Goal: Information Seeking & Learning: Learn about a topic

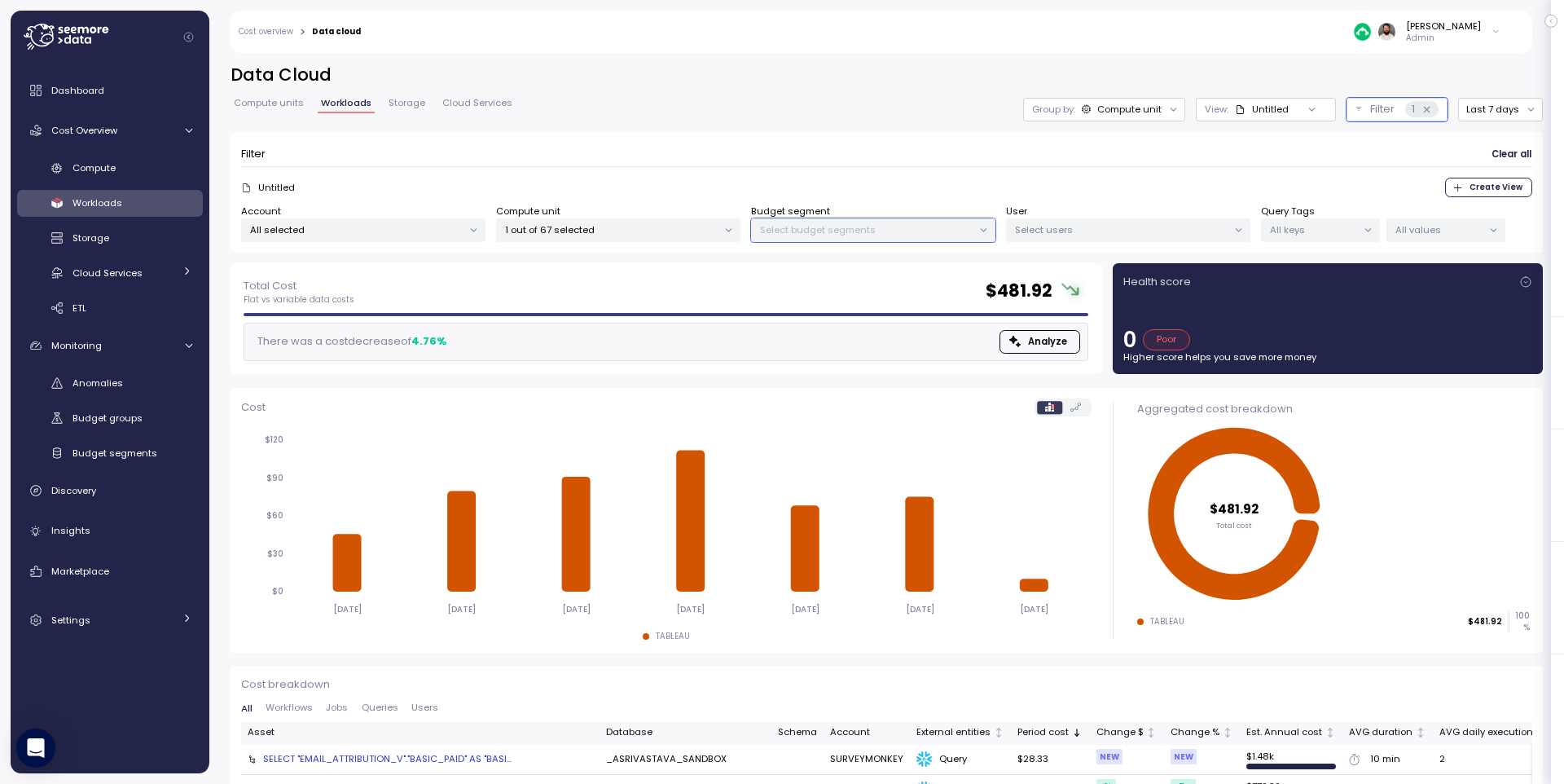
scroll to position [227, 0]
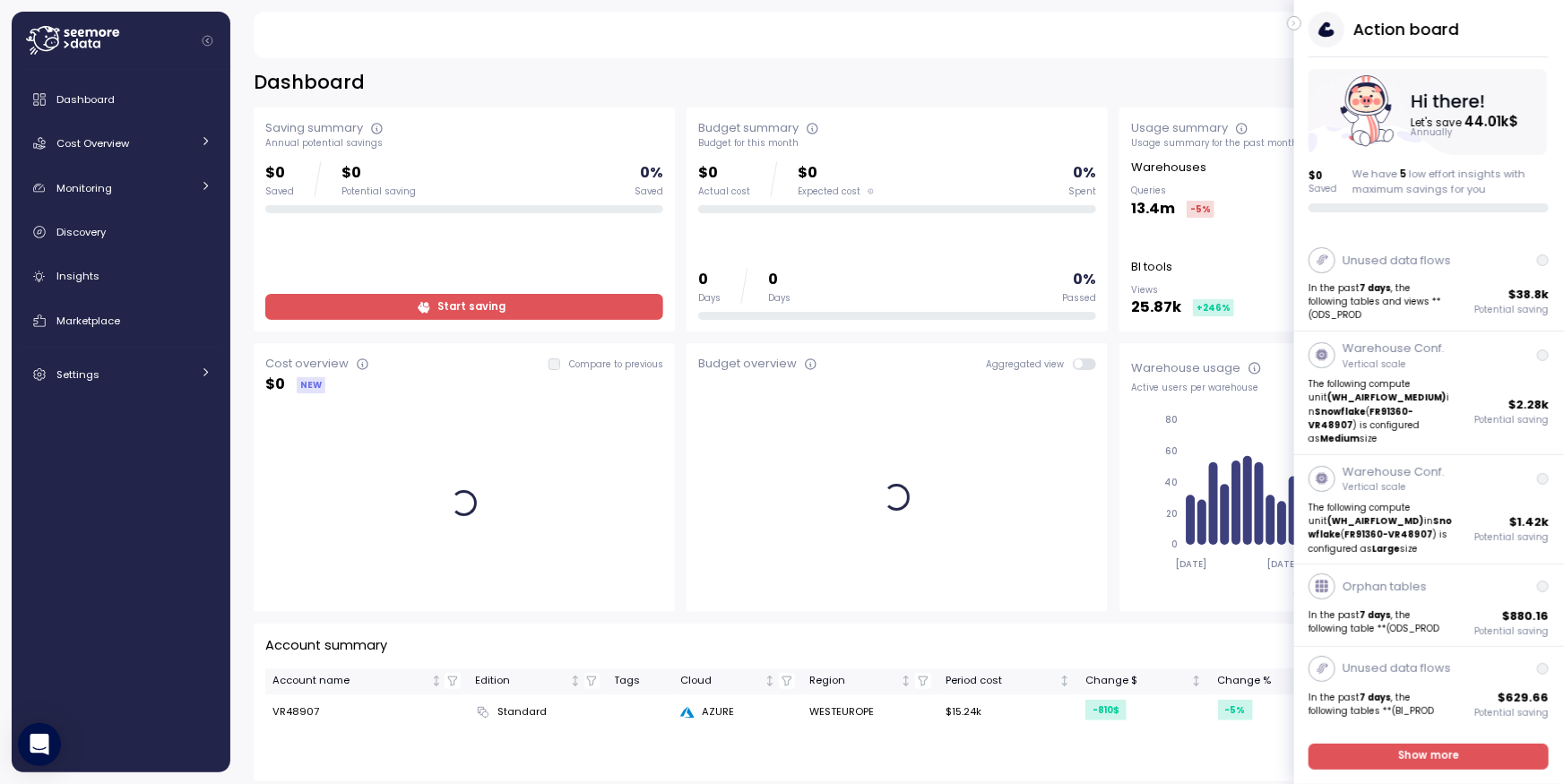
click at [1293, 19] on icon "button" at bounding box center [1294, 24] width 8 height 22
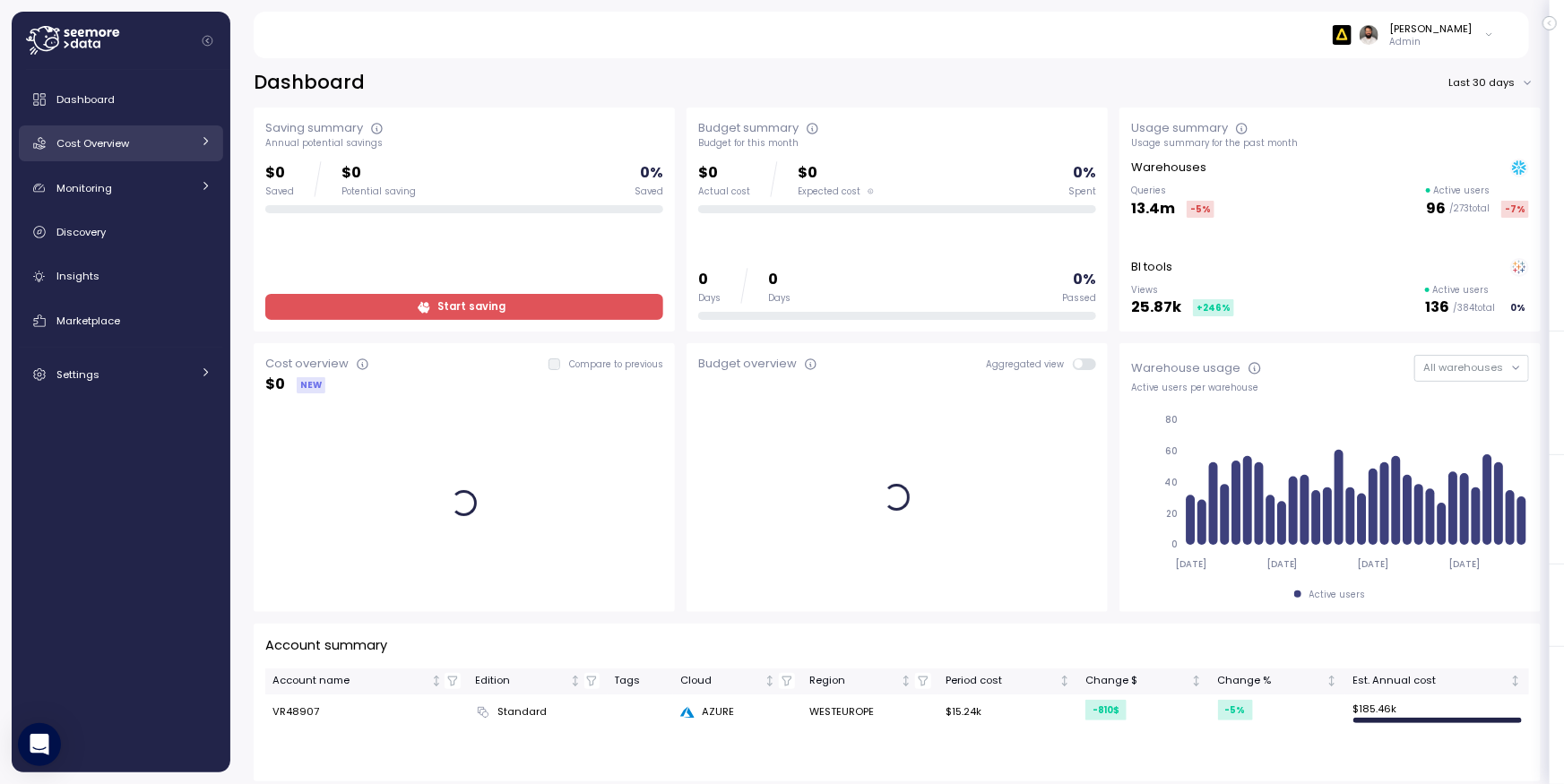
click at [143, 146] on div "Cost Overview" at bounding box center [124, 144] width 135 height 18
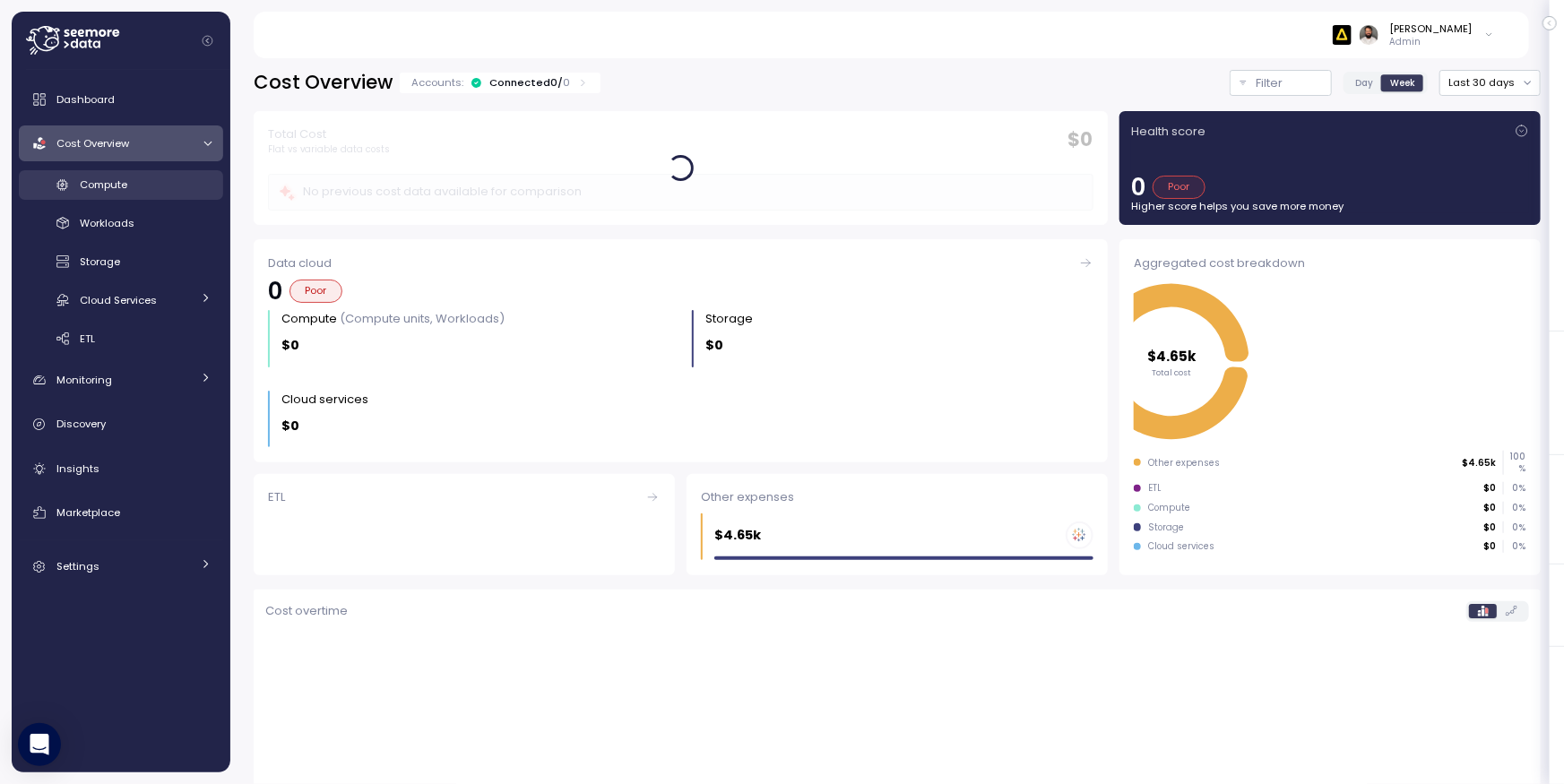
click at [189, 180] on div "Compute" at bounding box center [146, 185] width 132 height 18
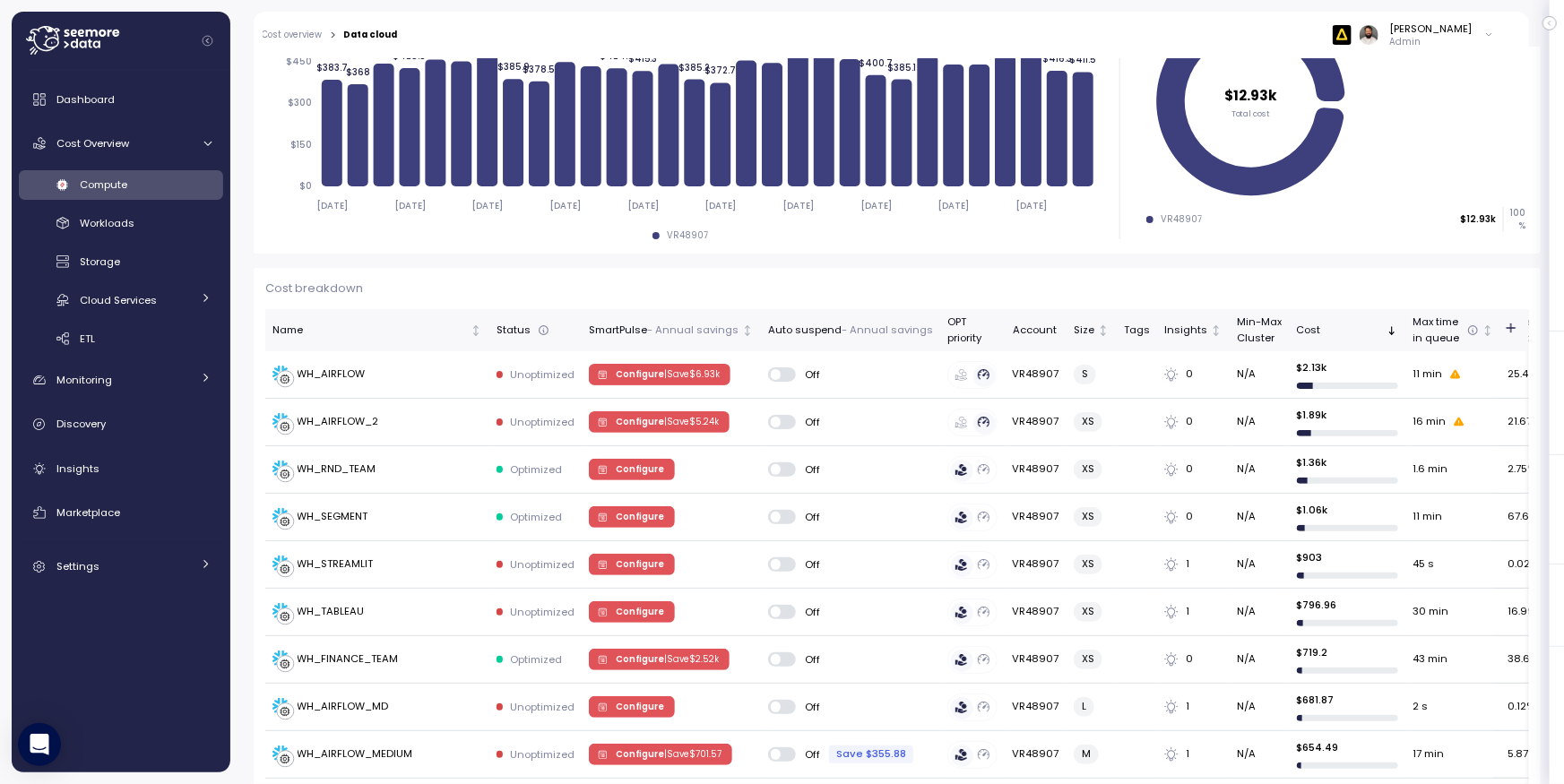
scroll to position [670, 0]
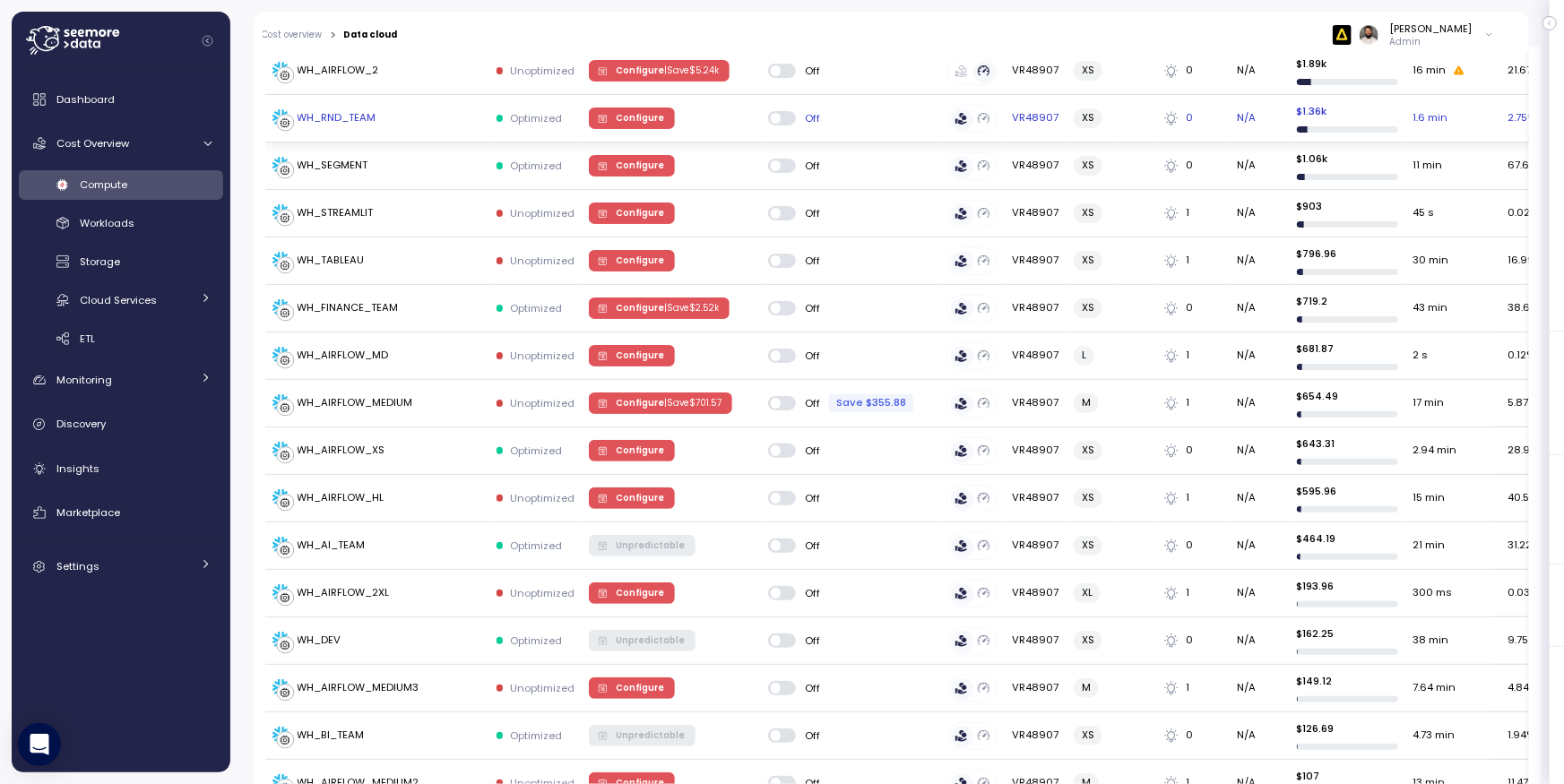
click at [437, 121] on div "WH_RND_TEAM" at bounding box center [377, 118] width 210 height 18
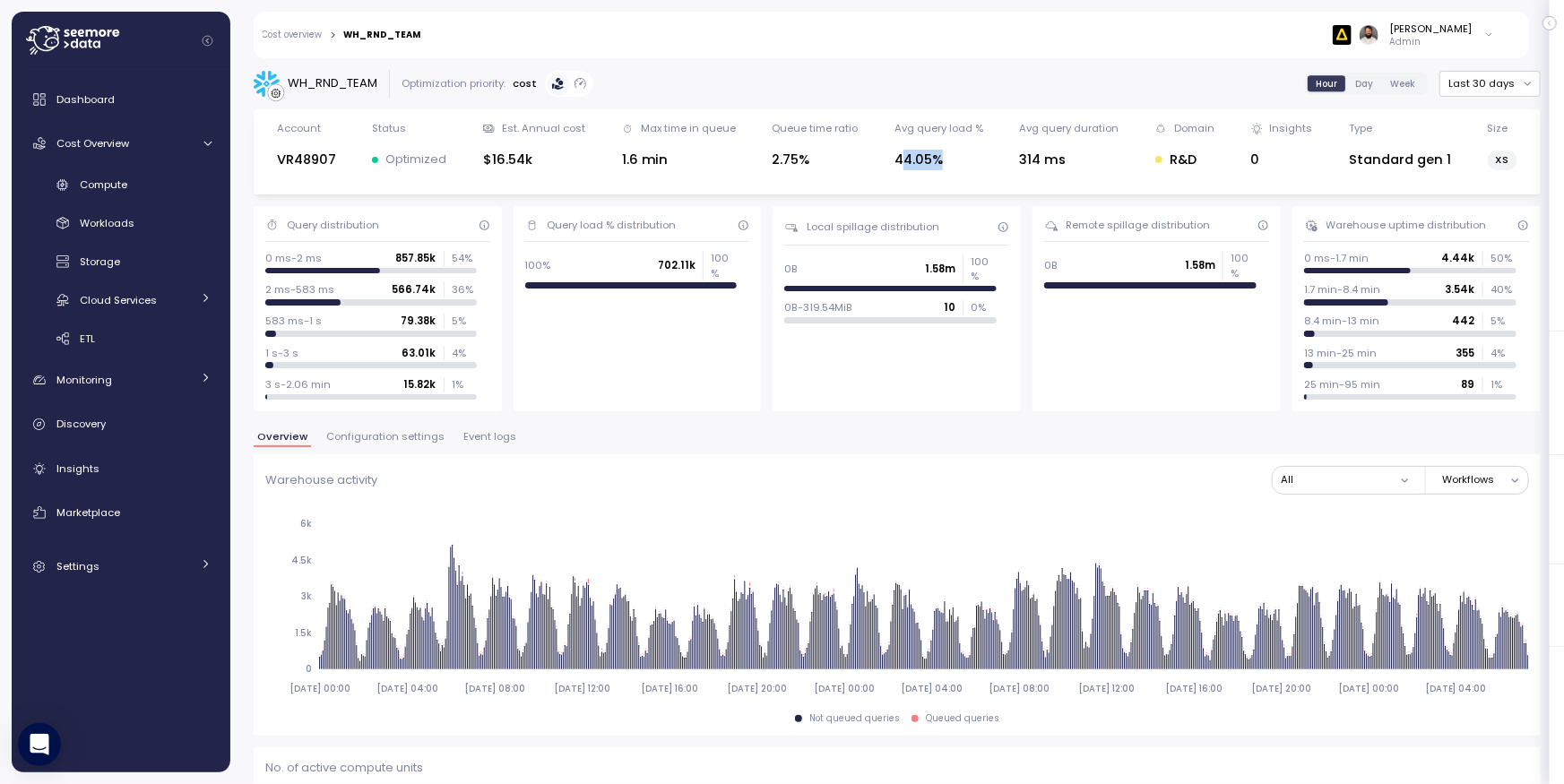
drag, startPoint x: 966, startPoint y: 159, endPoint x: 984, endPoint y: 159, distance: 18.0
click at [984, 159] on div "Account VR48907 Status Optimized Est. Annual cost $16.54k Max time in queue 1.6…" at bounding box center [896, 152] width 1263 height 62
drag, startPoint x: 984, startPoint y: 159, endPoint x: 855, endPoint y: 159, distance: 129.0
click at [974, 160] on div "Account VR48907 Status Optimized Est. Annual cost $16.54k Max time in queue 1.6…" at bounding box center [896, 152] width 1263 height 62
drag, startPoint x: 954, startPoint y: 160, endPoint x: 999, endPoint y: 163, distance: 45.1
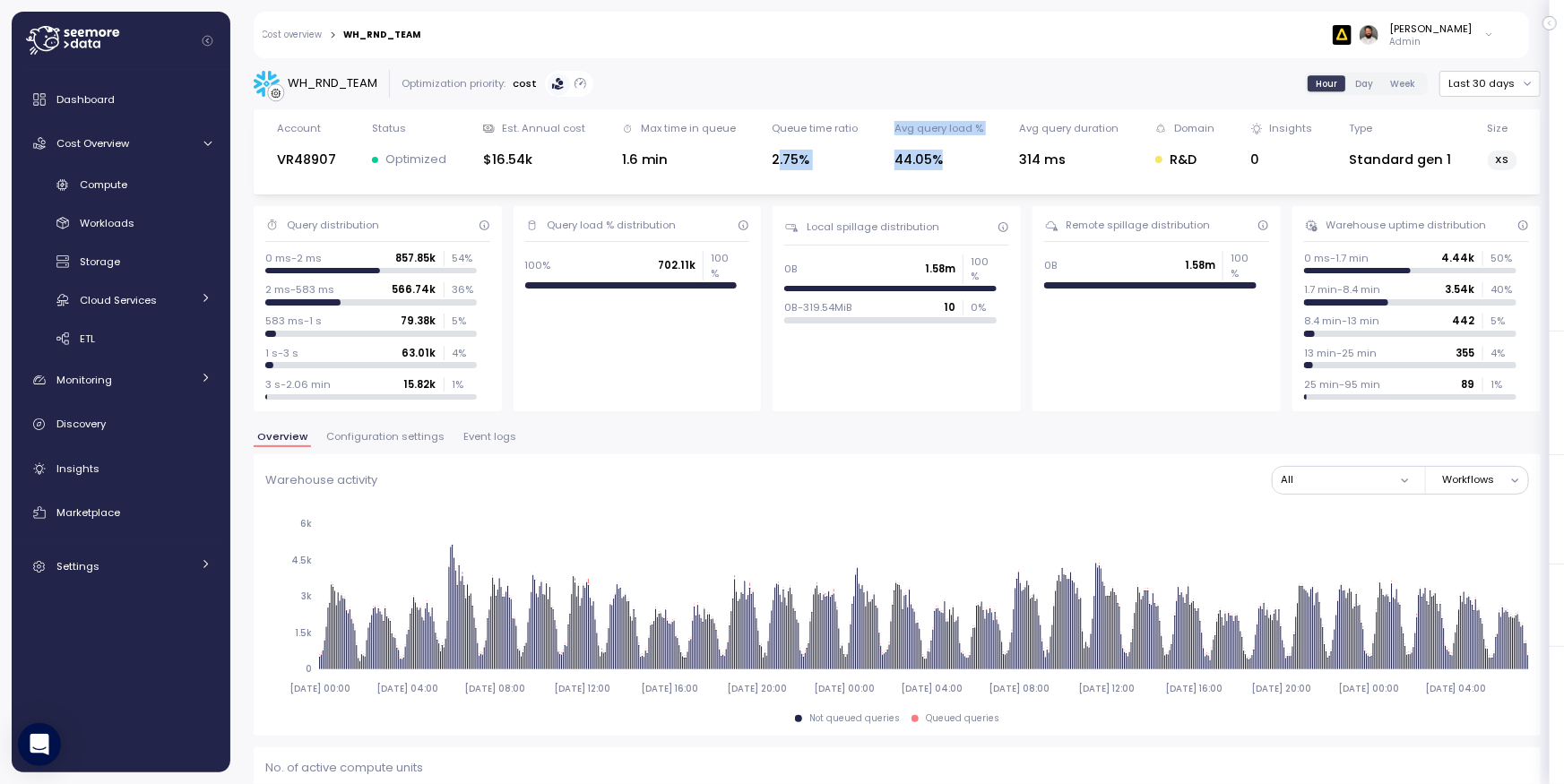
click at [982, 161] on div "Account VR48907 Status Optimized Est. Annual cost $16.54k Max time in queue 1.6…" at bounding box center [896, 152] width 1263 height 62
drag, startPoint x: 1021, startPoint y: 165, endPoint x: 1056, endPoint y: 164, distance: 35.0
click at [1022, 165] on div "314 ms" at bounding box center [1068, 159] width 99 height 21
click at [1067, 163] on div "314 ms" at bounding box center [1068, 159] width 99 height 21
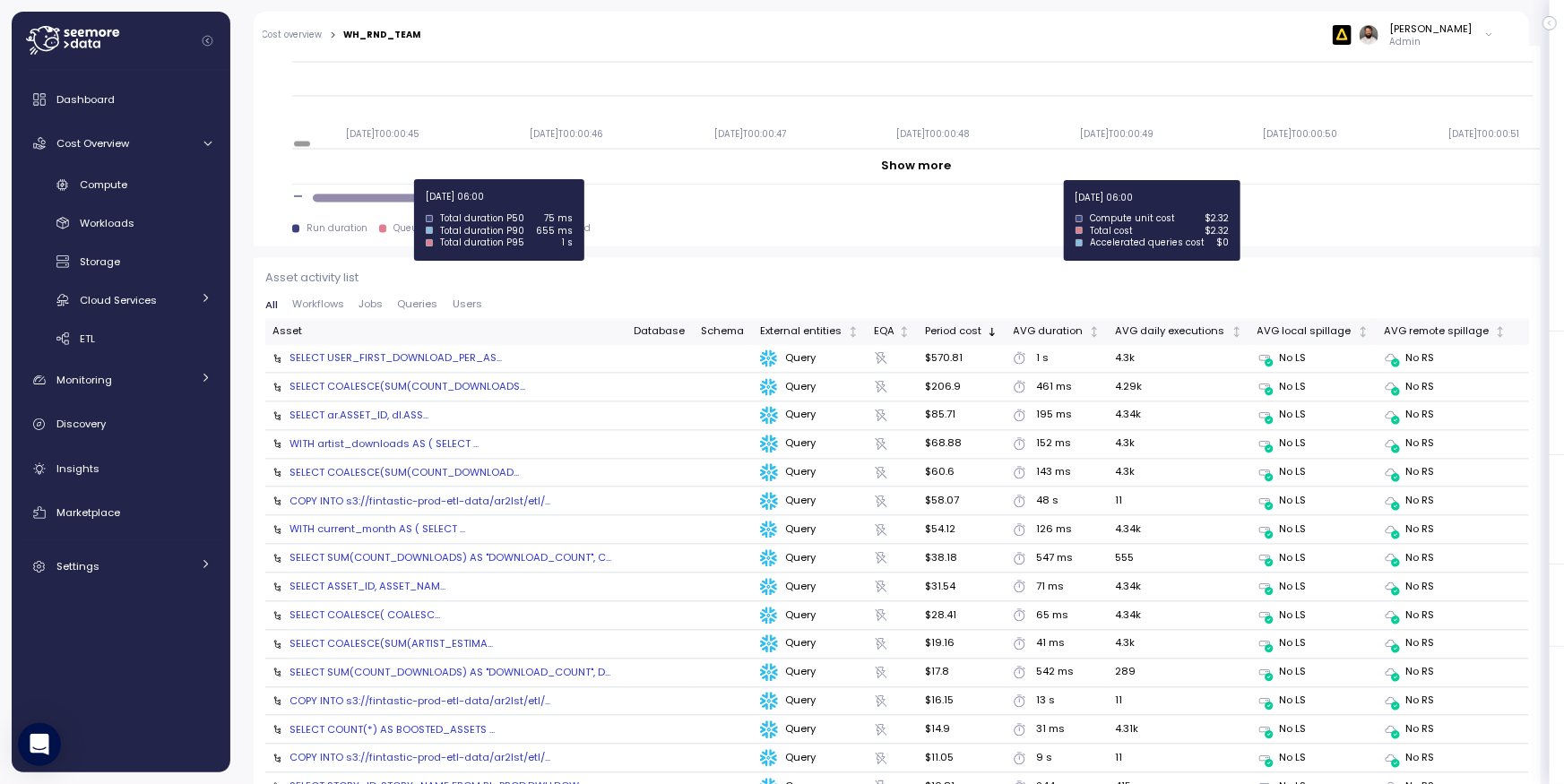
scroll to position [1953, 0]
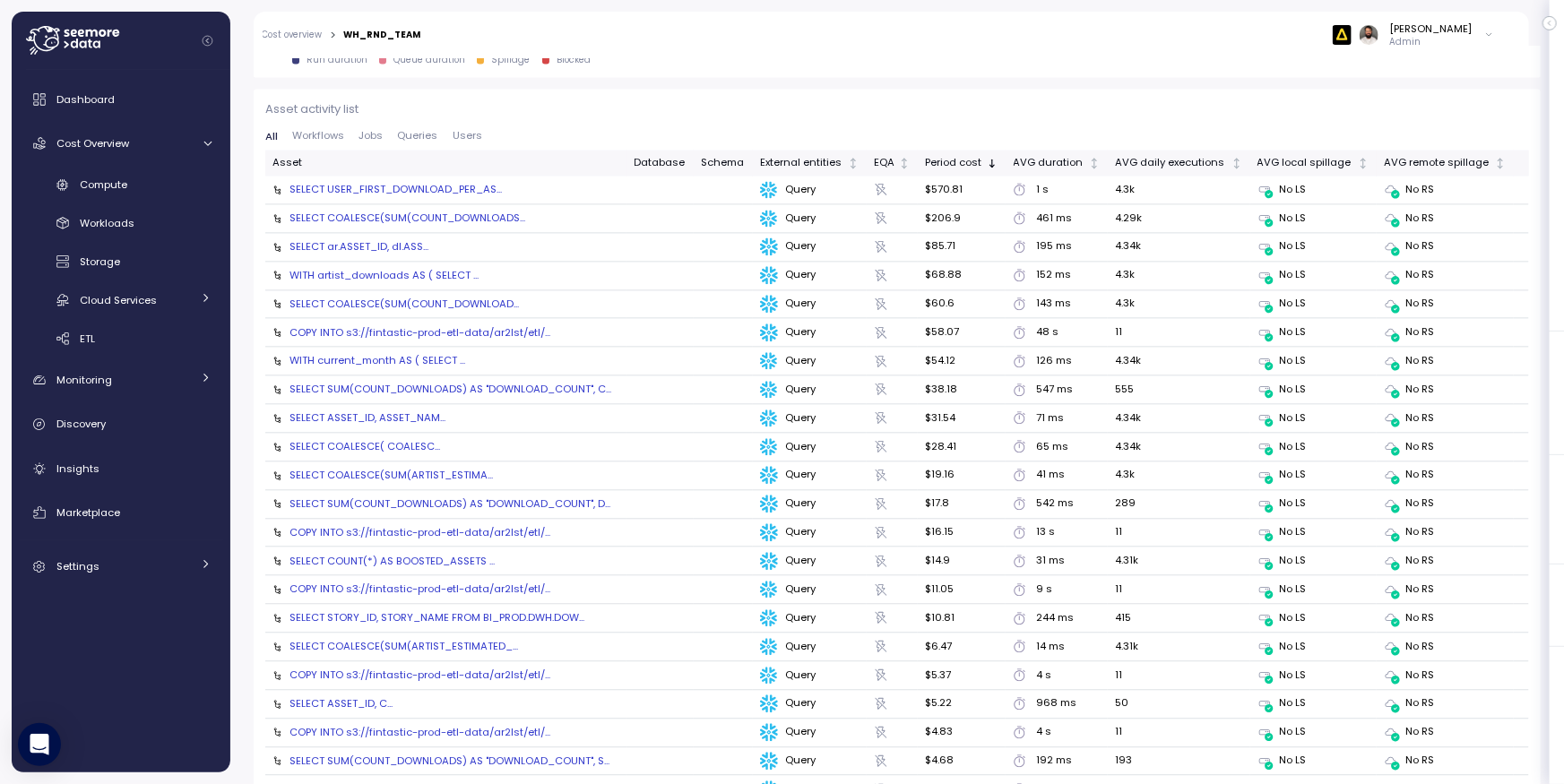
click at [452, 330] on div "COPY INTO s3://fintastic-prod-etl-data/ar2lst/etl/..." at bounding box center [420, 332] width 261 height 15
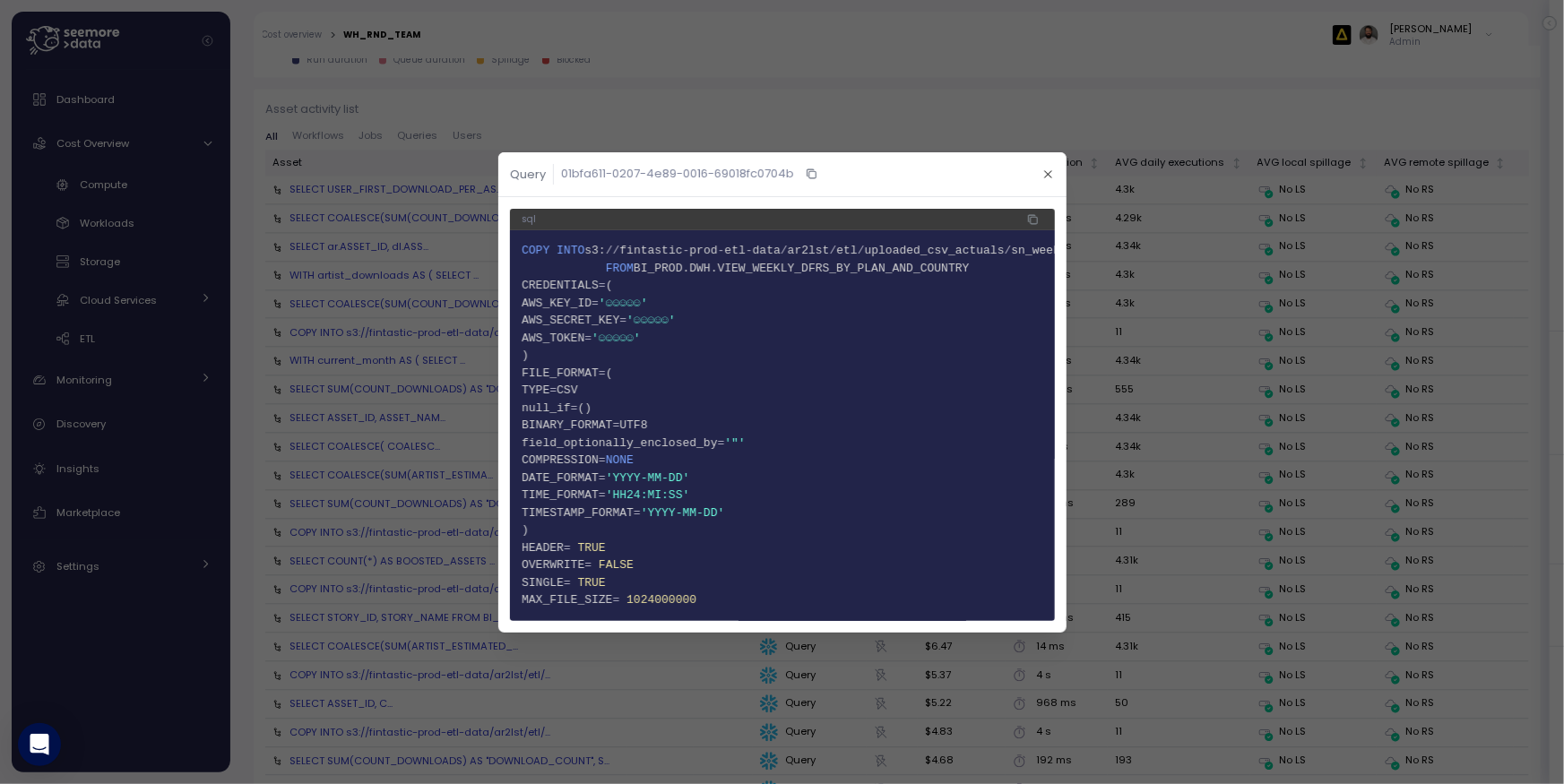
scroll to position [0, 0]
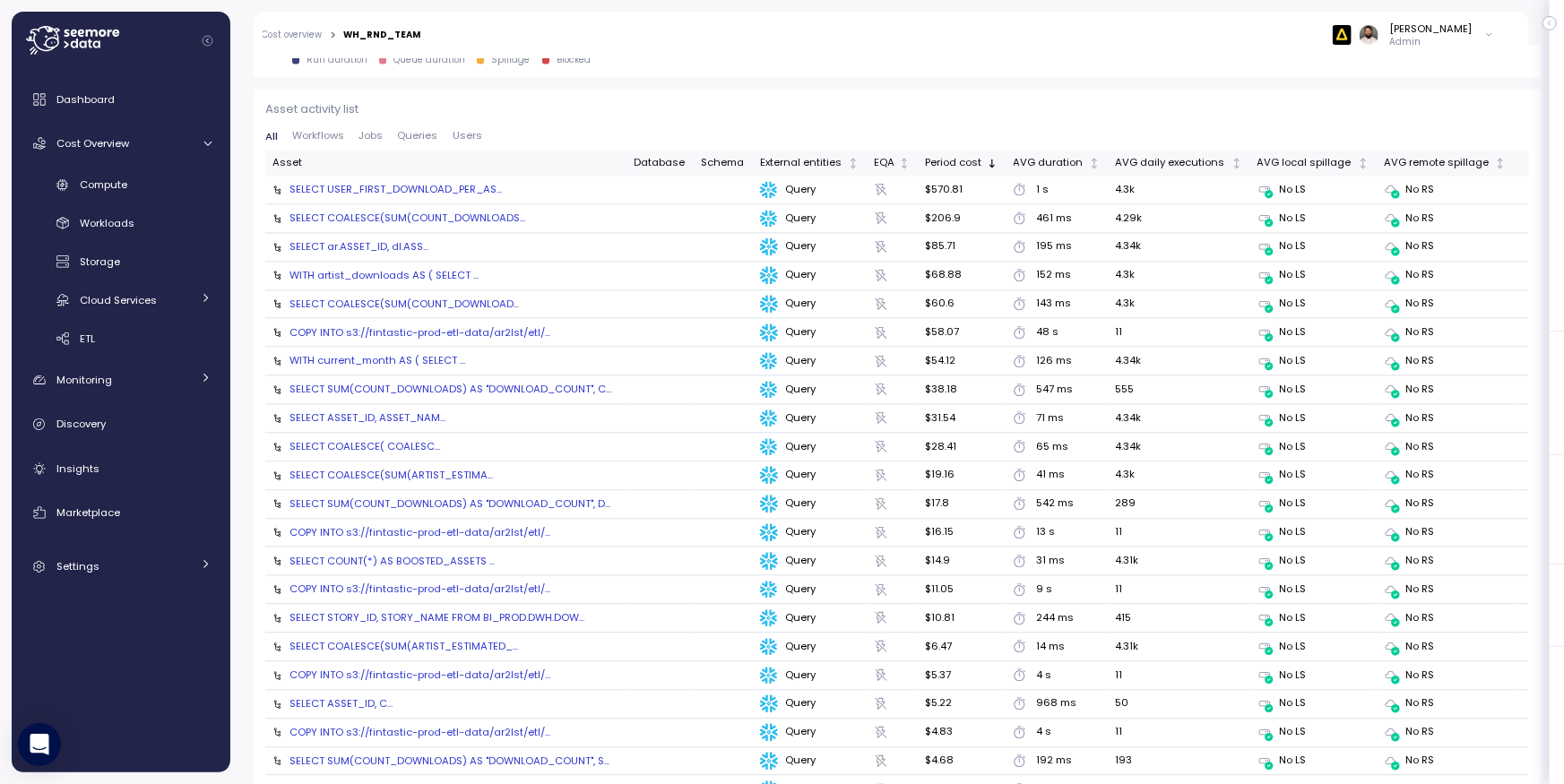
click at [184, 205] on div "Compute Workloads Storage Cloud Services Clustering columns Pipes AI Services S…" at bounding box center [121, 262] width 204 height 184
click at [182, 193] on div "Compute" at bounding box center [146, 185] width 132 height 18
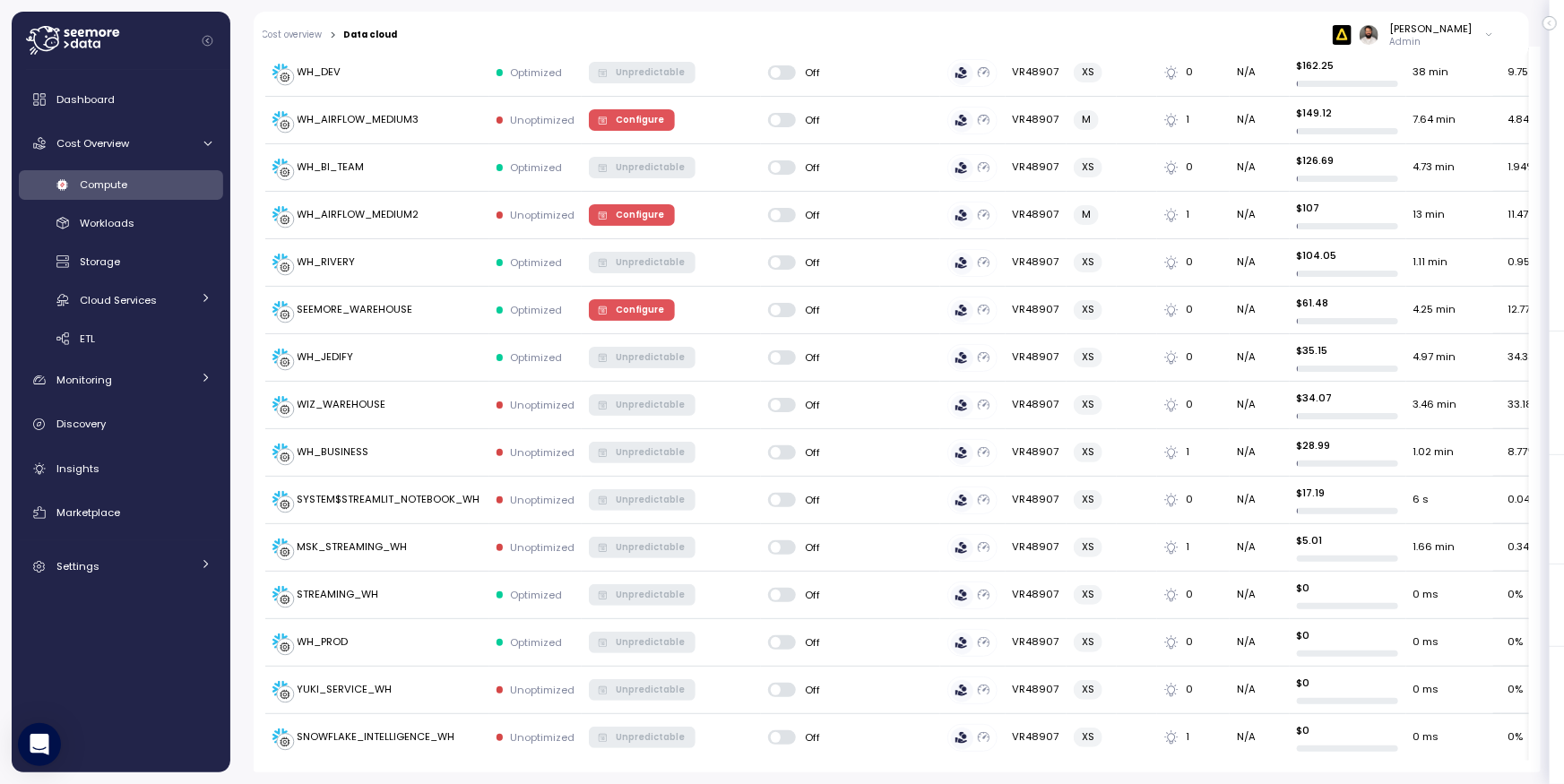
scroll to position [1236, 0]
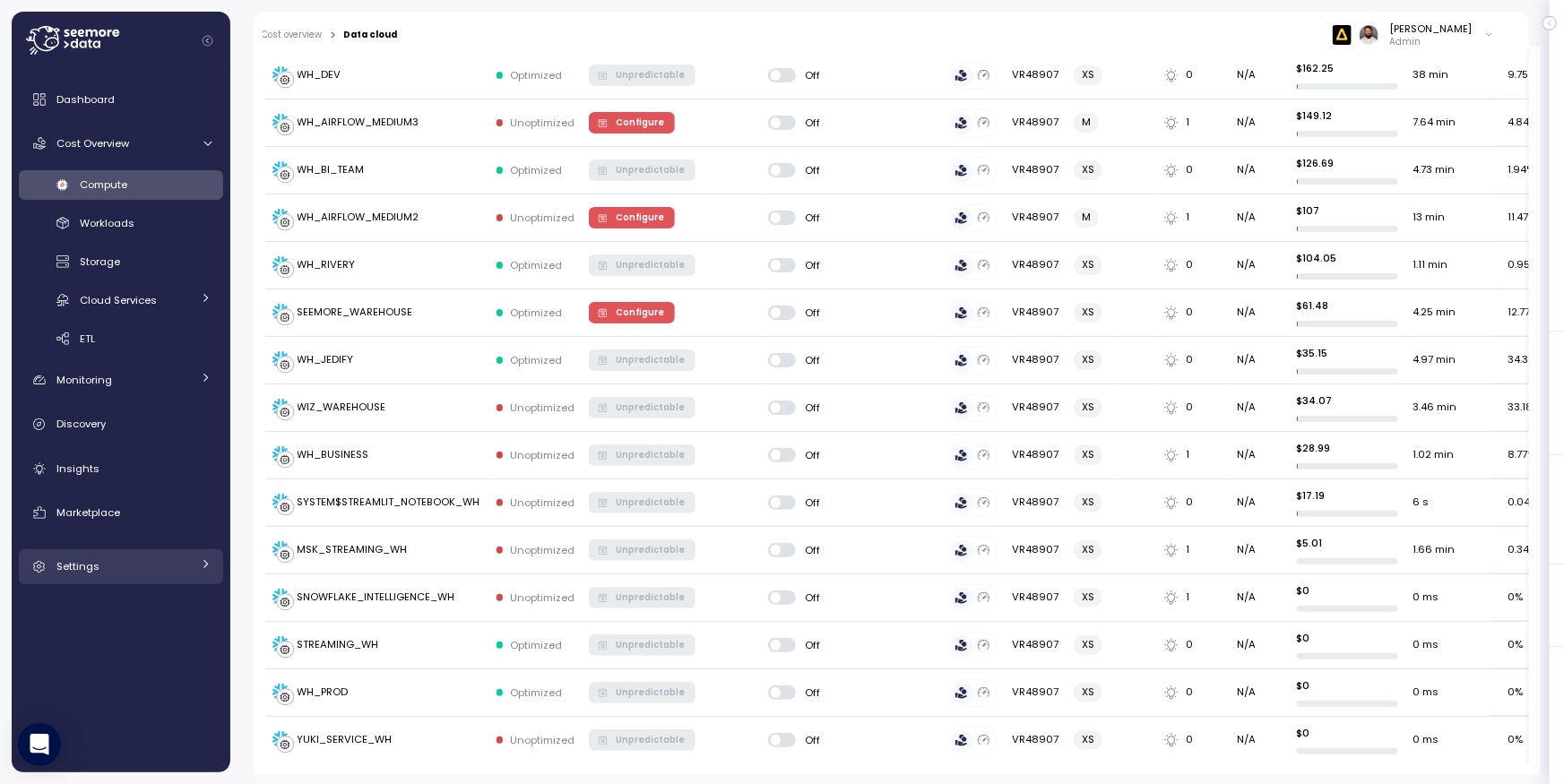
click at [168, 555] on link "Settings" at bounding box center [121, 566] width 204 height 36
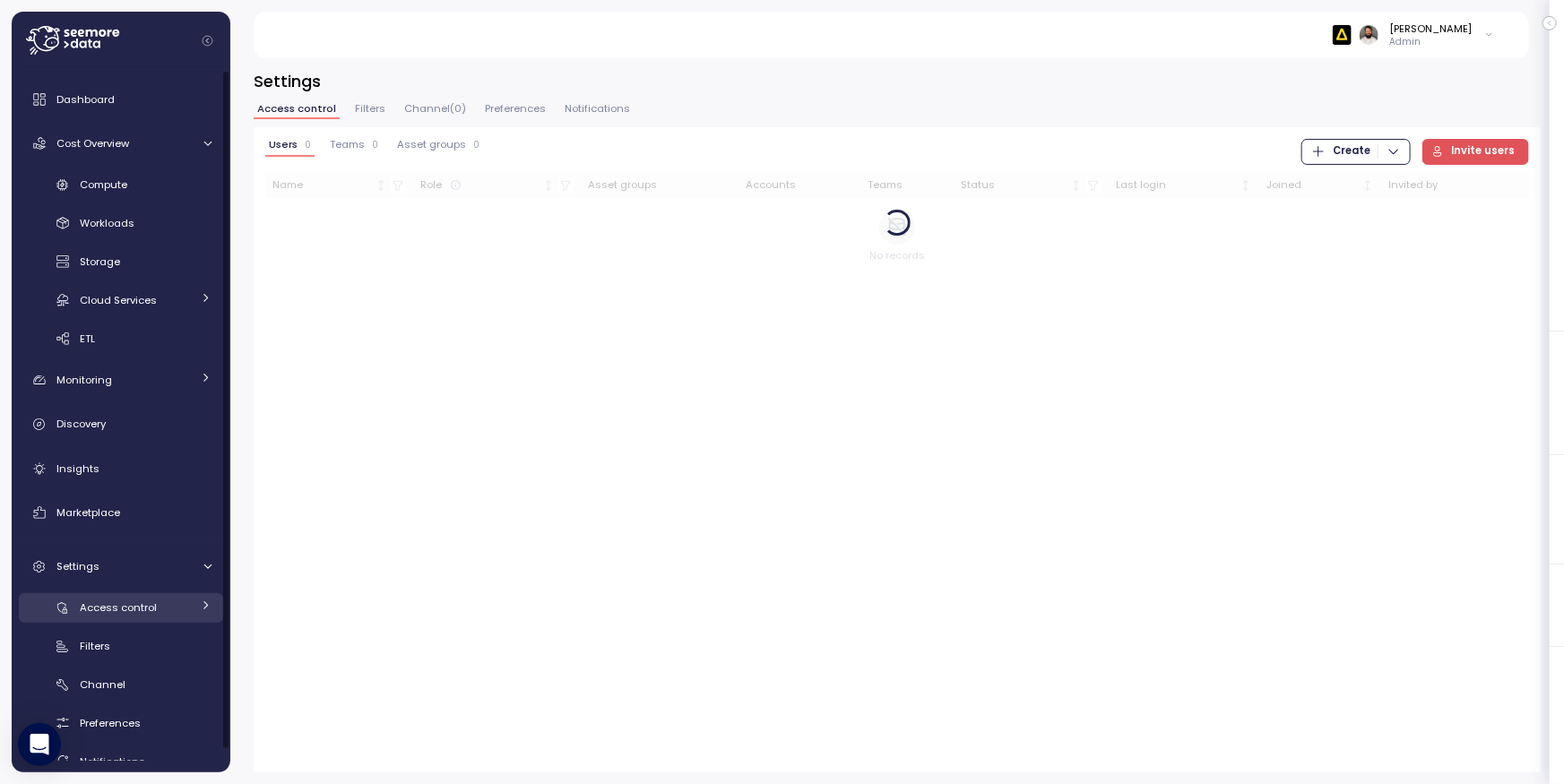
click at [200, 594] on link "Access control" at bounding box center [121, 607] width 204 height 29
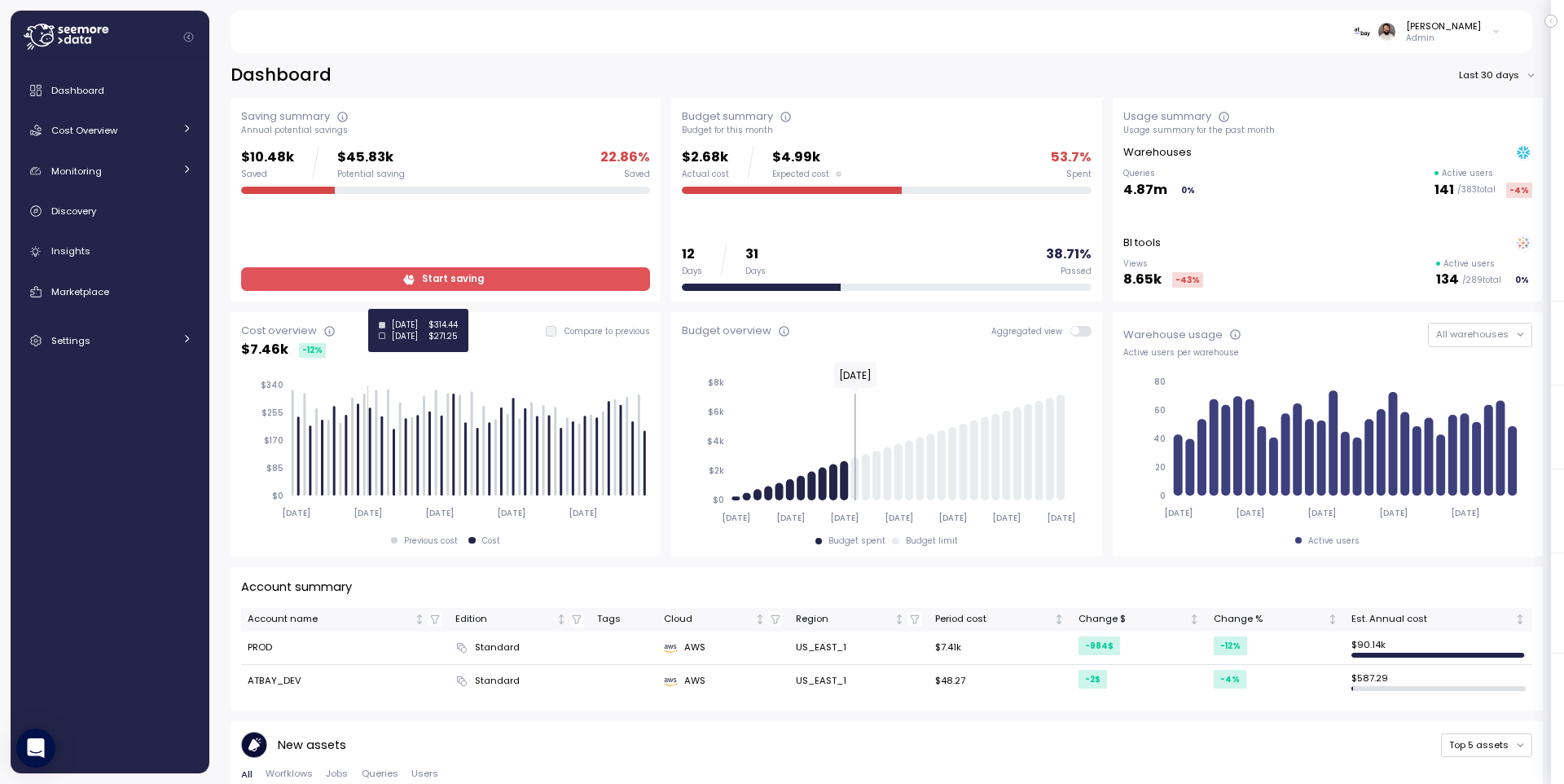
scroll to position [1, 0]
click at [122, 137] on div "Cost Overview" at bounding box center [113, 131] width 123 height 17
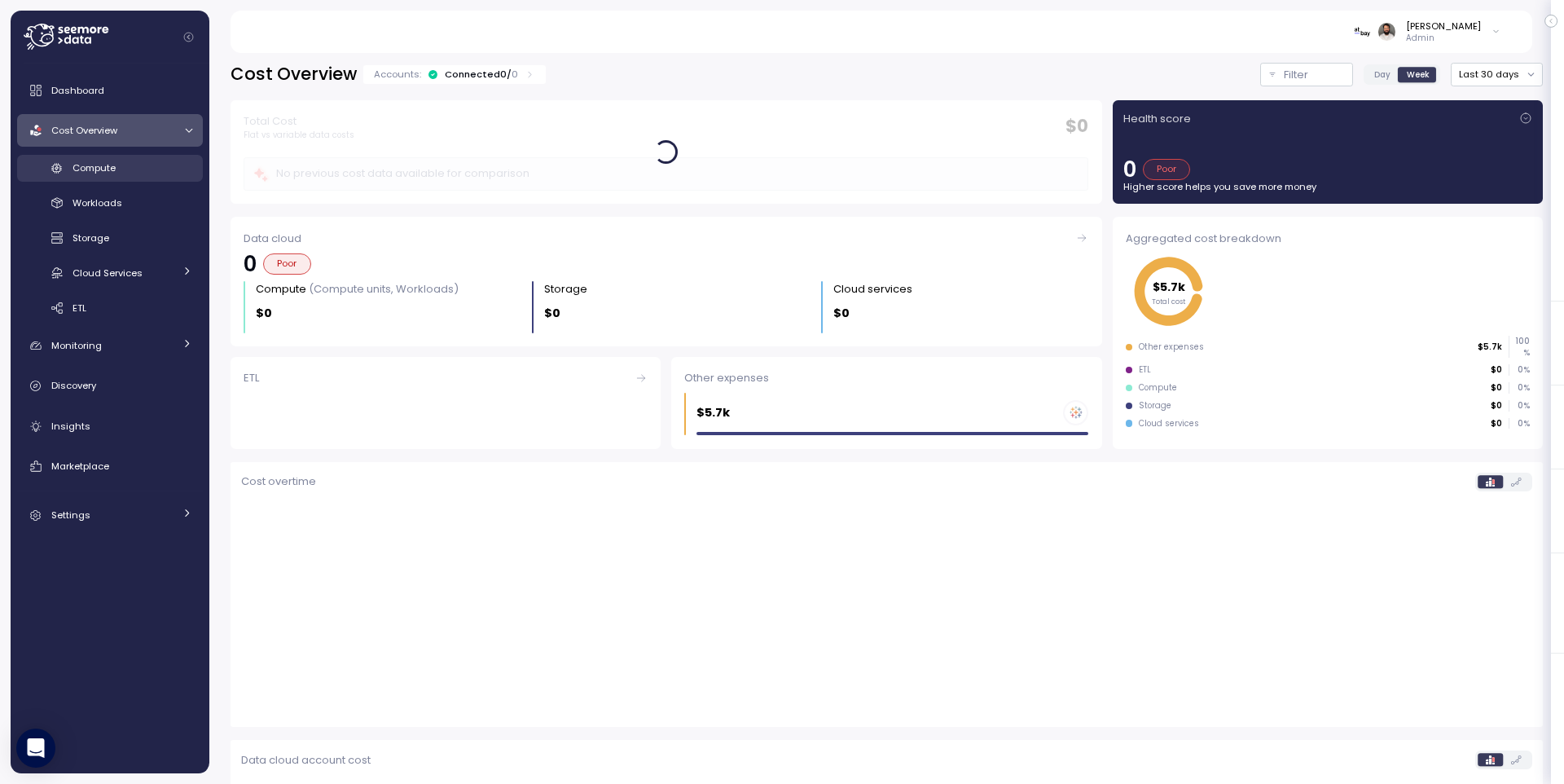
click at [160, 175] on div "Compute" at bounding box center [132, 168] width 120 height 17
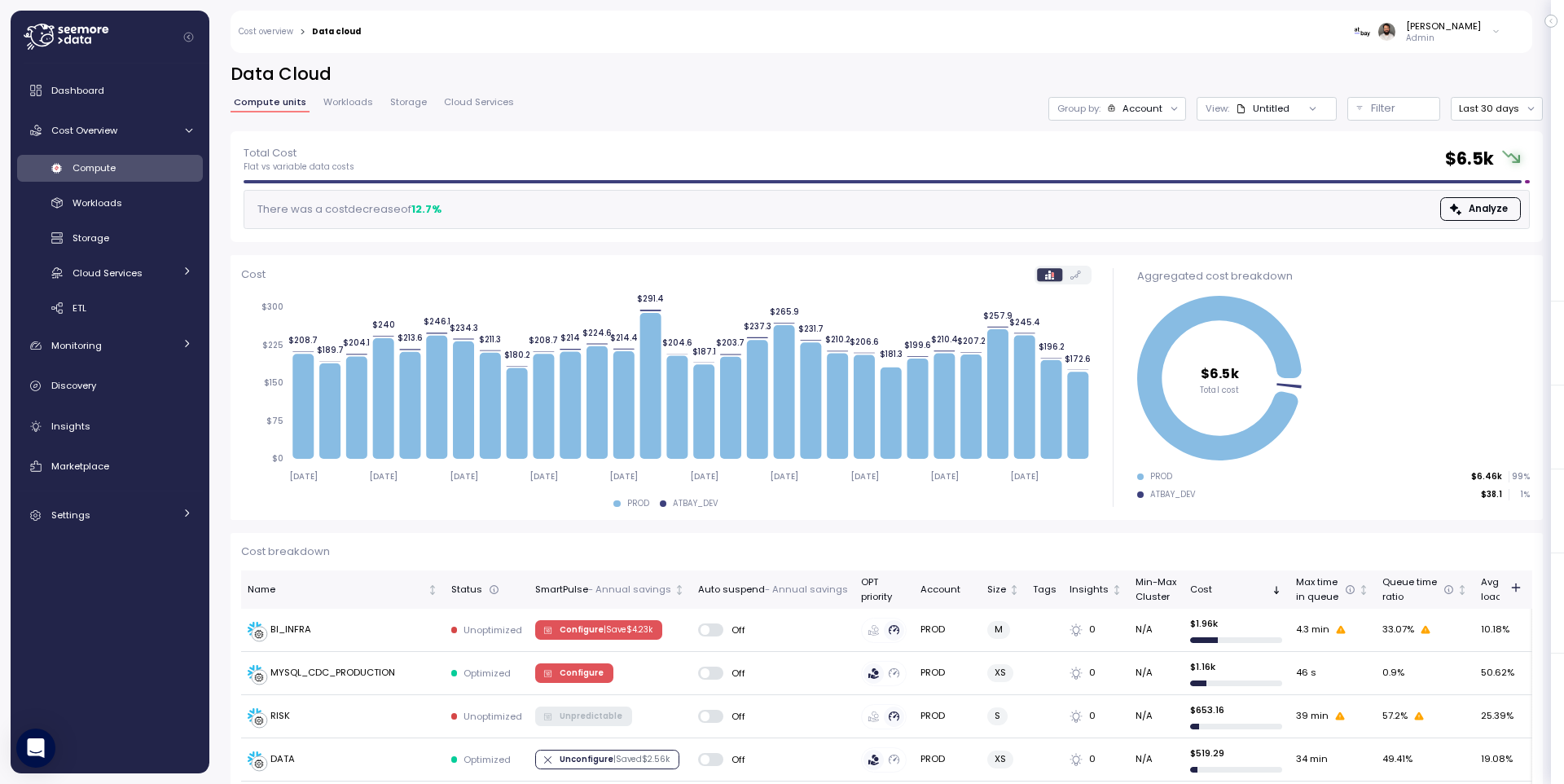
click at [1138, 114] on div "Account" at bounding box center [1143, 108] width 40 height 13
click at [1161, 173] on p "Budget segment" at bounding box center [1138, 171] width 79 height 13
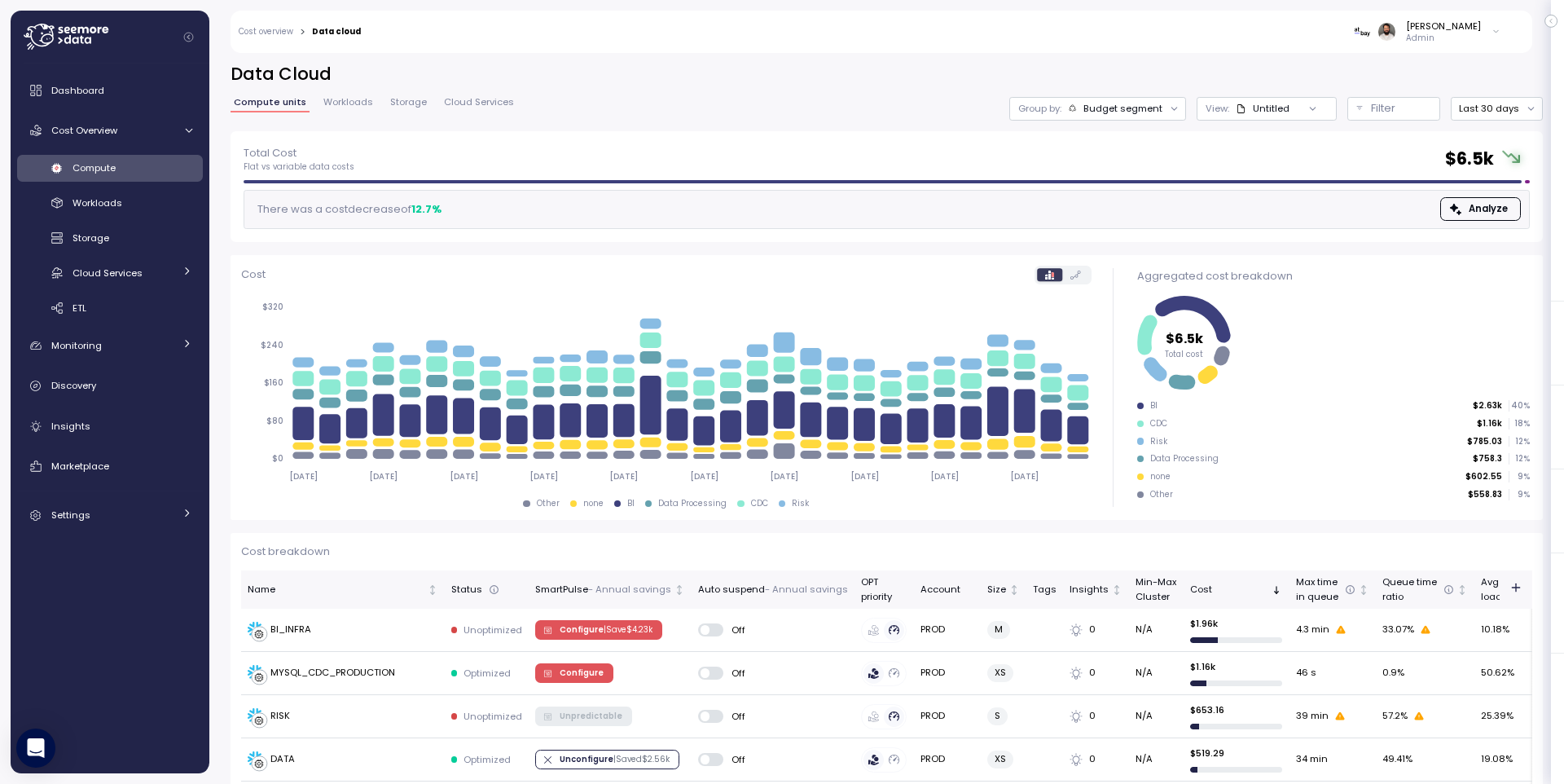
click at [1142, 99] on div "Group by: Budget segment" at bounding box center [1098, 108] width 177 height 24
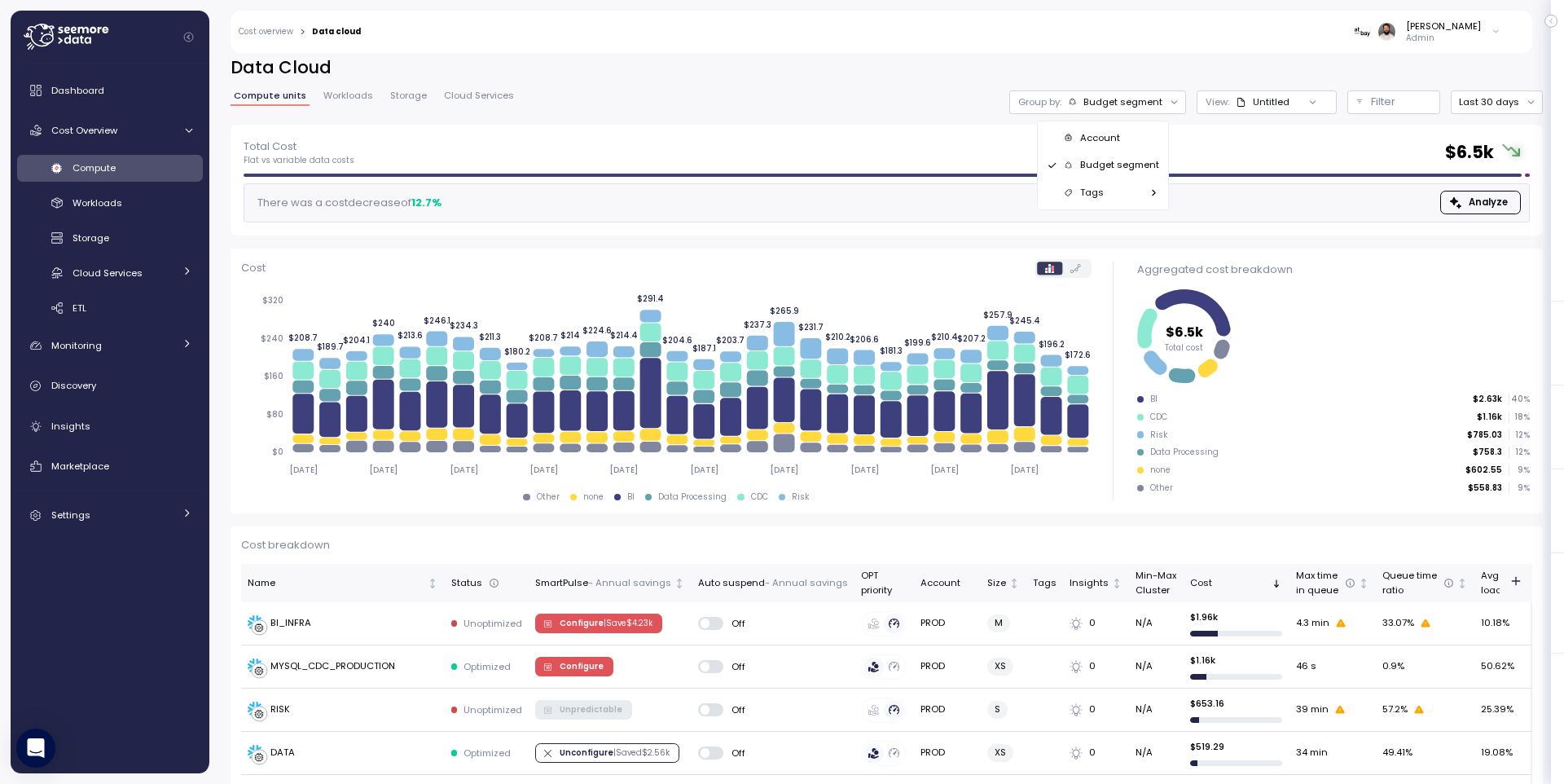
click at [833, 161] on div "Total Cost Flat vs variable data costs $ 6.5k" at bounding box center [887, 152] width 1287 height 29
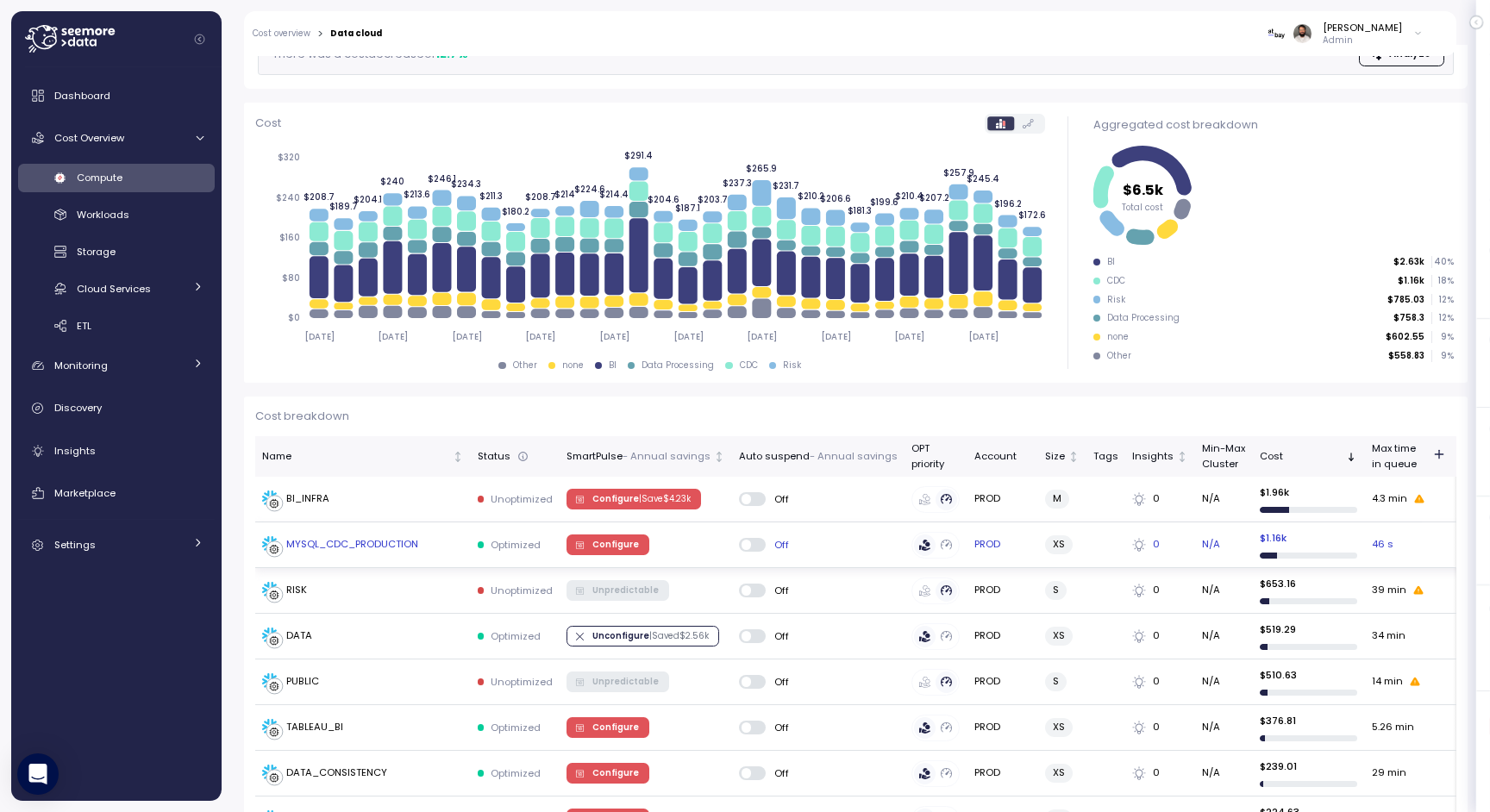
scroll to position [167, 0]
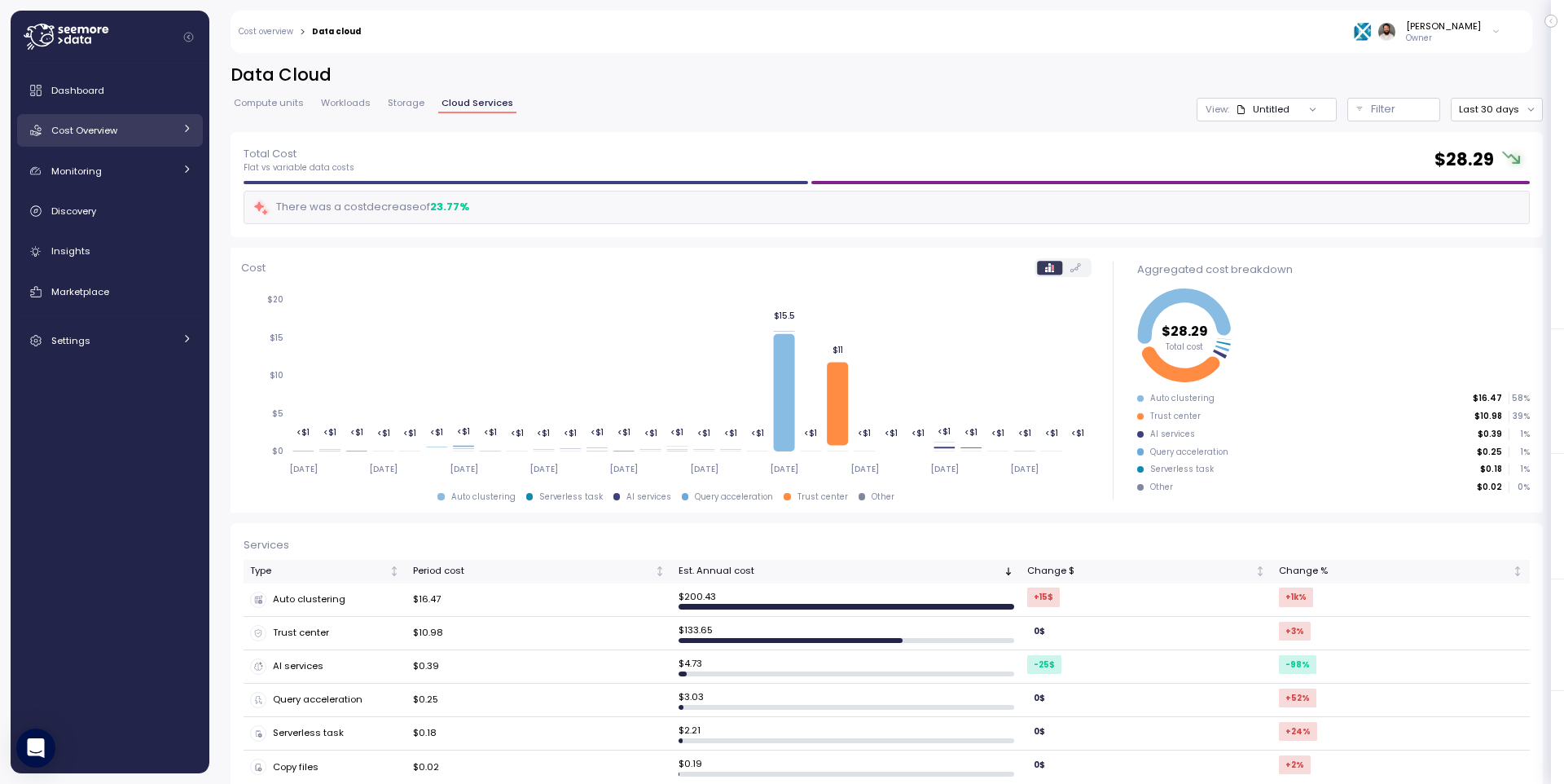
click at [97, 127] on span "Cost Overview" at bounding box center [84, 131] width 66 height 13
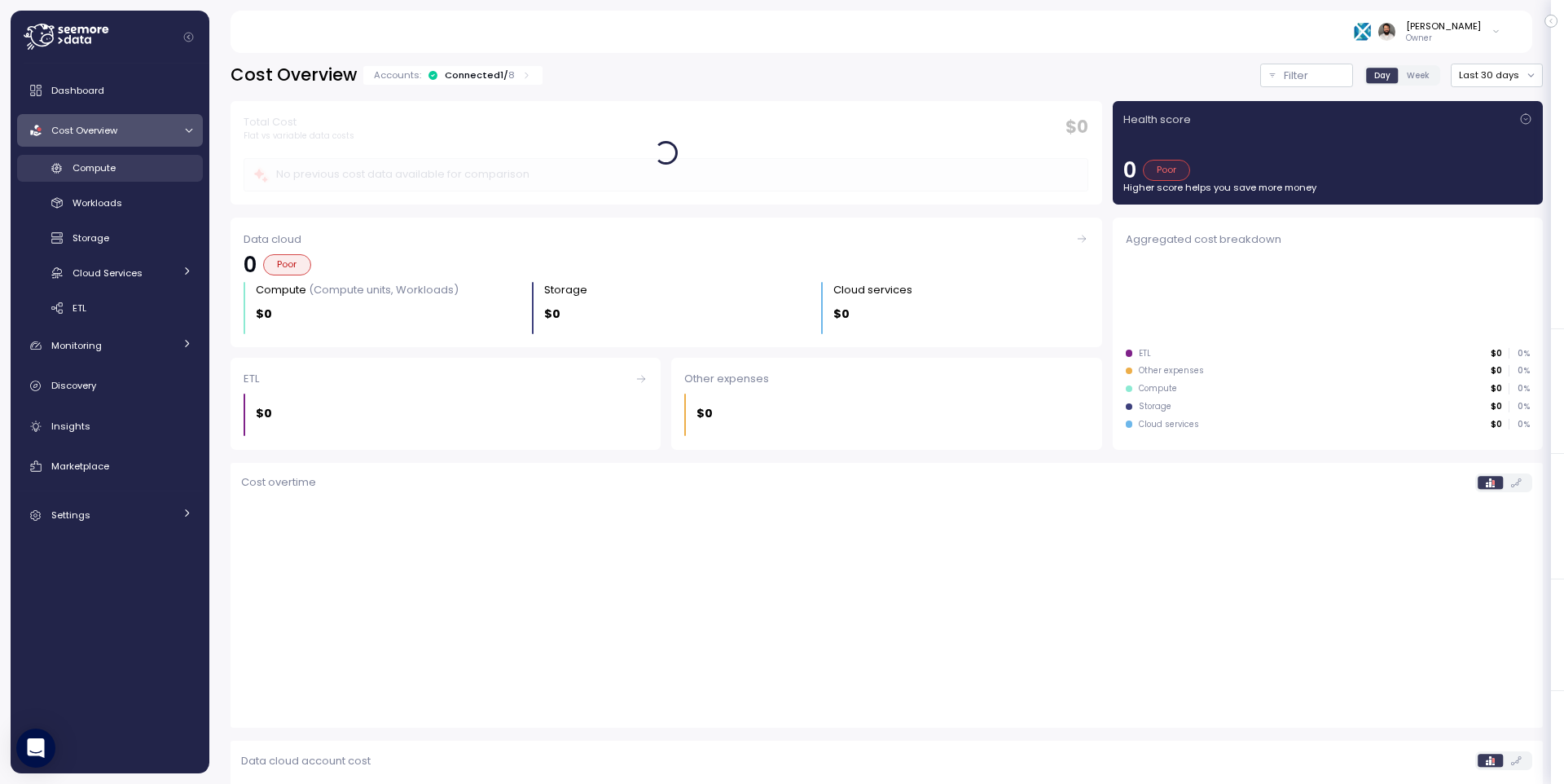
click at [121, 161] on div "Compute" at bounding box center [132, 168] width 120 height 17
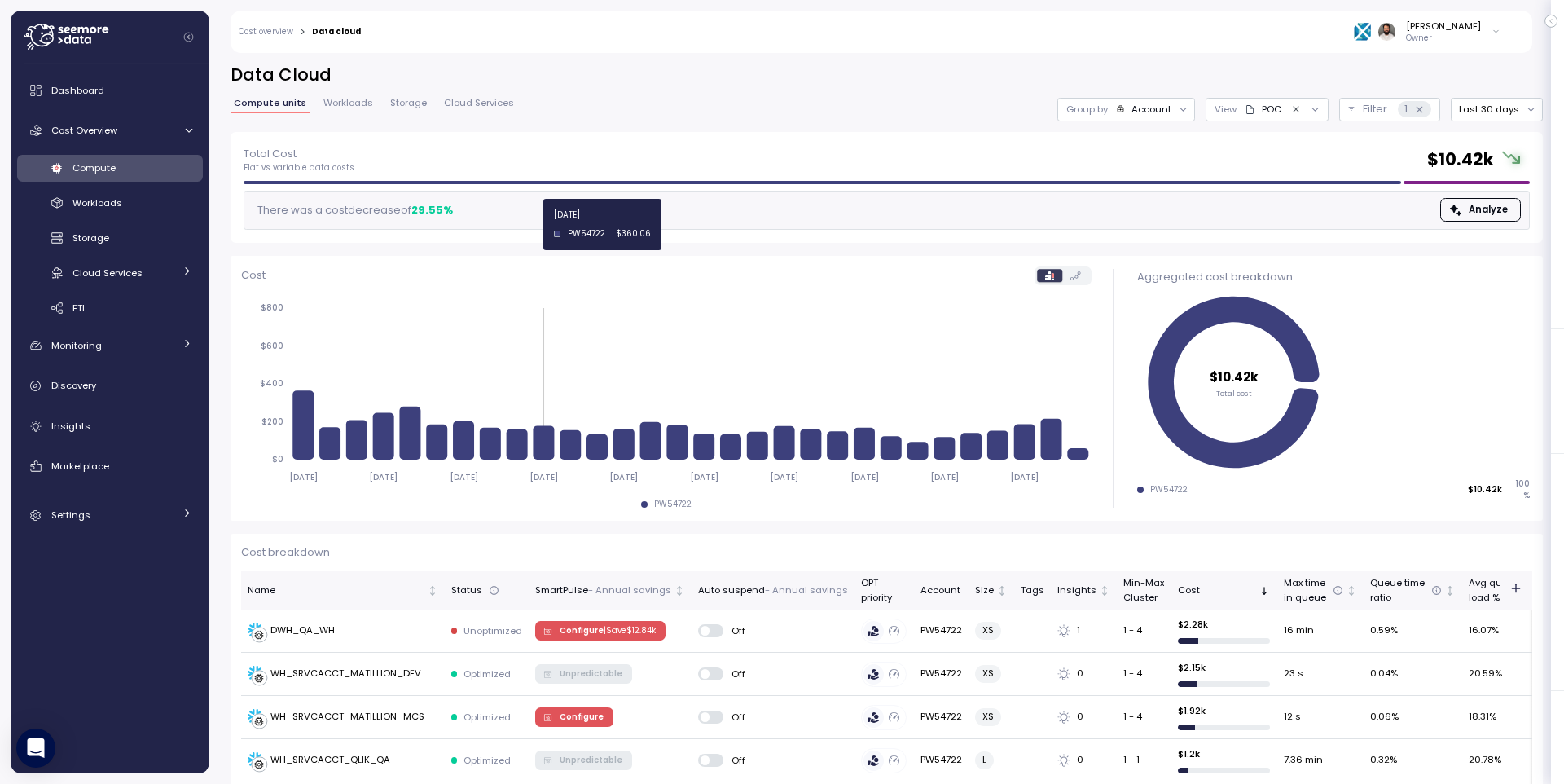
scroll to position [191, 0]
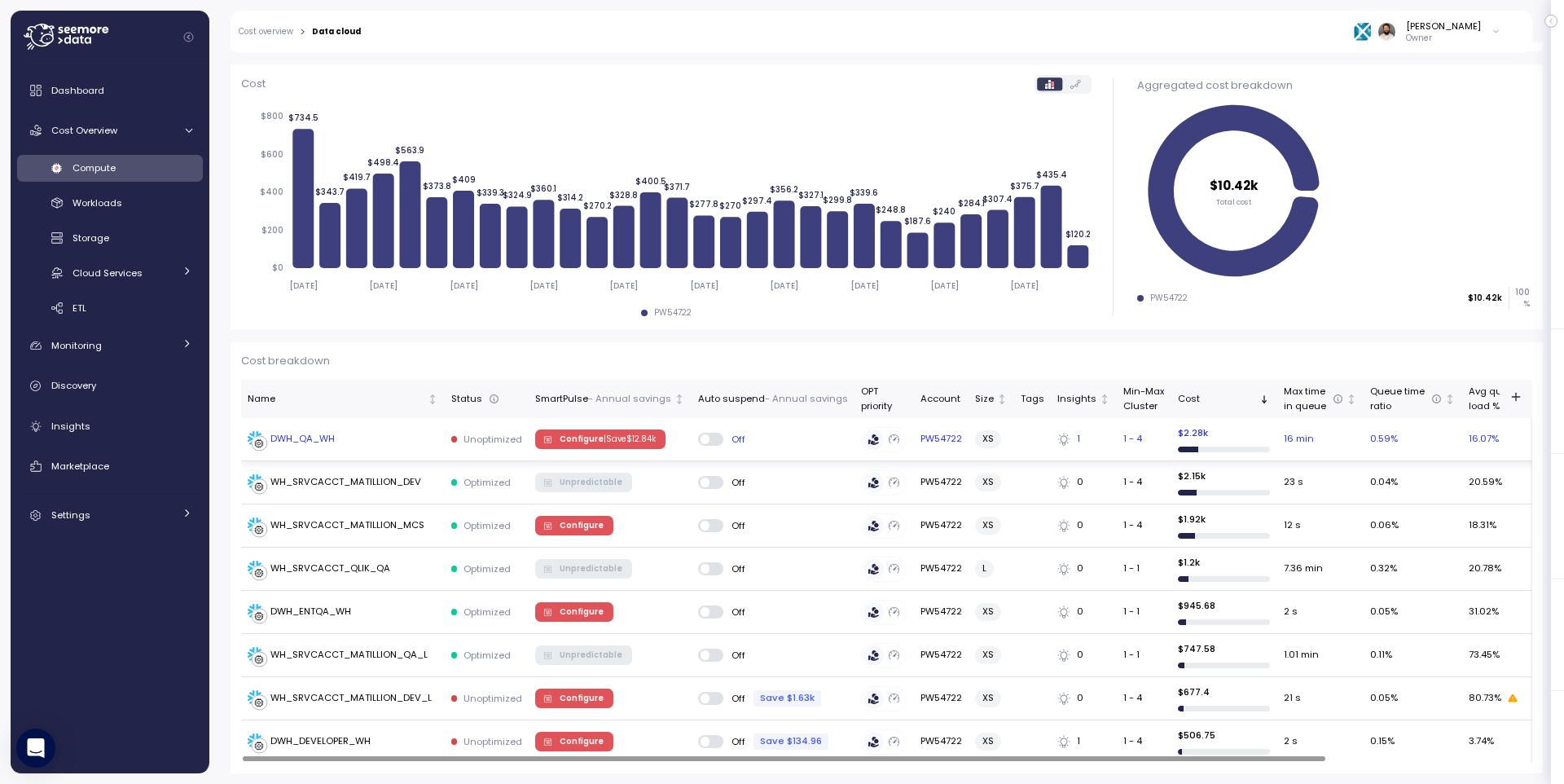
click at [416, 438] on div "DWH_QA_WH" at bounding box center [343, 440] width 190 height 17
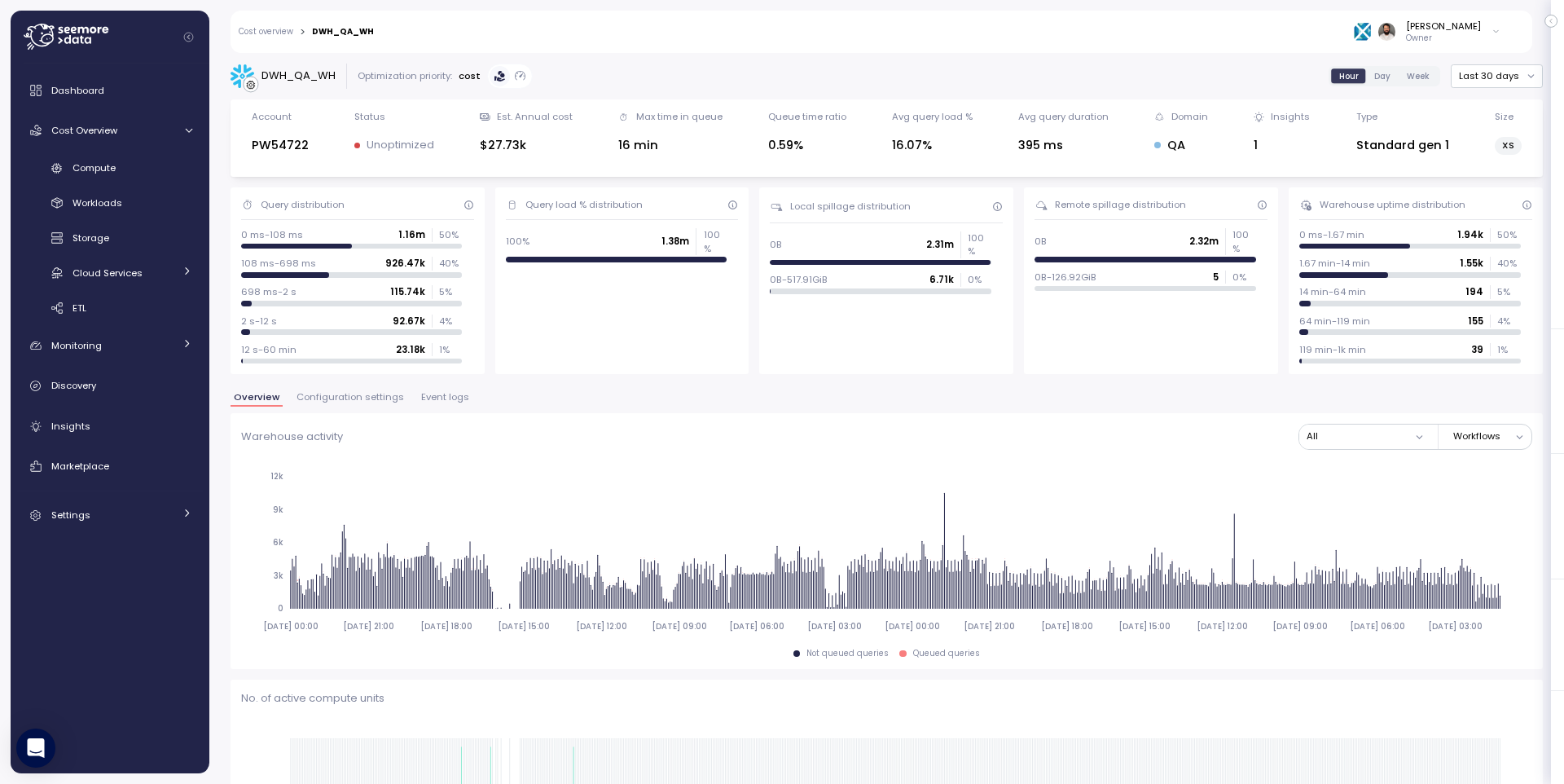
click at [392, 397] on span "Configuration settings" at bounding box center [350, 397] width 108 height 9
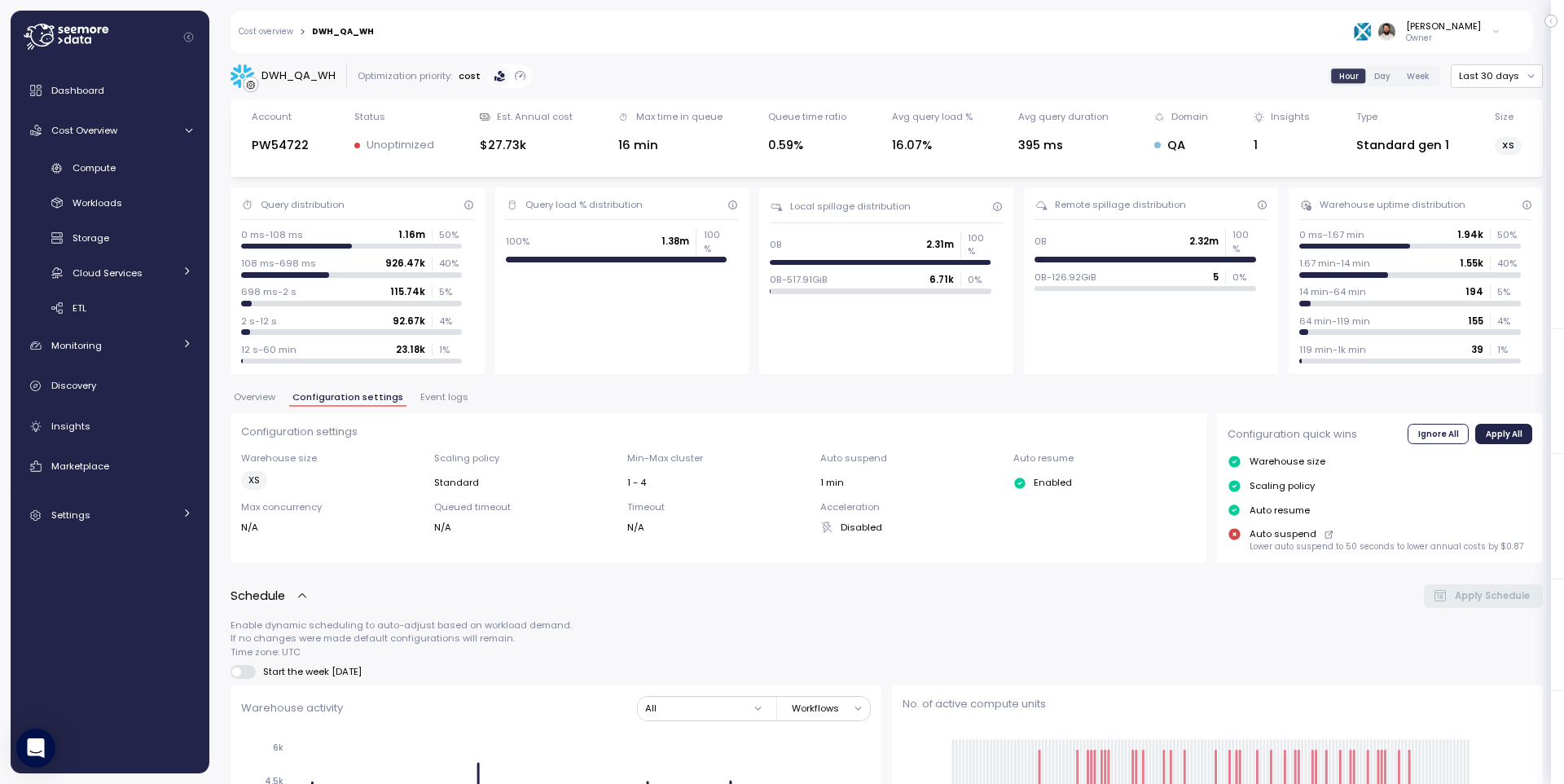
click at [426, 394] on span "Event logs" at bounding box center [445, 397] width 48 height 9
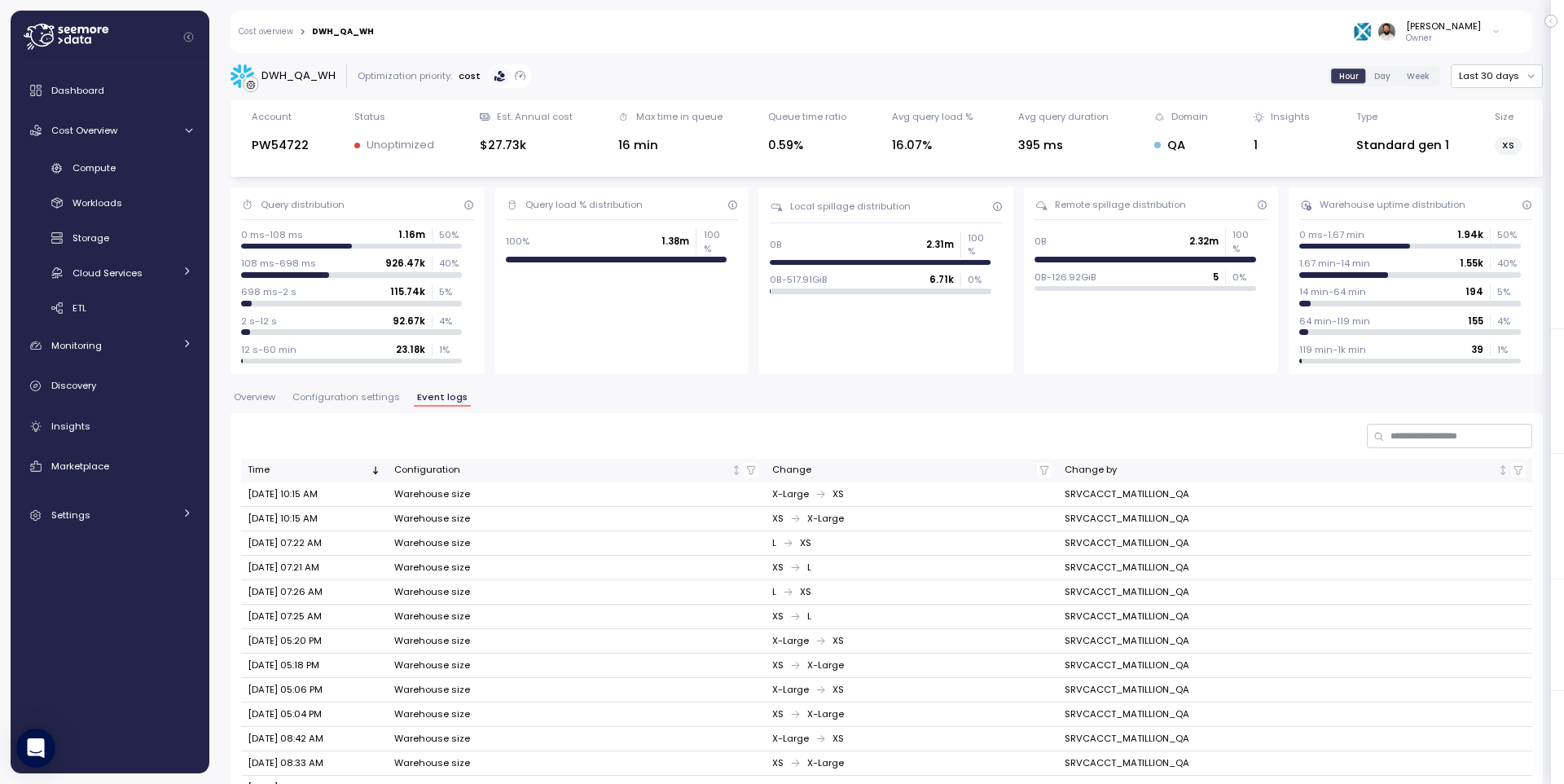
scroll to position [250, 0]
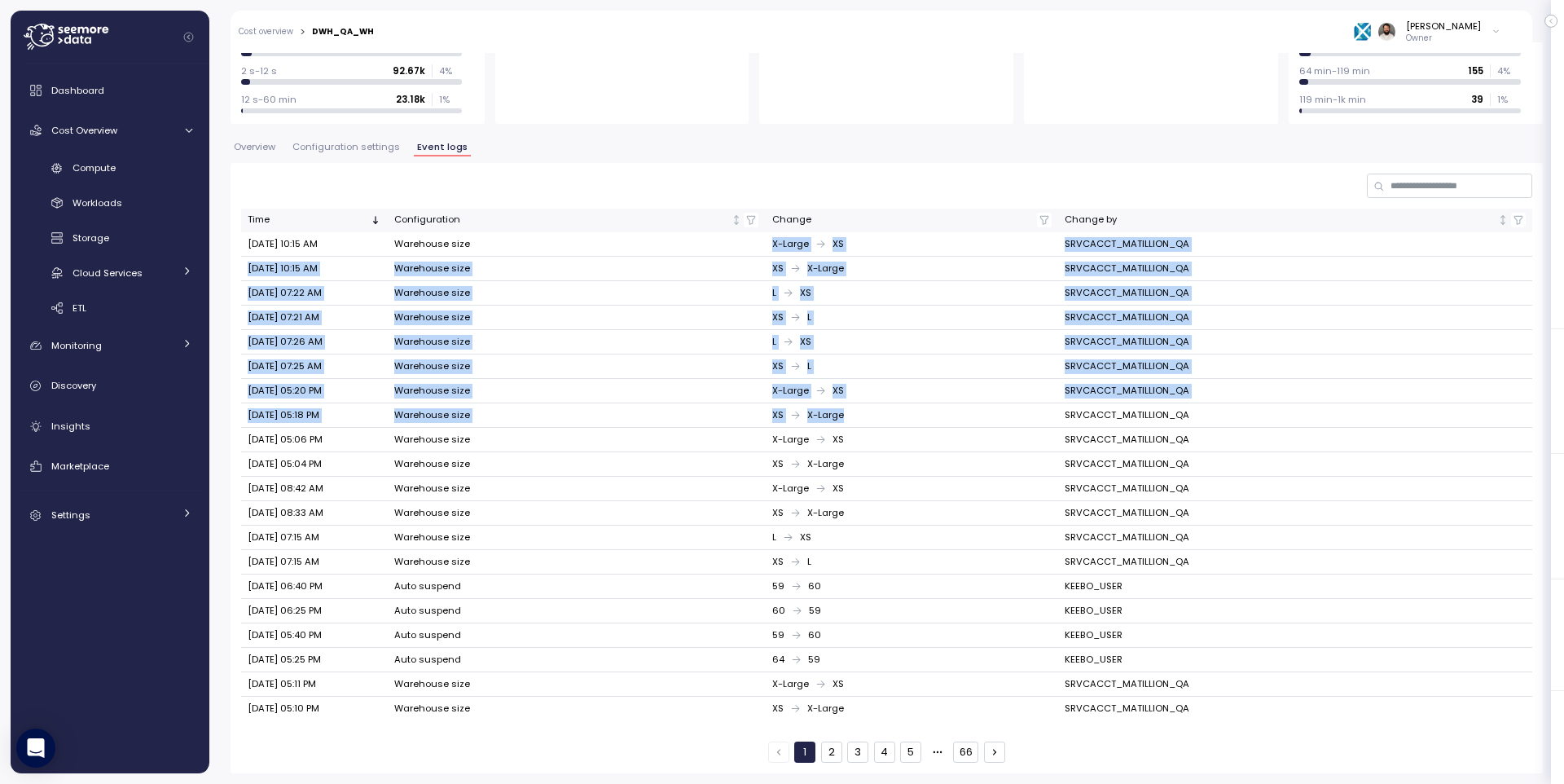
drag, startPoint x: 758, startPoint y: 255, endPoint x: 832, endPoint y: 422, distance: 182.7
click at [832, 422] on tbody "Oct 10, 2025 10:15 AM Warehouse size X-Large XS SRVCACCT_MATILLION_QA Oct 10, 2…" at bounding box center [887, 475] width 1292 height 488
click at [830, 421] on div "XS X-Large" at bounding box center [912, 416] width 279 height 15
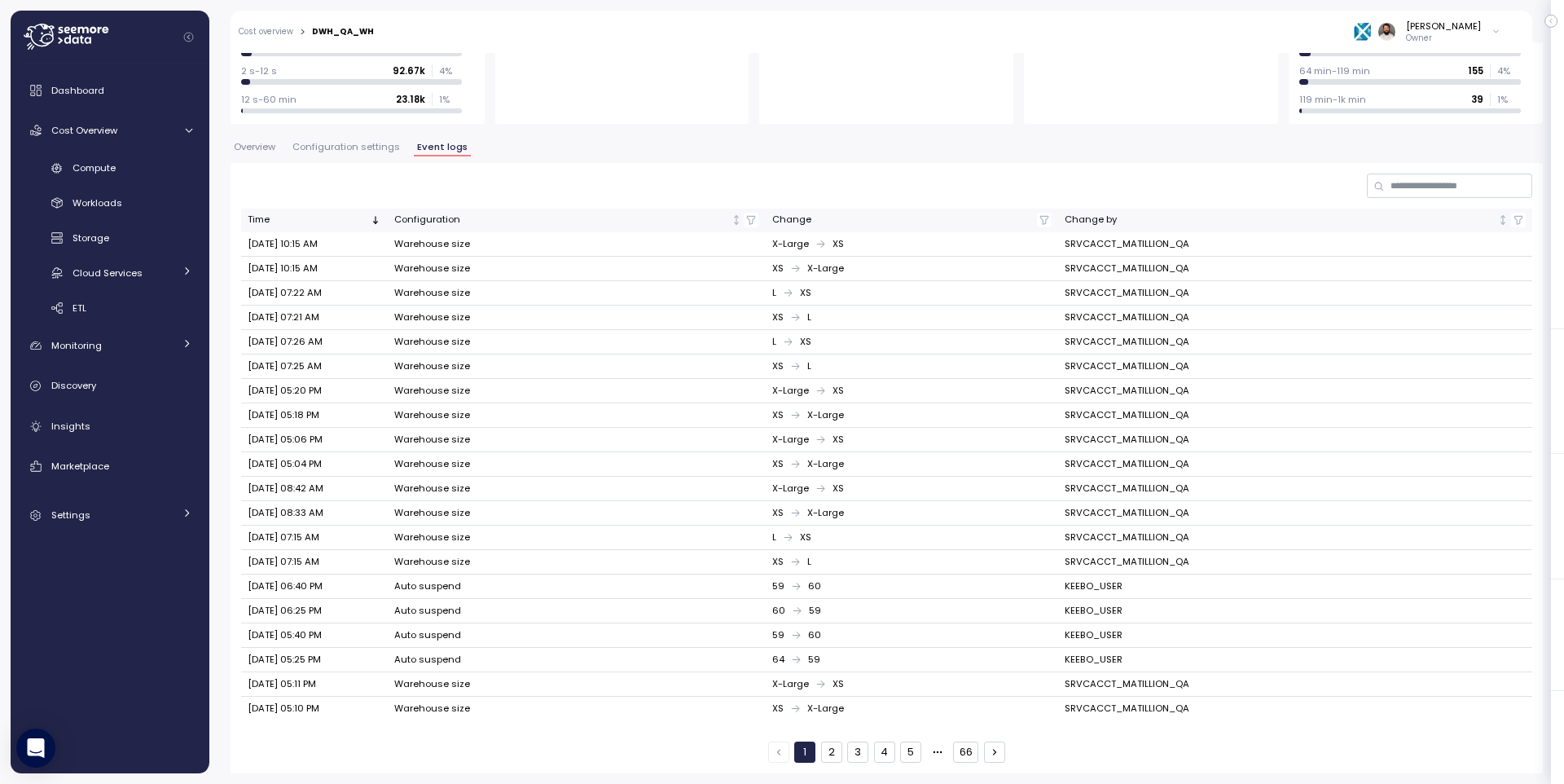
click at [343, 153] on button "Configuration settings" at bounding box center [346, 149] width 114 height 14
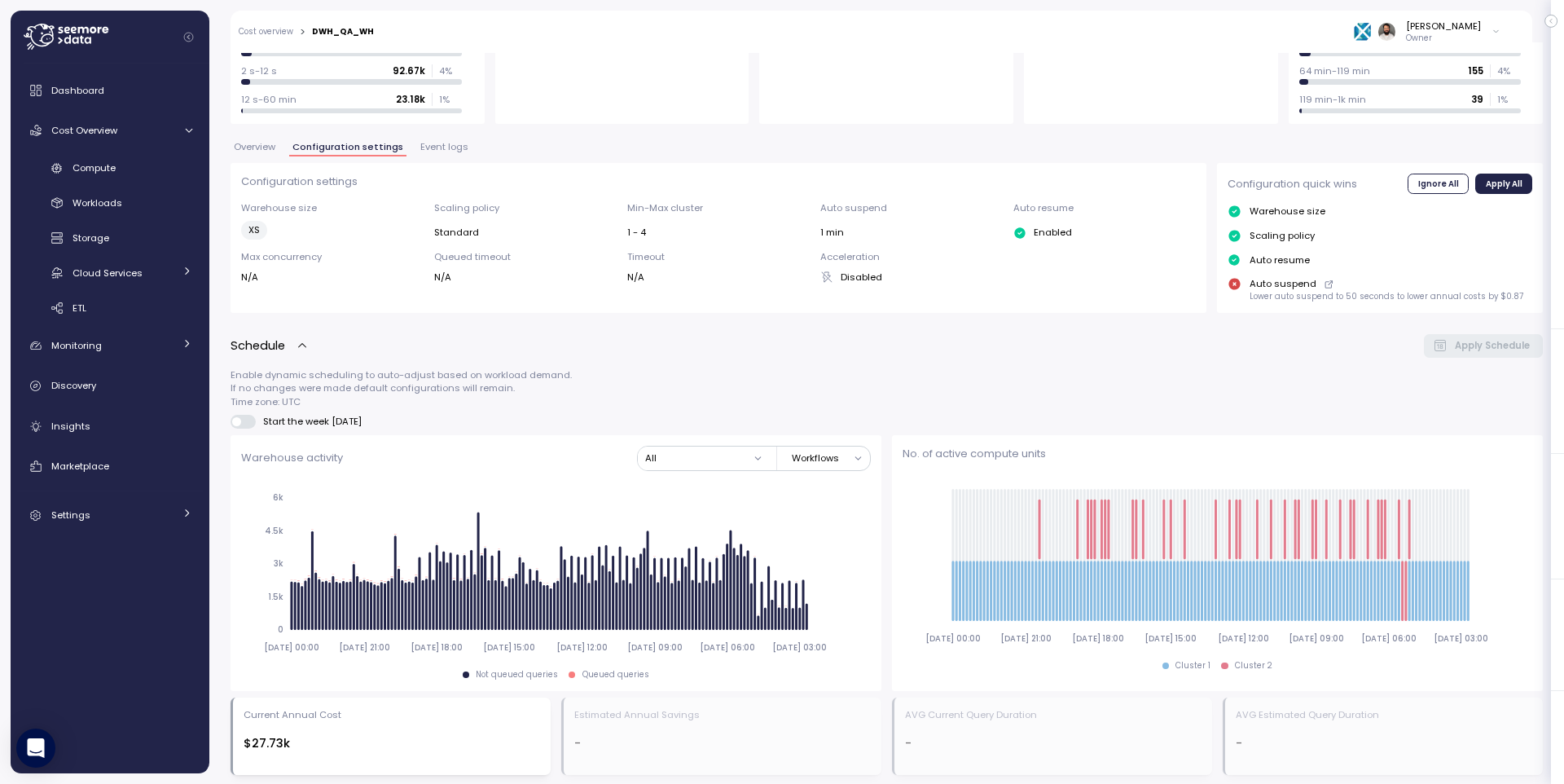
scroll to position [1056, 0]
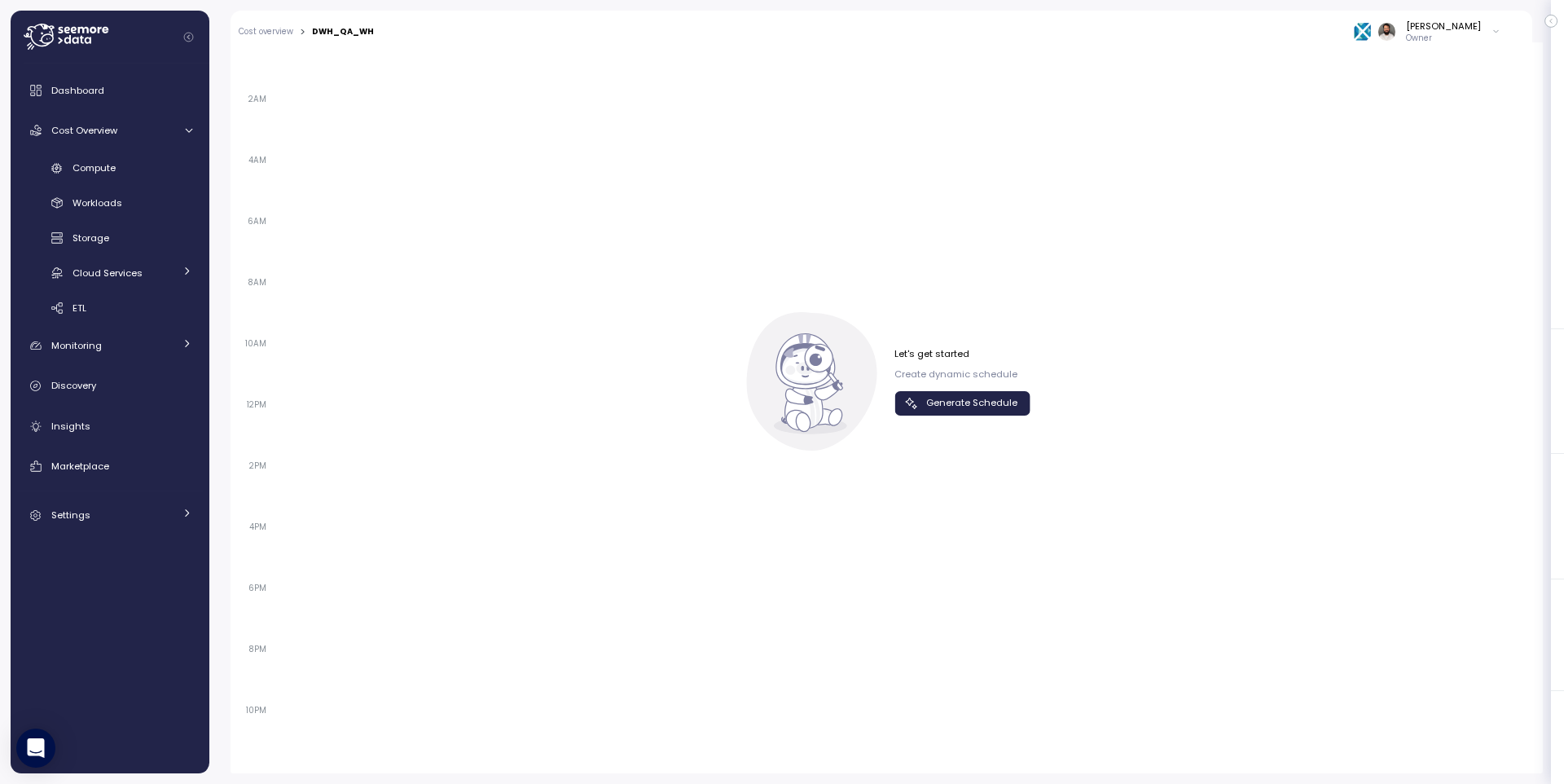
click at [943, 390] on div "Let's get started Create dynamic schedule Generate Schedule" at bounding box center [962, 381] width 136 height 68
click at [945, 398] on span "Generate Schedule" at bounding box center [972, 402] width 91 height 22
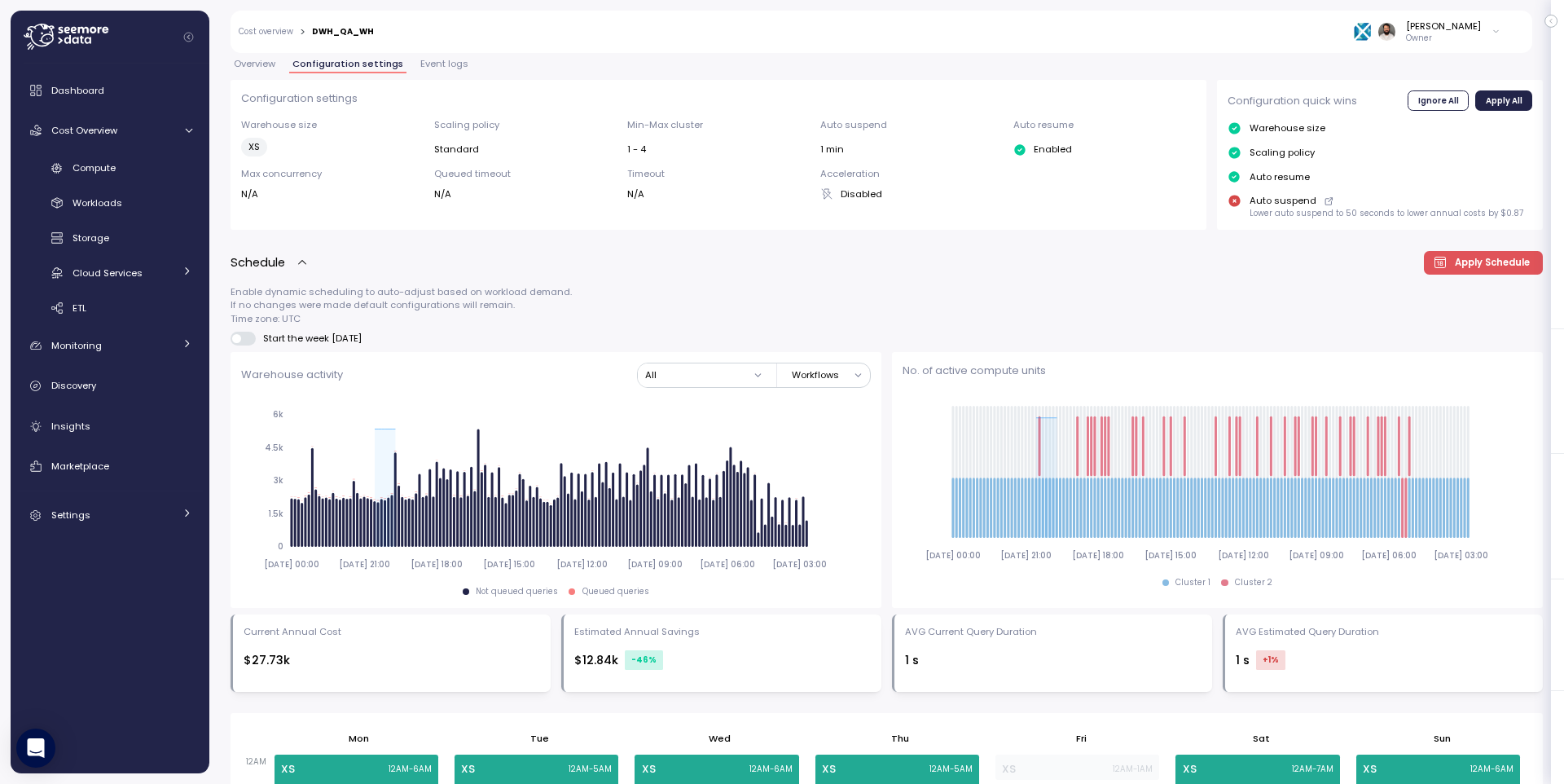
scroll to position [0, 0]
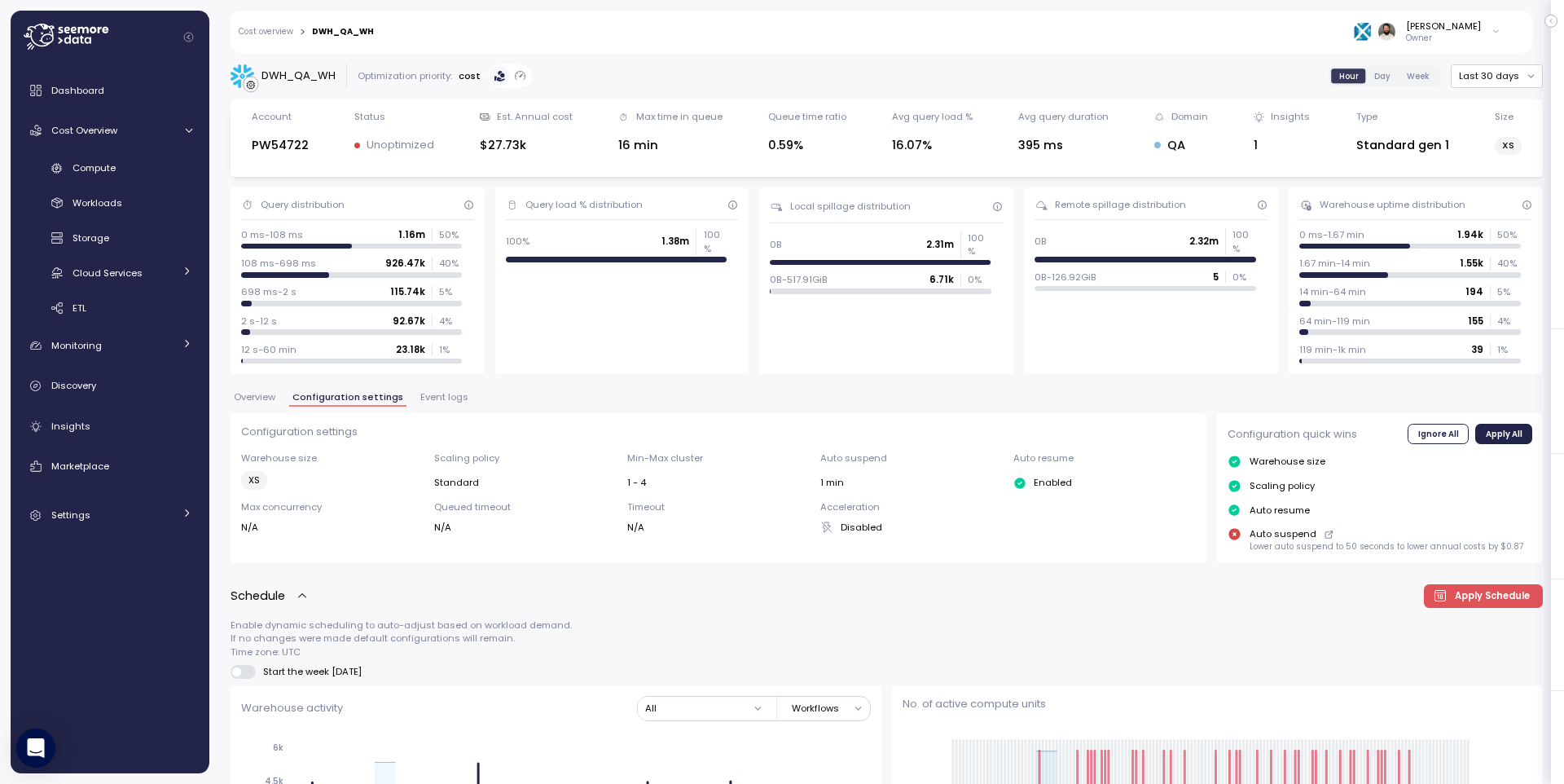
click at [305, 74] on div "DWH_QA_WH" at bounding box center [299, 76] width 75 height 17
copy div "DWH_QA_WH"
click at [442, 402] on button "Event logs" at bounding box center [445, 399] width 55 height 14
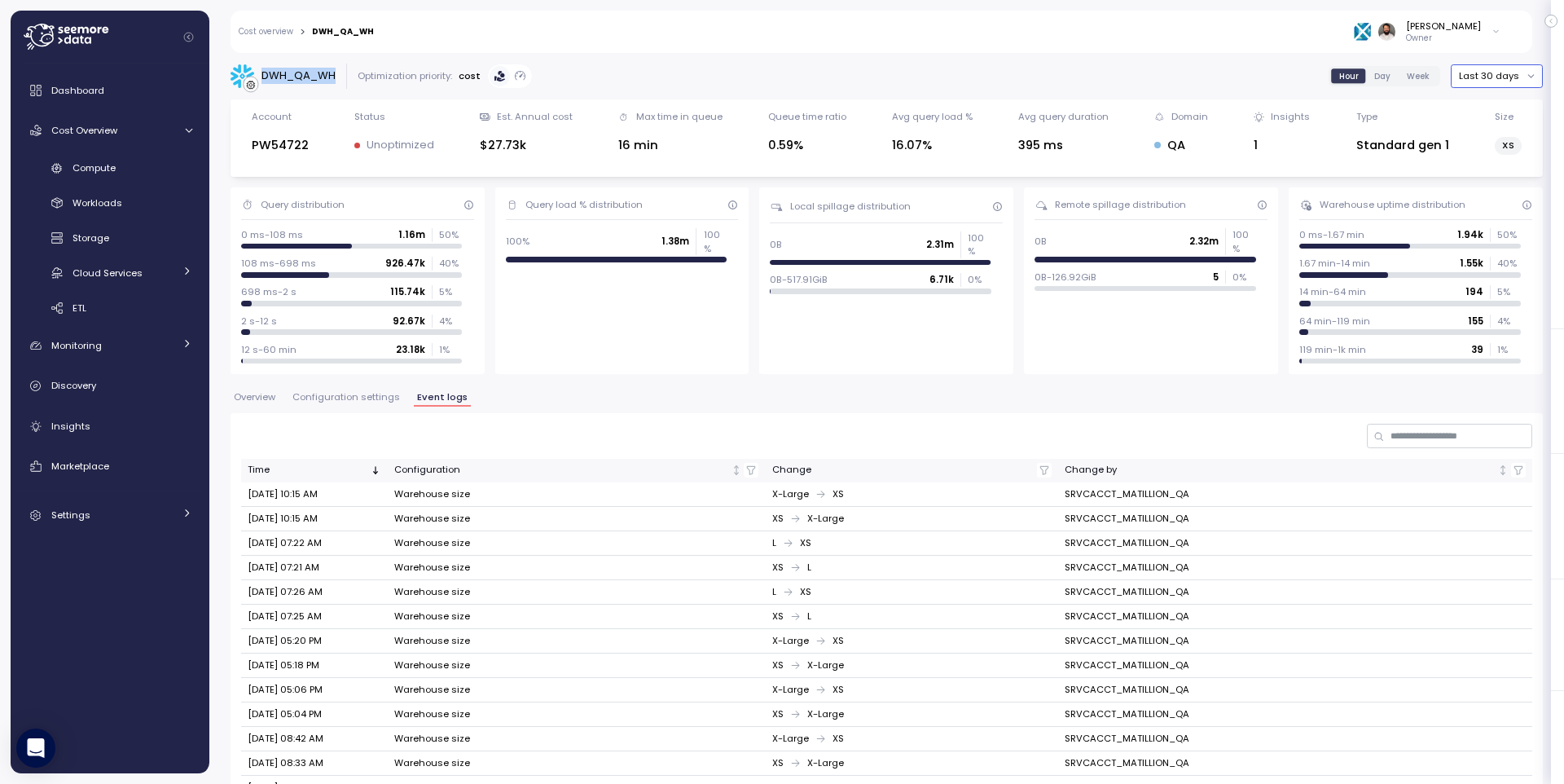
click at [1507, 76] on button "Last 30 days" at bounding box center [1496, 76] width 92 height 24
drag, startPoint x: 1508, startPoint y: 75, endPoint x: 1508, endPoint y: 92, distance: 17.0
click at [1508, 75] on button "Last 30 days" at bounding box center [1496, 76] width 92 height 24
click at [1509, 145] on div "Last 7 days" at bounding box center [1502, 152] width 53 height 13
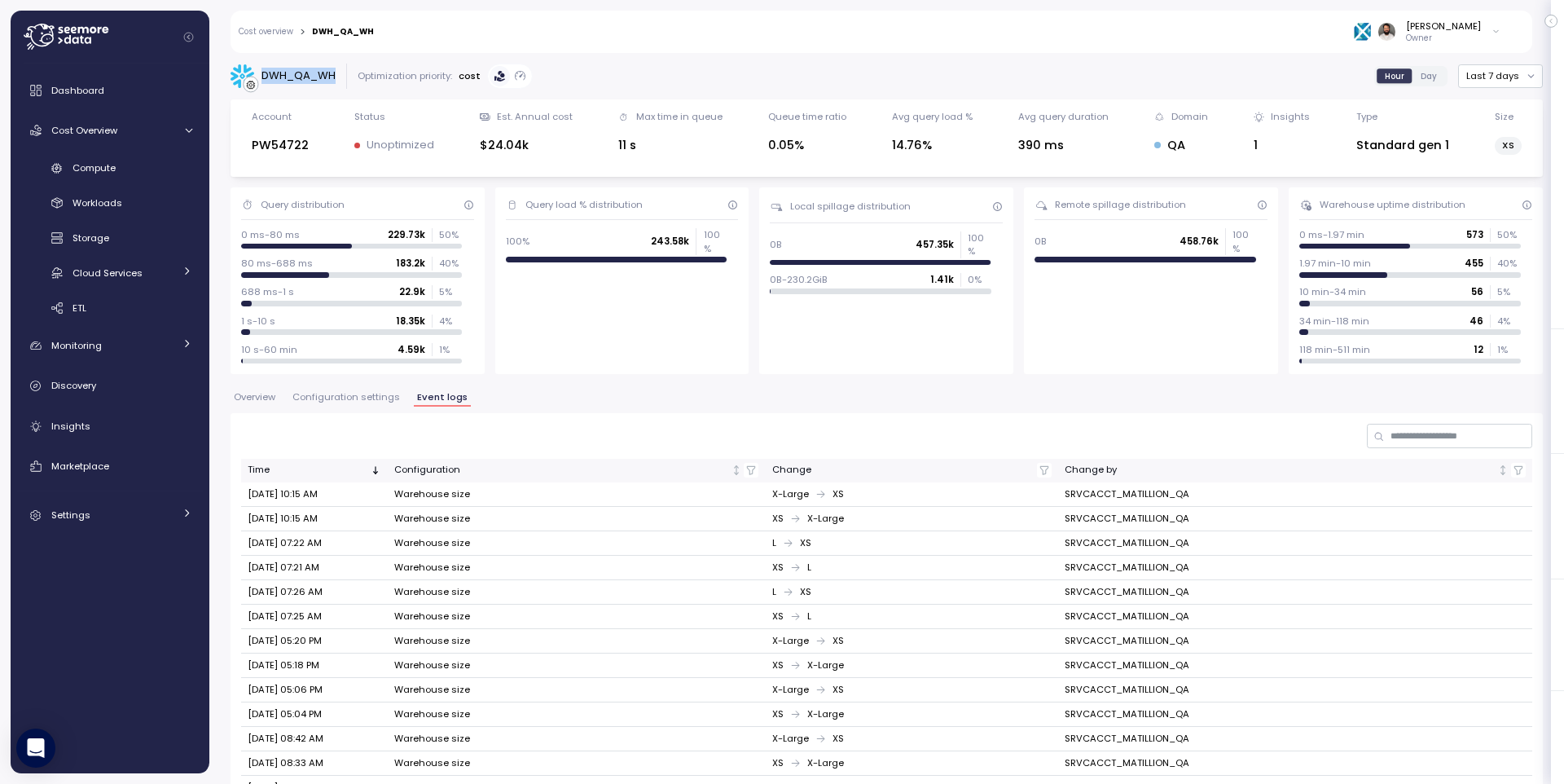
click at [273, 403] on button "Overview" at bounding box center [254, 399] width 48 height 14
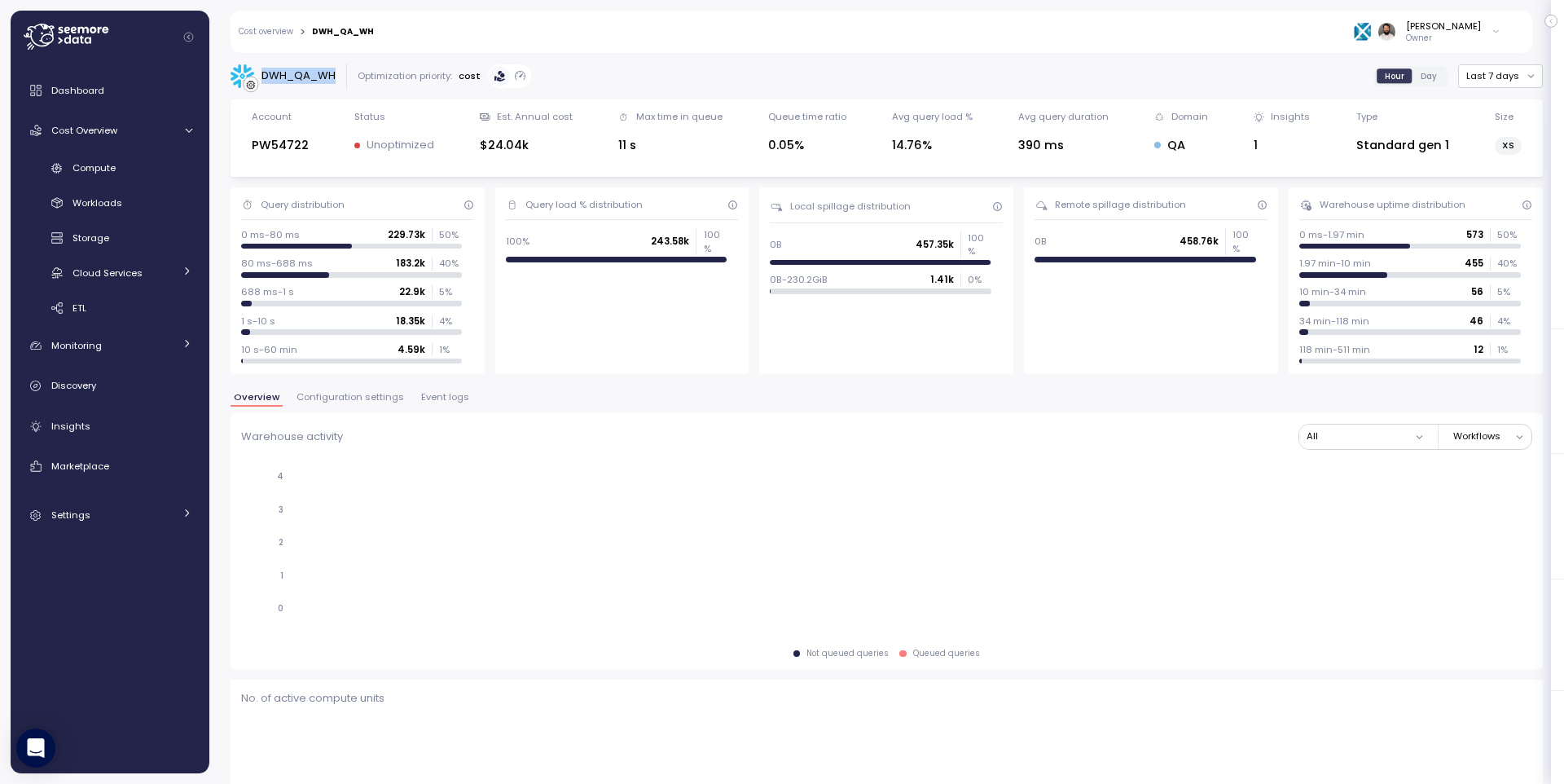
click at [273, 402] on button "Overview" at bounding box center [256, 399] width 52 height 14
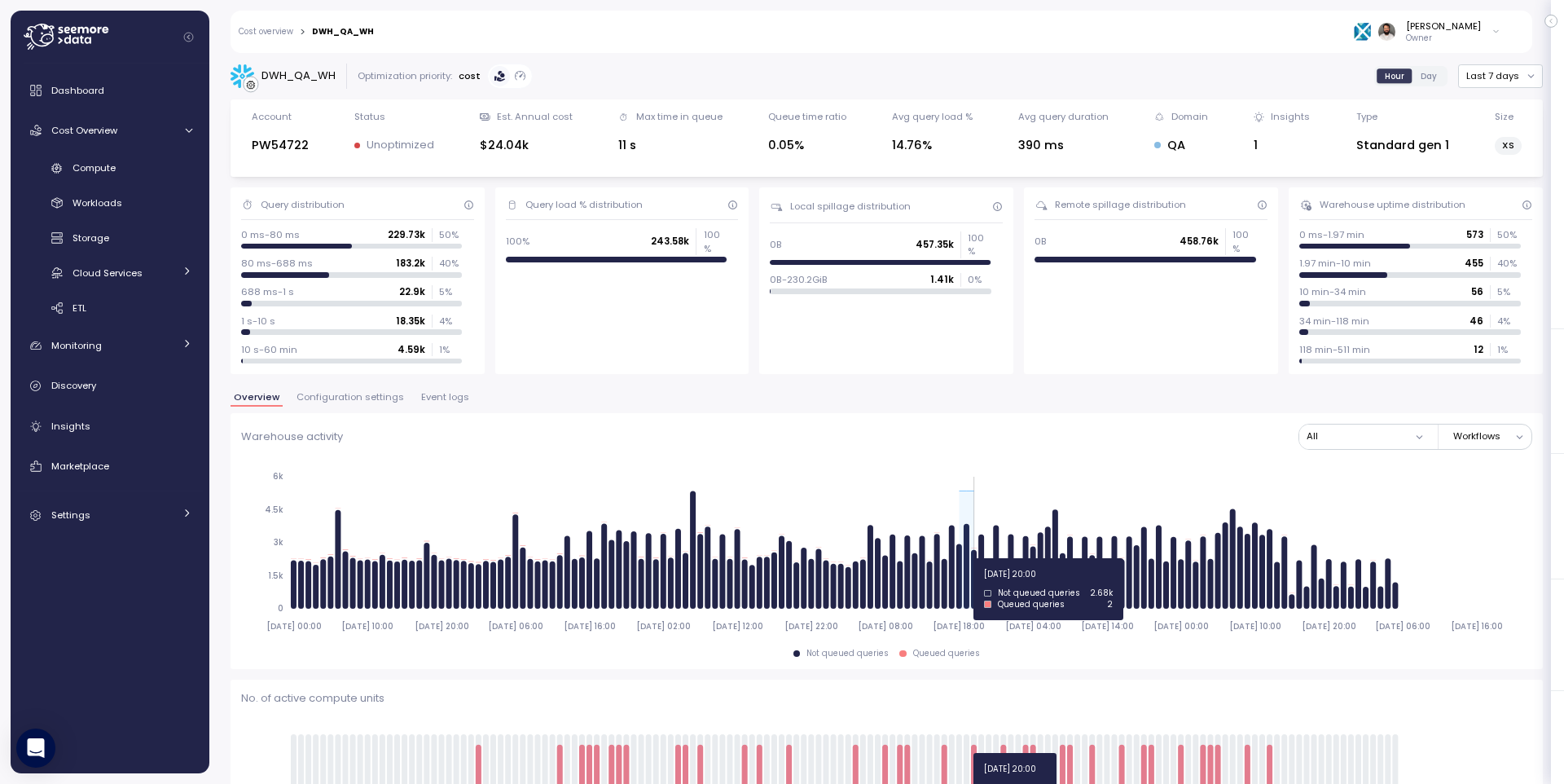
drag, startPoint x: 961, startPoint y: 558, endPoint x: 974, endPoint y: 558, distance: 13.0
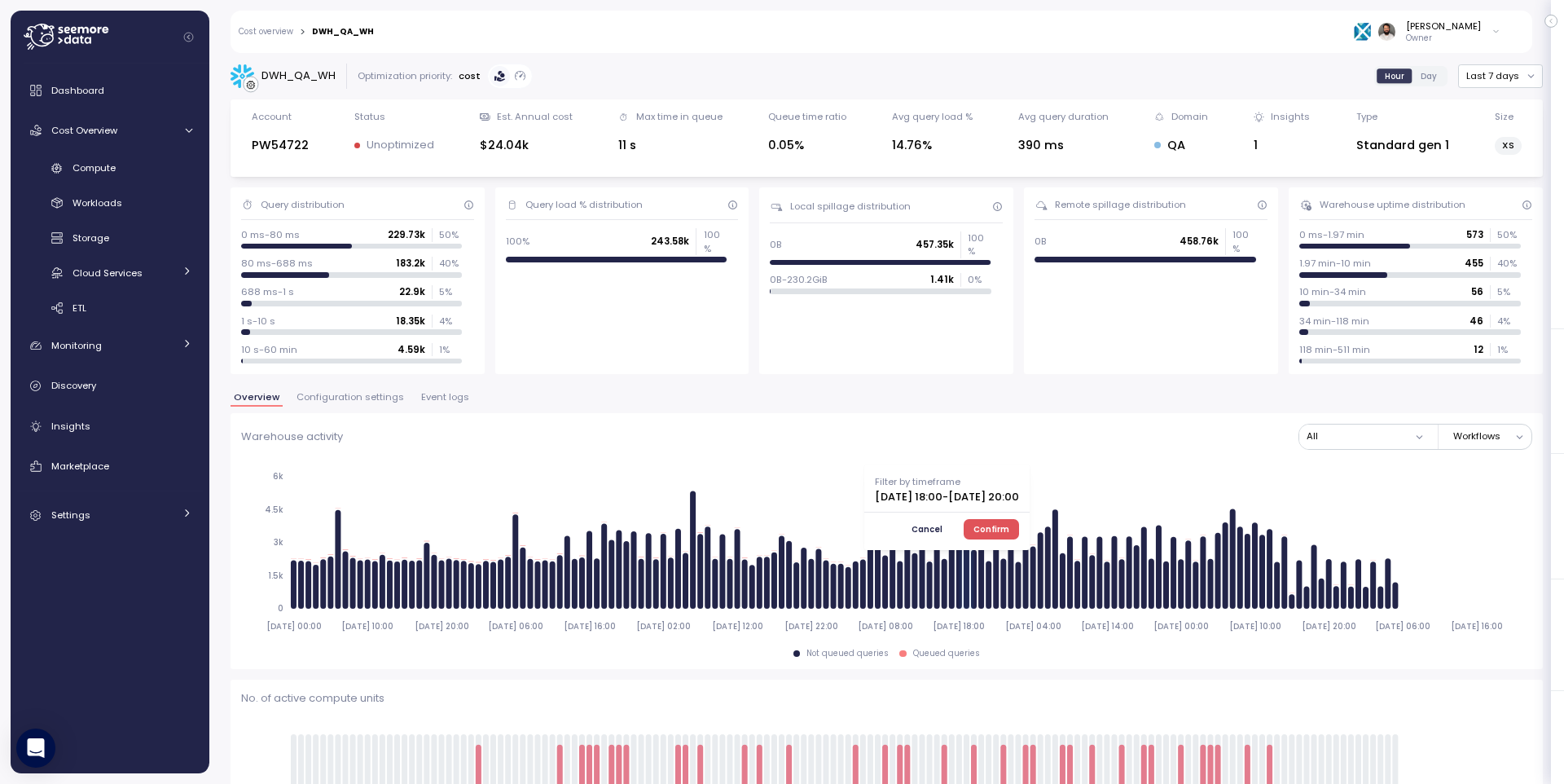
click at [1009, 530] on span "Confirm" at bounding box center [991, 529] width 36 height 18
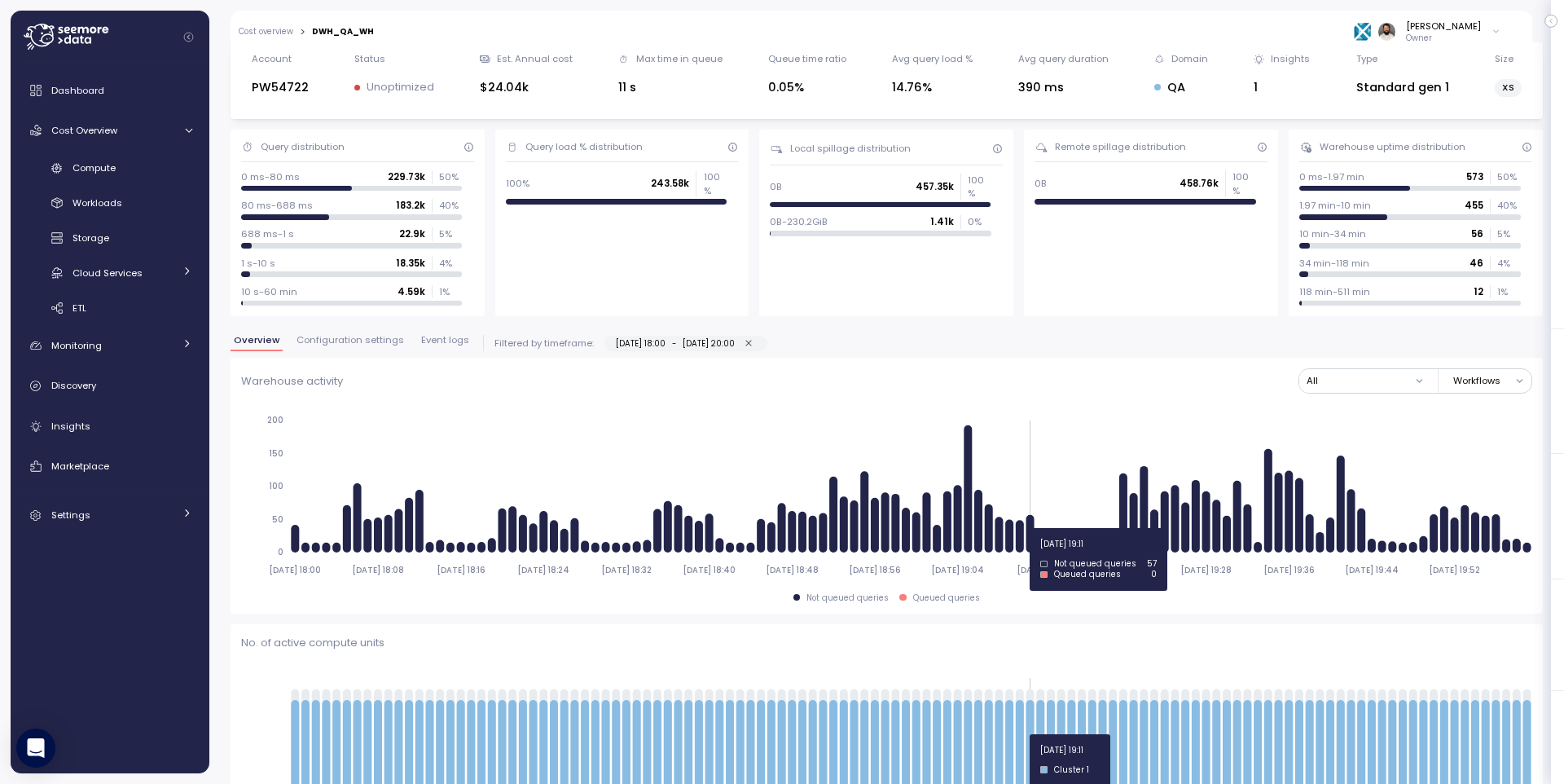
scroll to position [24, 0]
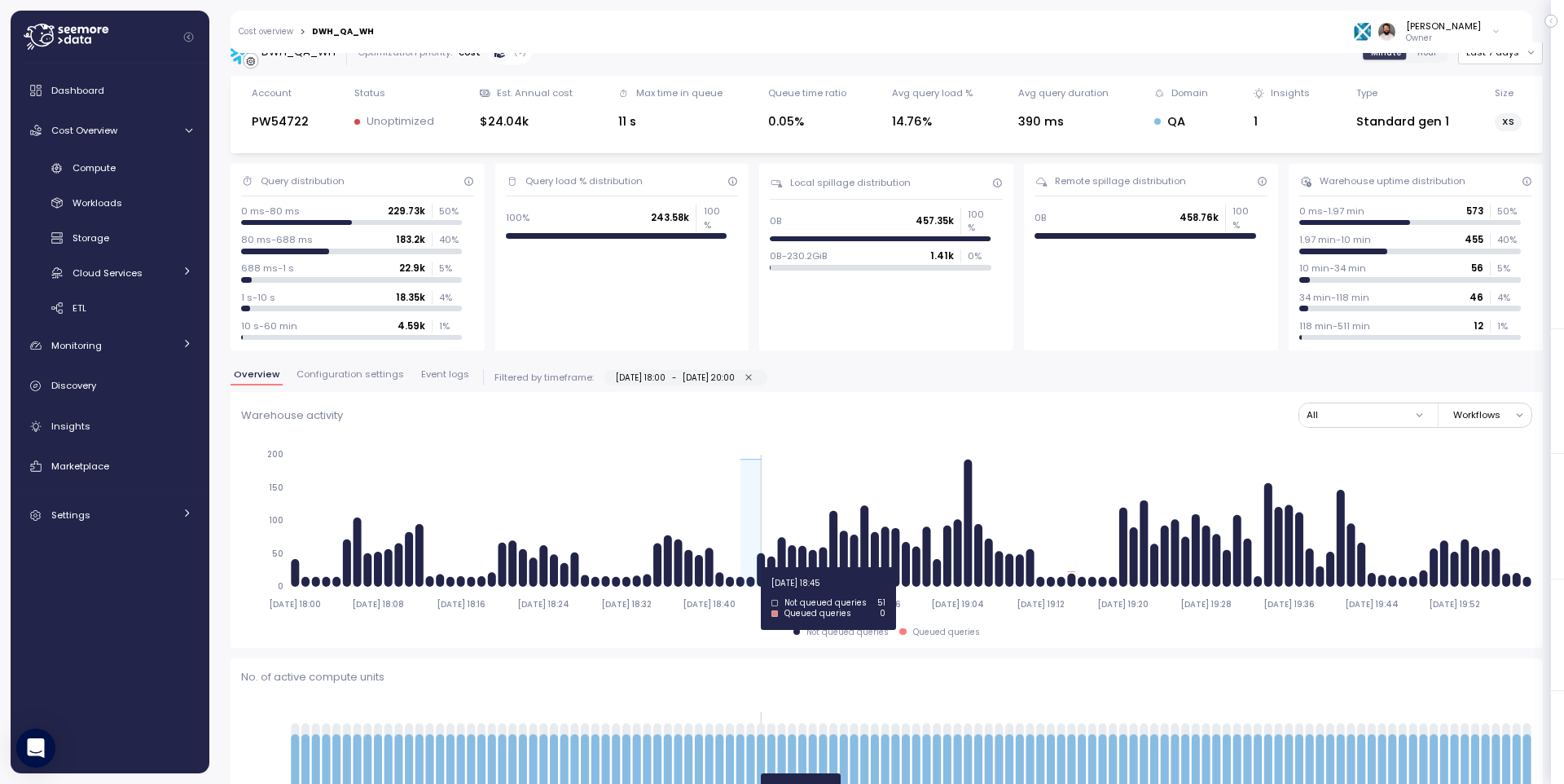
drag, startPoint x: 745, startPoint y: 567, endPoint x: 760, endPoint y: 567, distance: 15.0
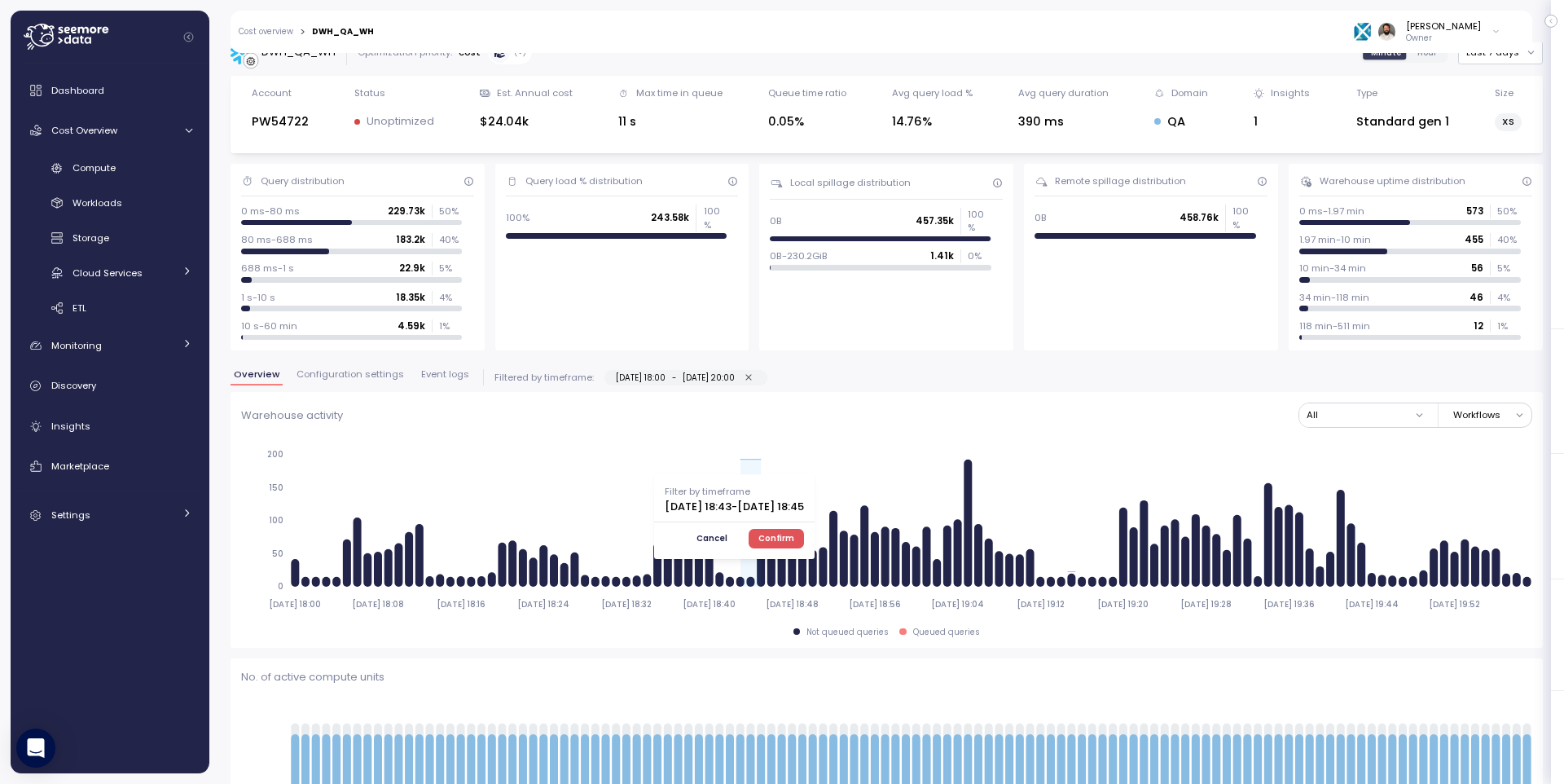
click at [794, 538] on span "Confirm" at bounding box center [776, 539] width 36 height 18
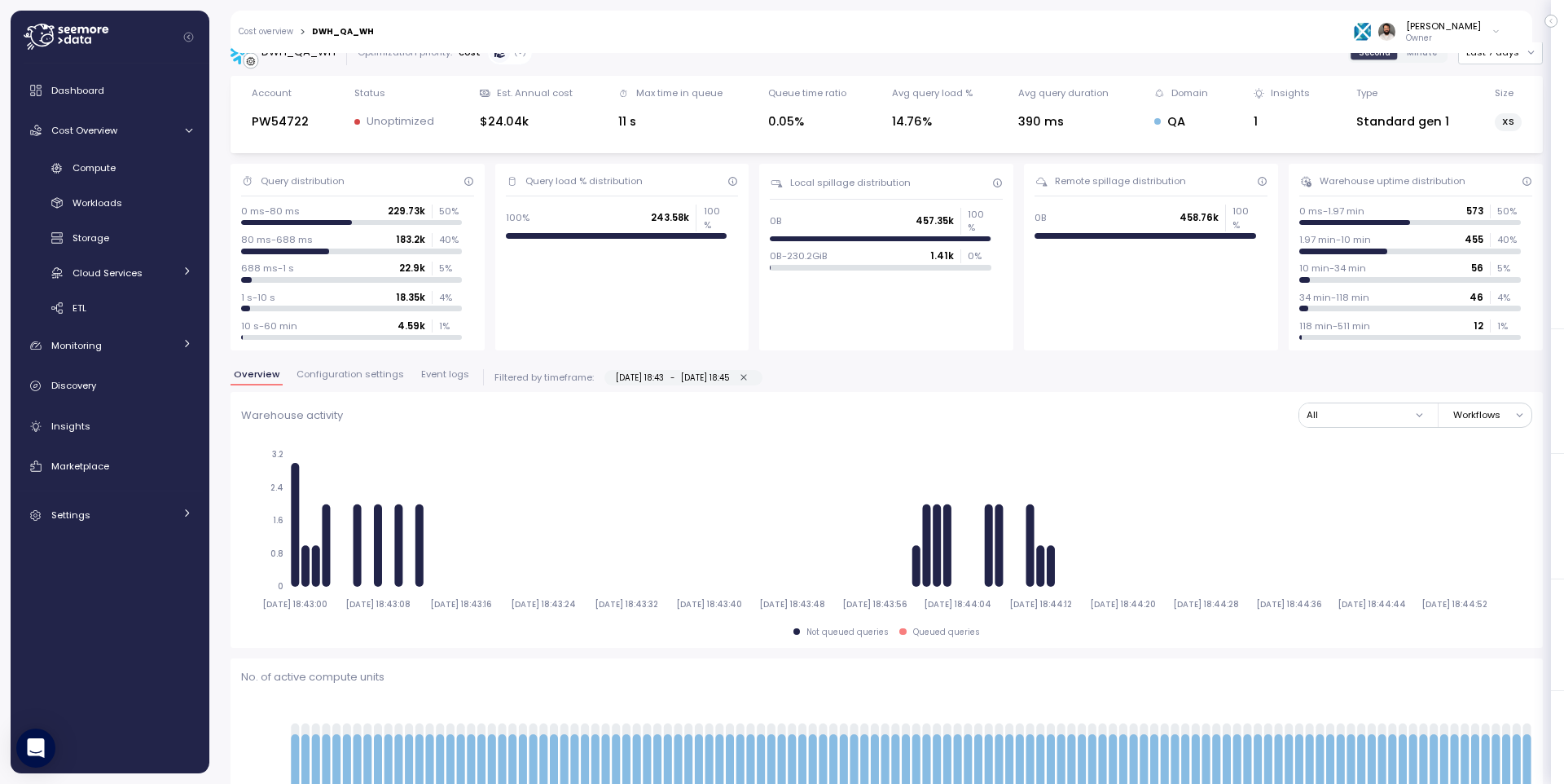
type input "*********"
click at [749, 380] on icon "button" at bounding box center [744, 378] width 11 height 11
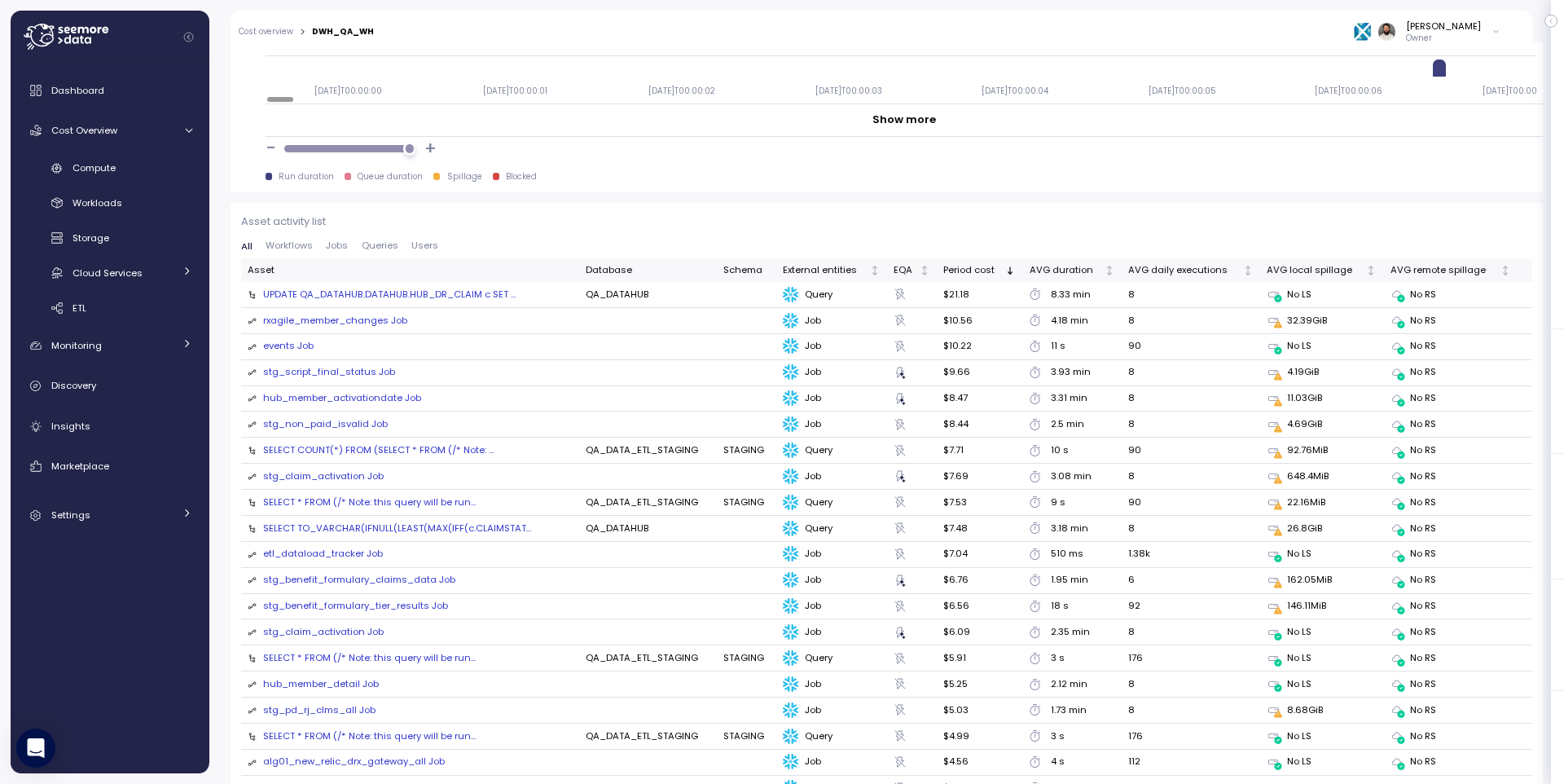
scroll to position [1617, 0]
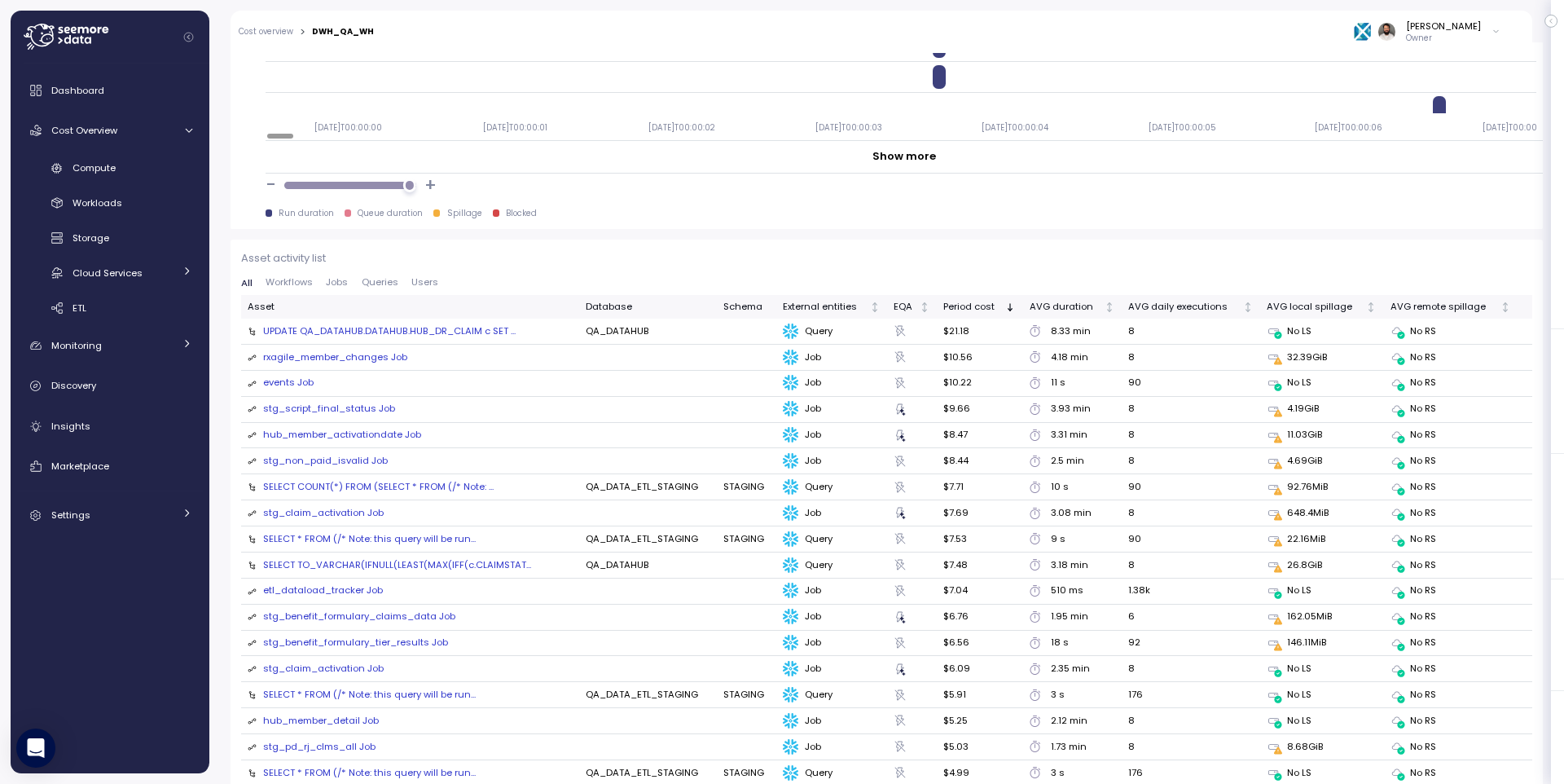
click at [355, 358] on div "rxagile_member_changes Job" at bounding box center [335, 358] width 144 height 15
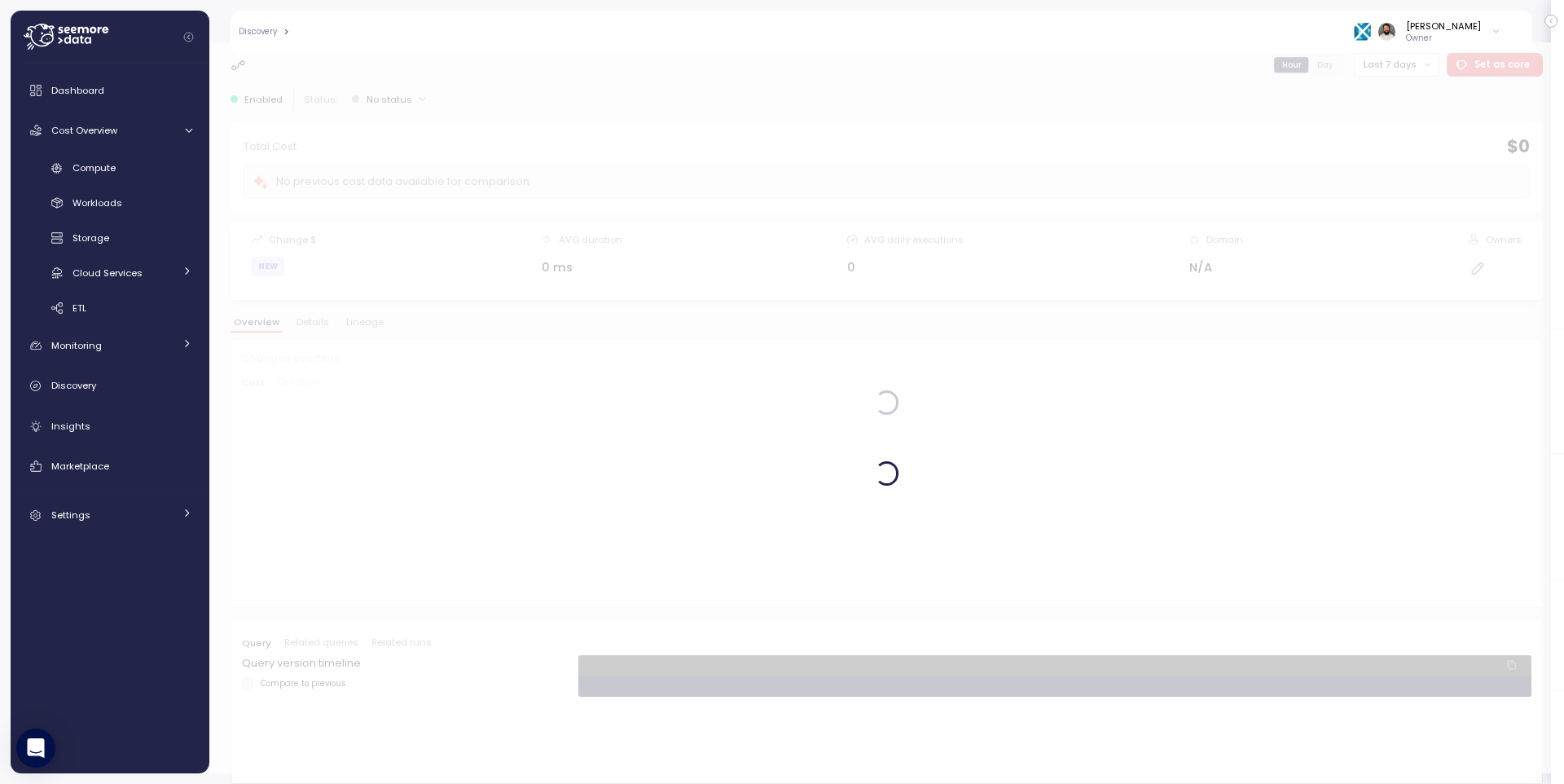
scroll to position [10, 0]
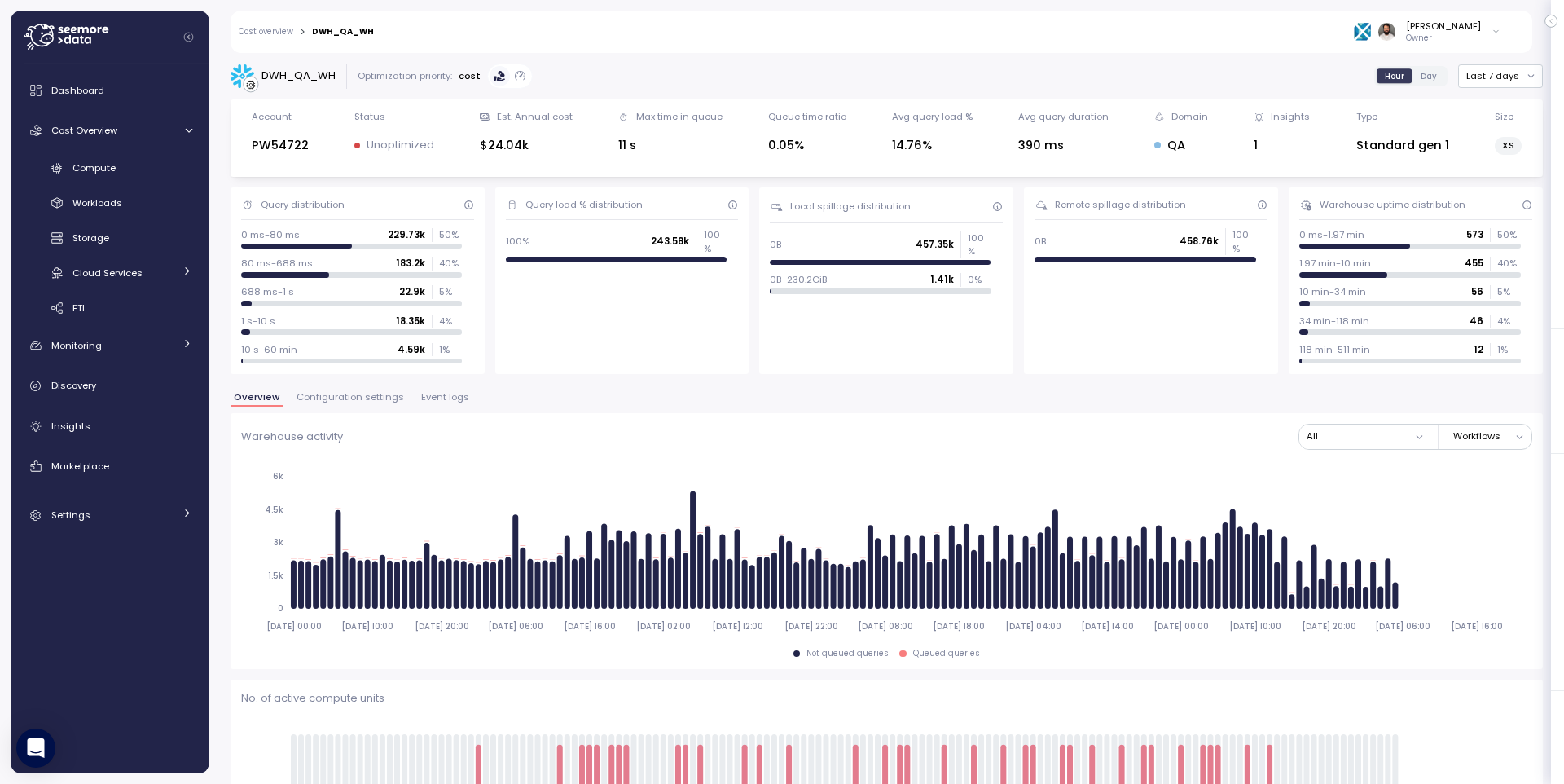
click at [437, 400] on span "Event logs" at bounding box center [445, 397] width 48 height 9
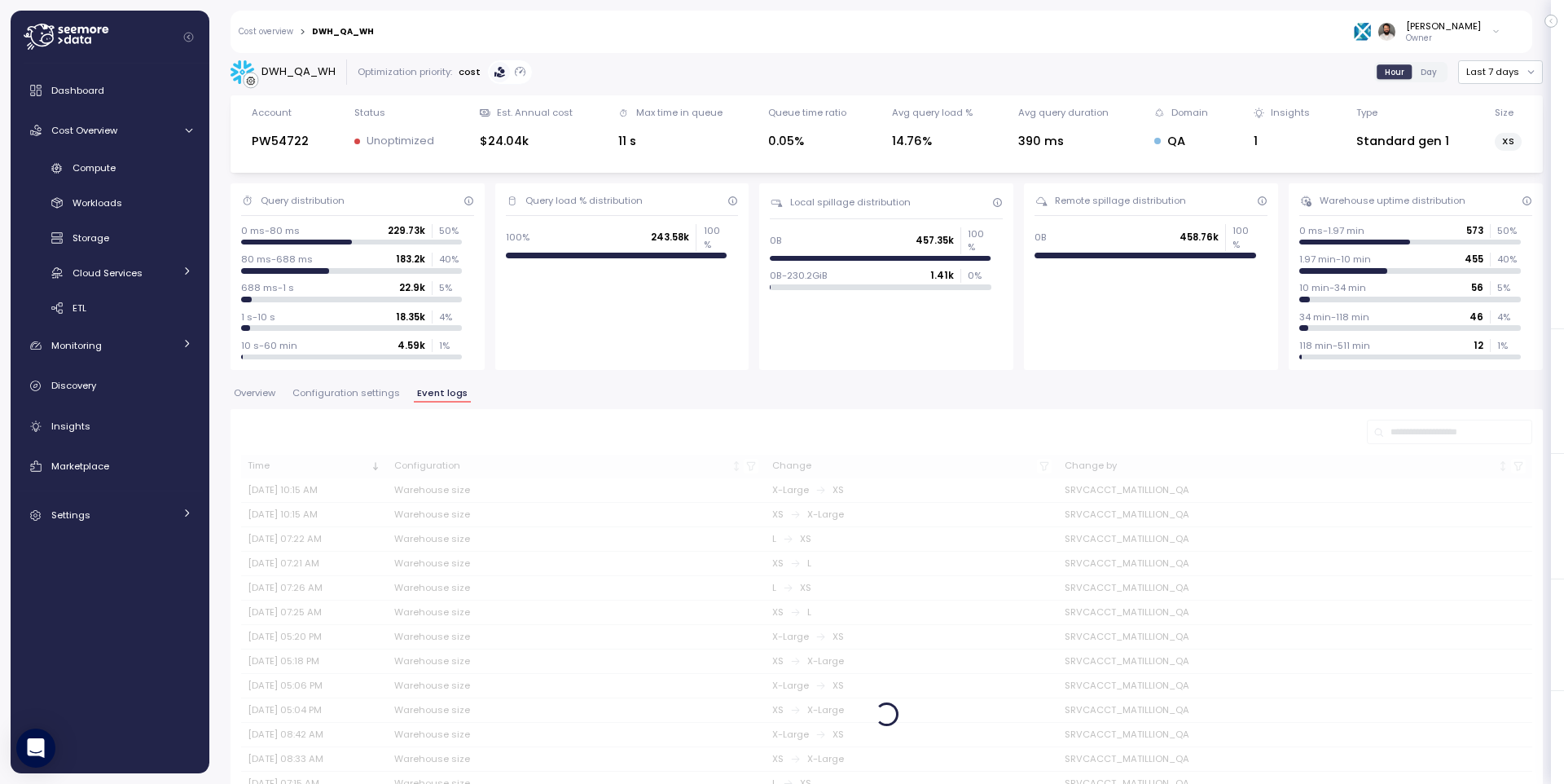
scroll to position [5, 0]
click at [373, 397] on span "Configuration settings" at bounding box center [346, 392] width 108 height 9
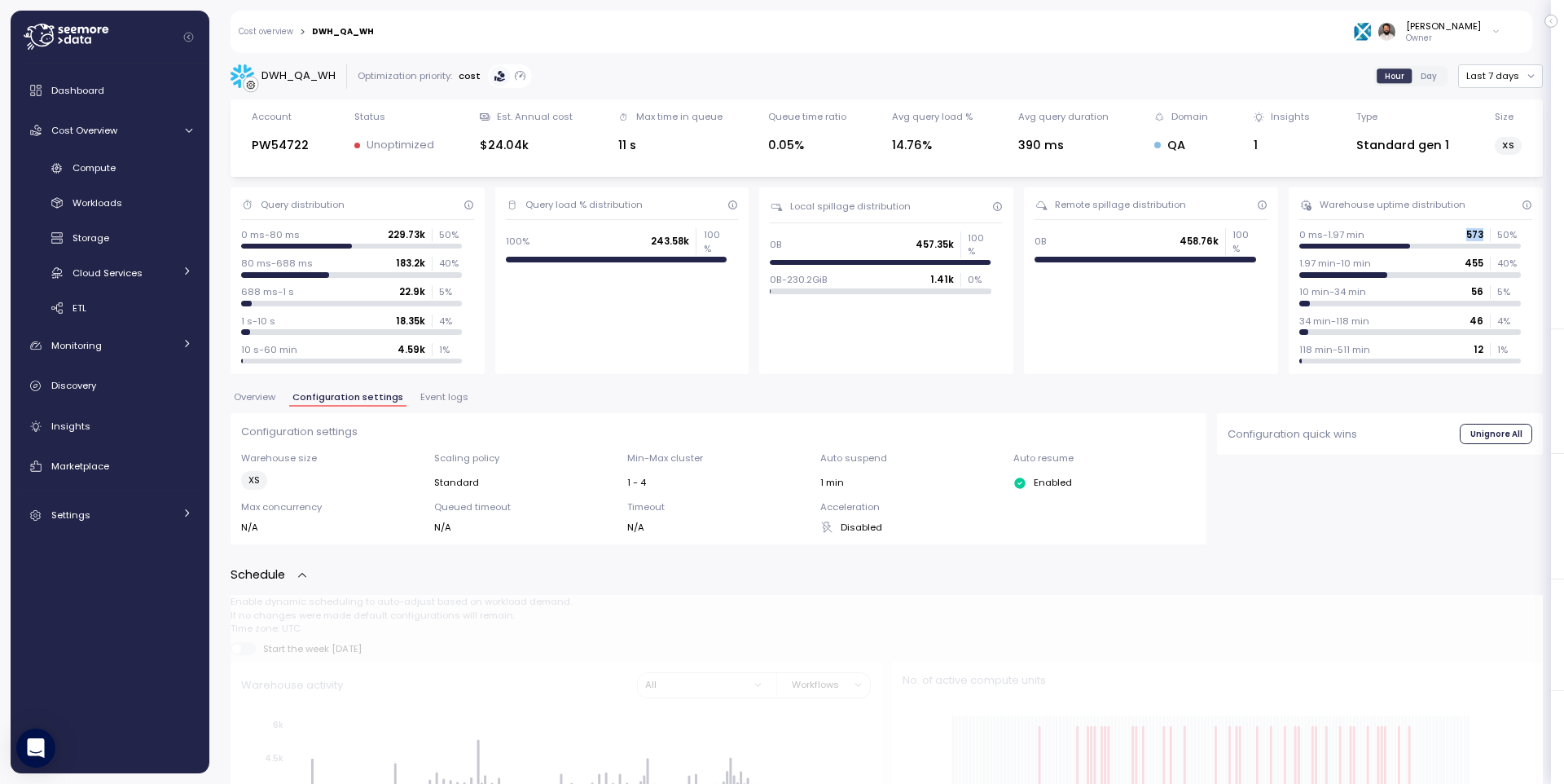
drag, startPoint x: 1464, startPoint y: 231, endPoint x: 1487, endPoint y: 233, distance: 23.1
click at [1489, 230] on div "0 ms-1.97 min 573 50 %" at bounding box center [1409, 235] width 221 height 13
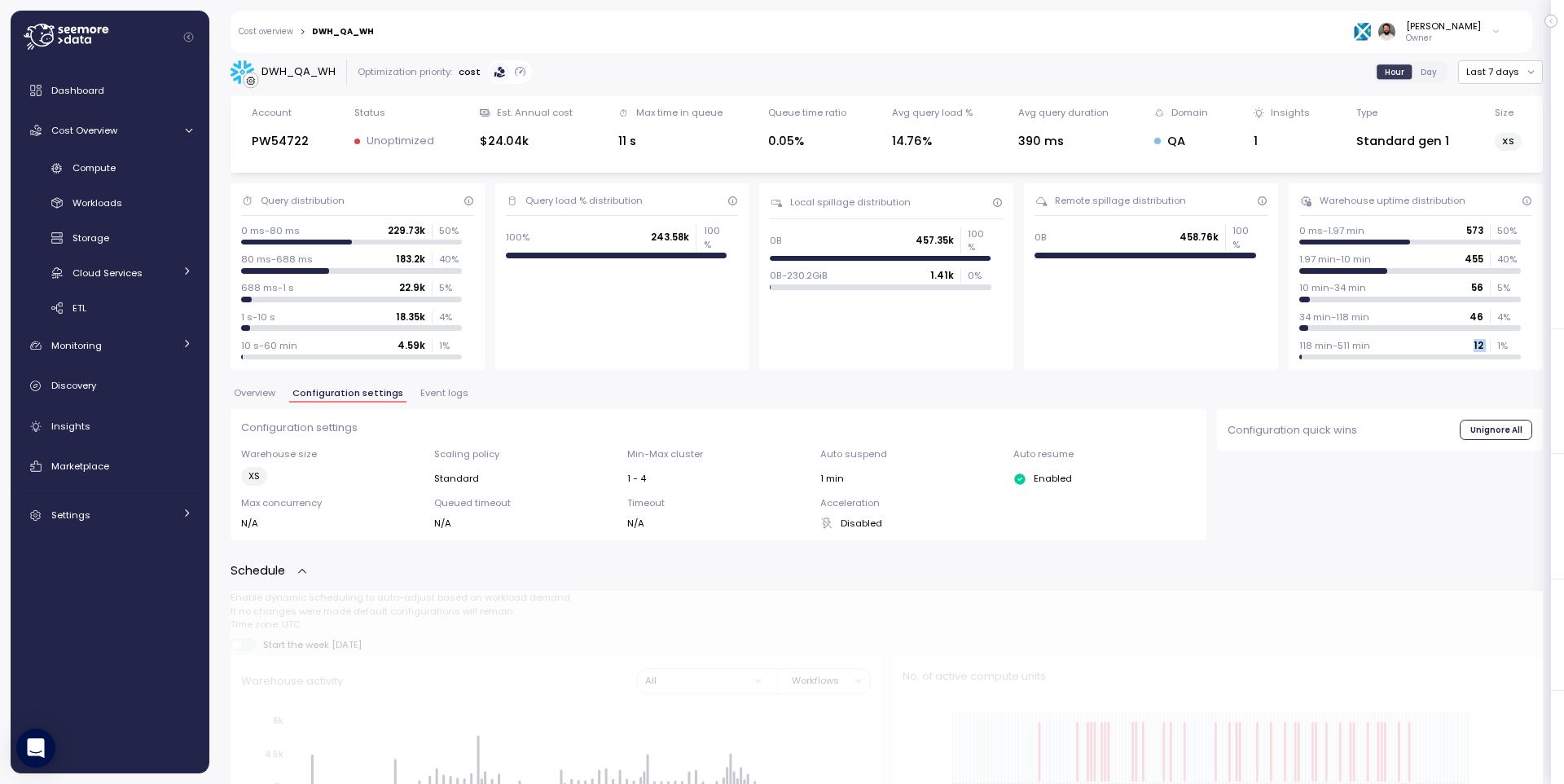
click at [1495, 349] on div "118 min-511 min 12 1 %" at bounding box center [1409, 349] width 221 height 21
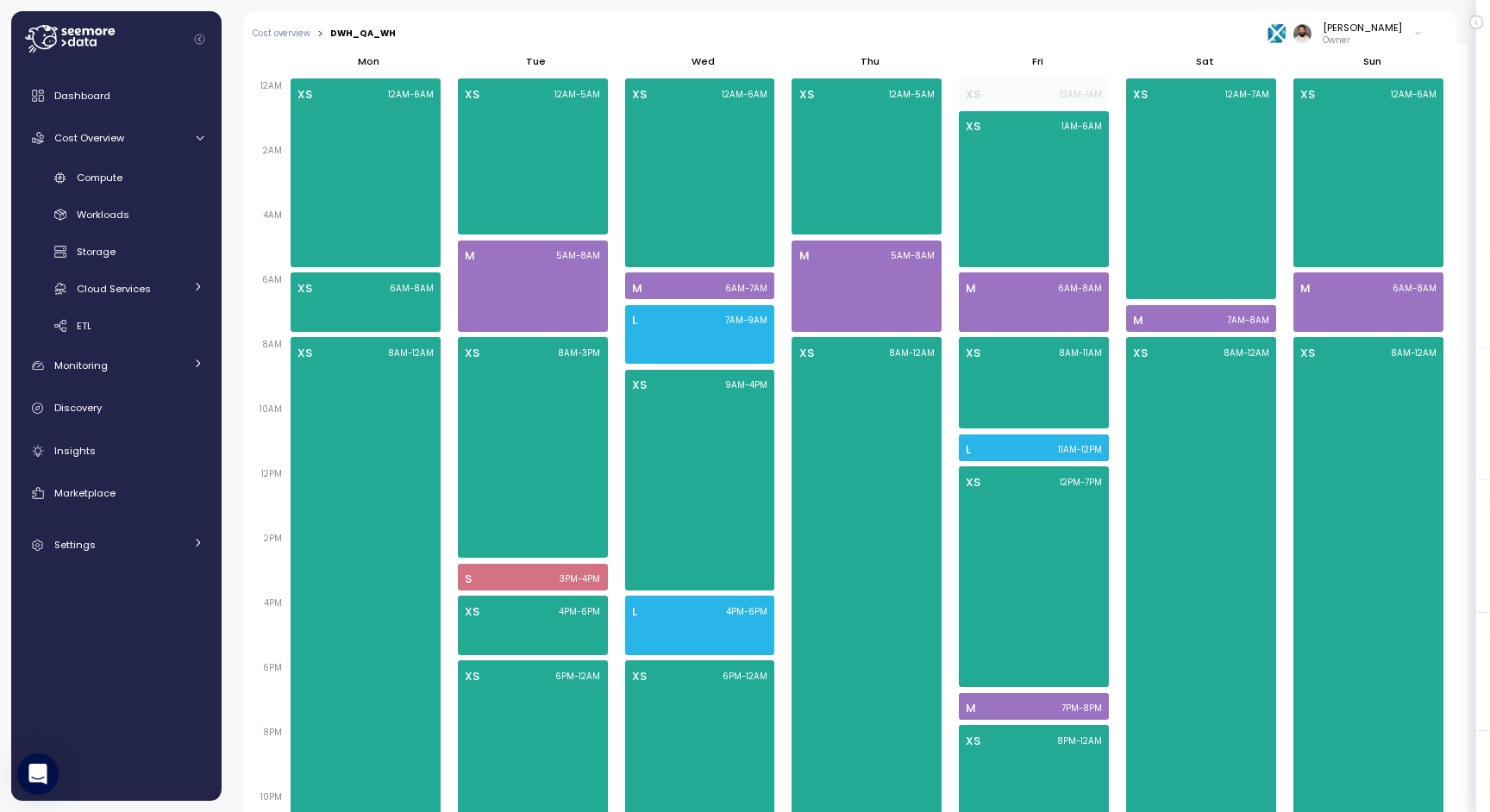
scroll to position [0, 0]
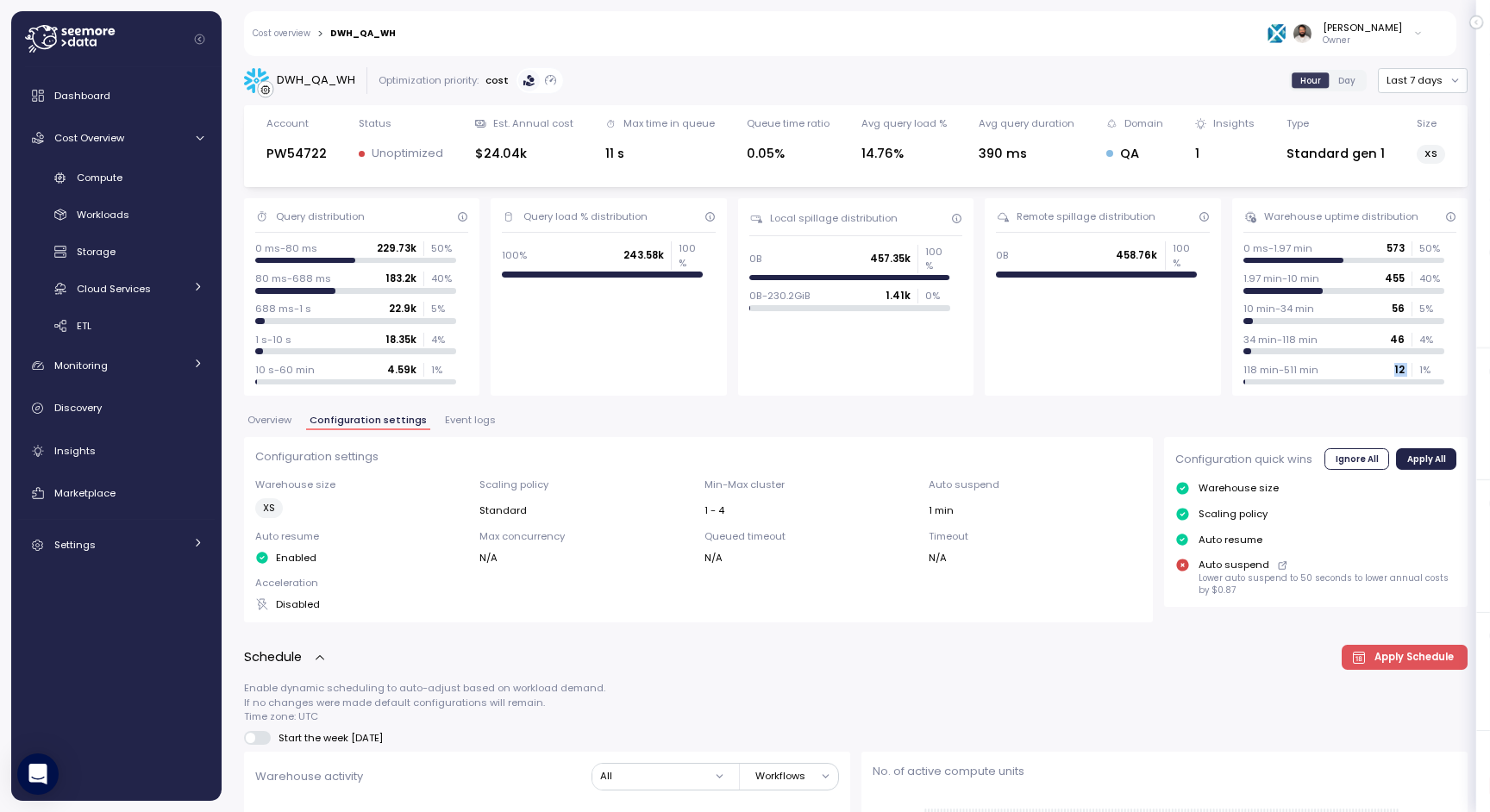
click at [447, 422] on span "Event logs" at bounding box center [471, 420] width 51 height 10
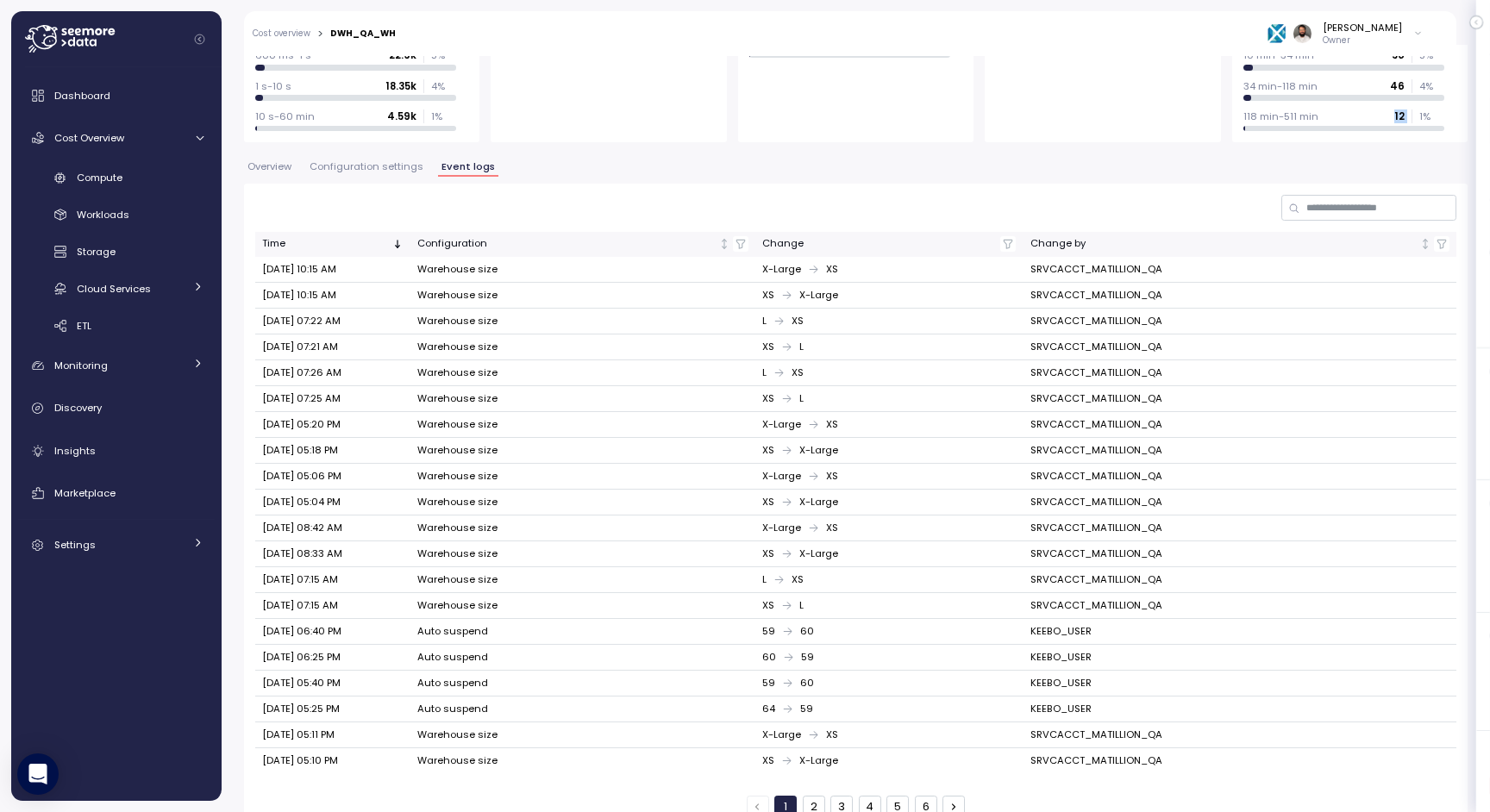
scroll to position [273, 0]
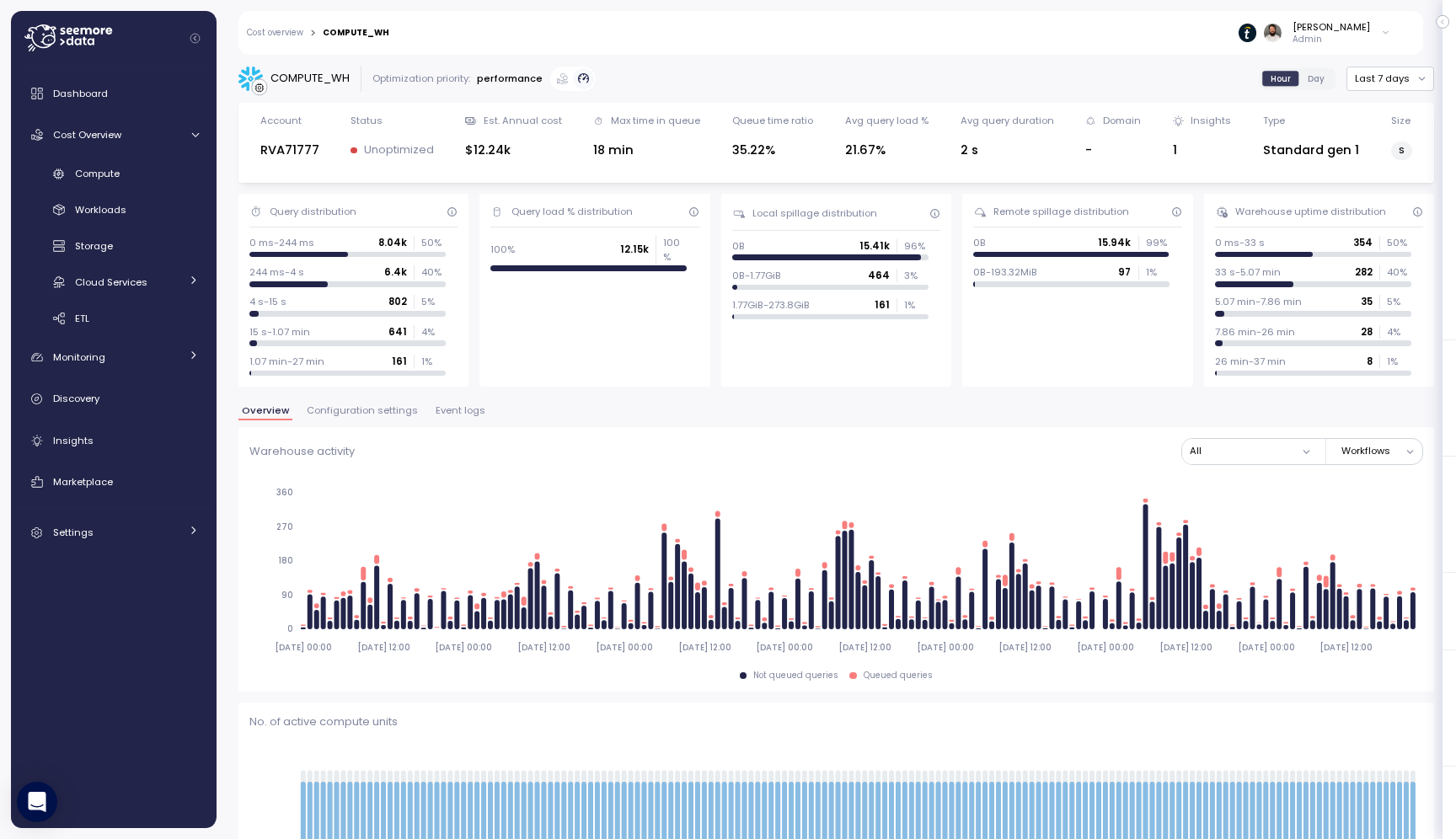
scroll to position [327, 0]
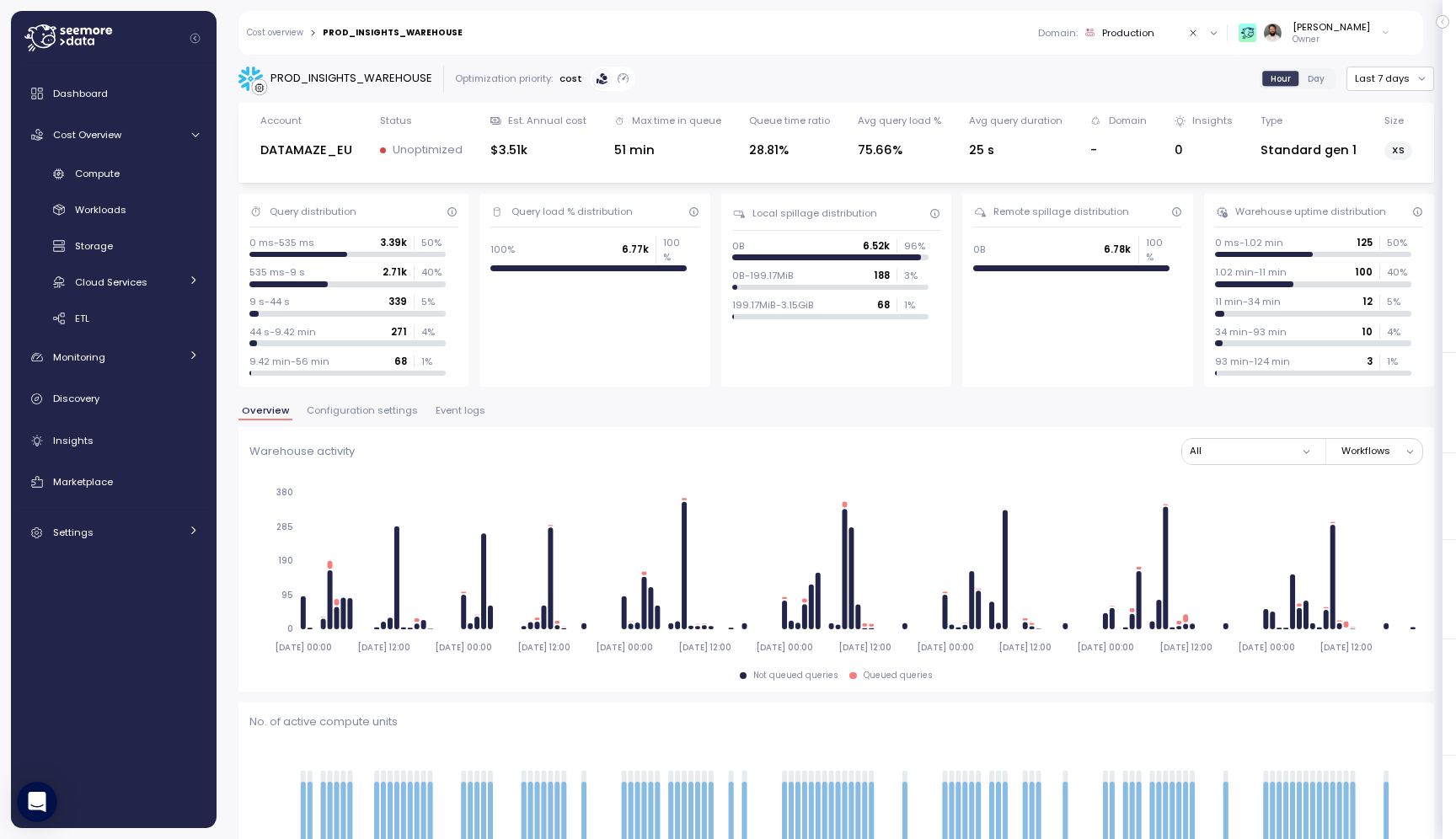
scroll to position [275, 0]
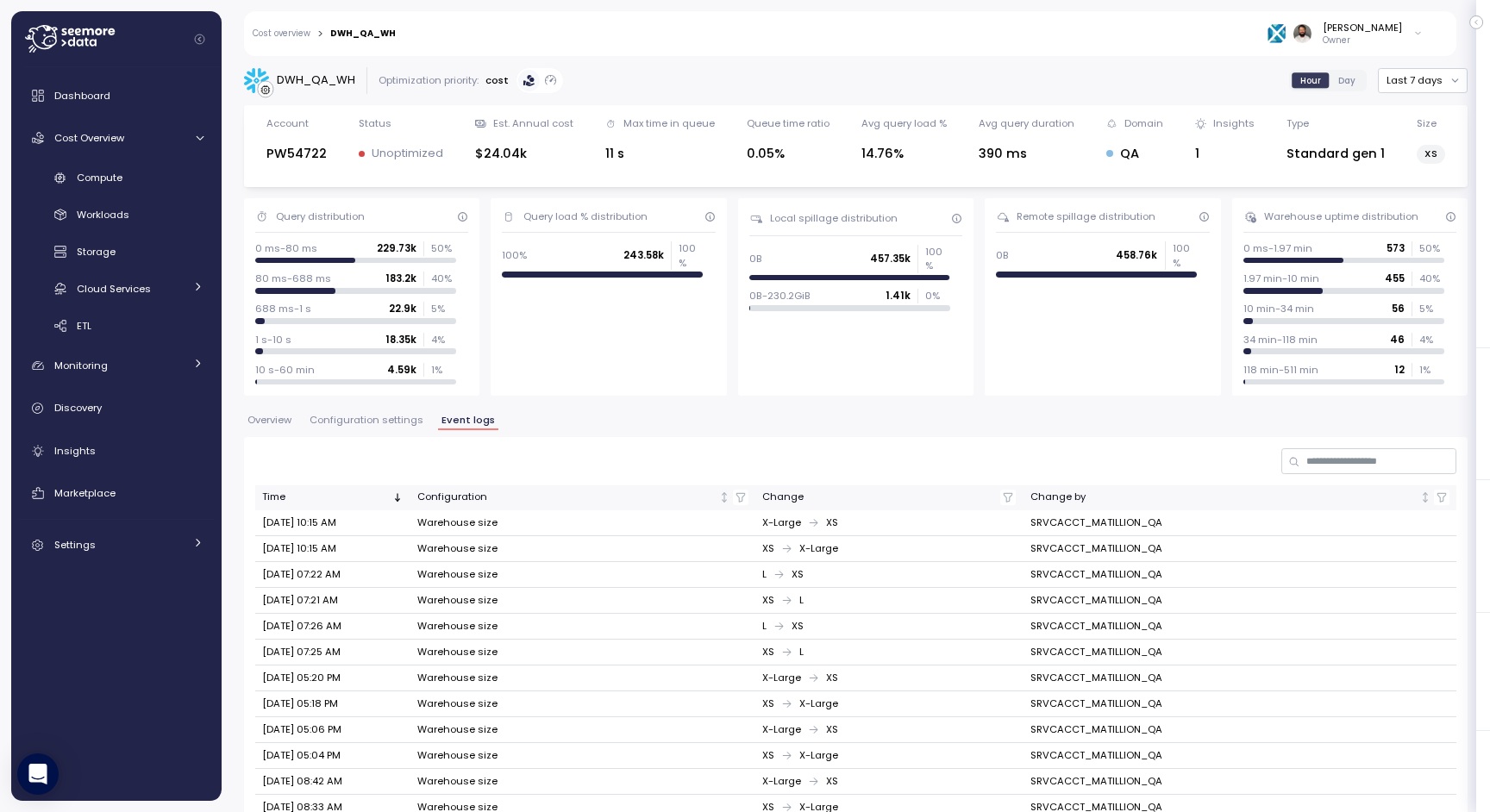
scroll to position [273, 0]
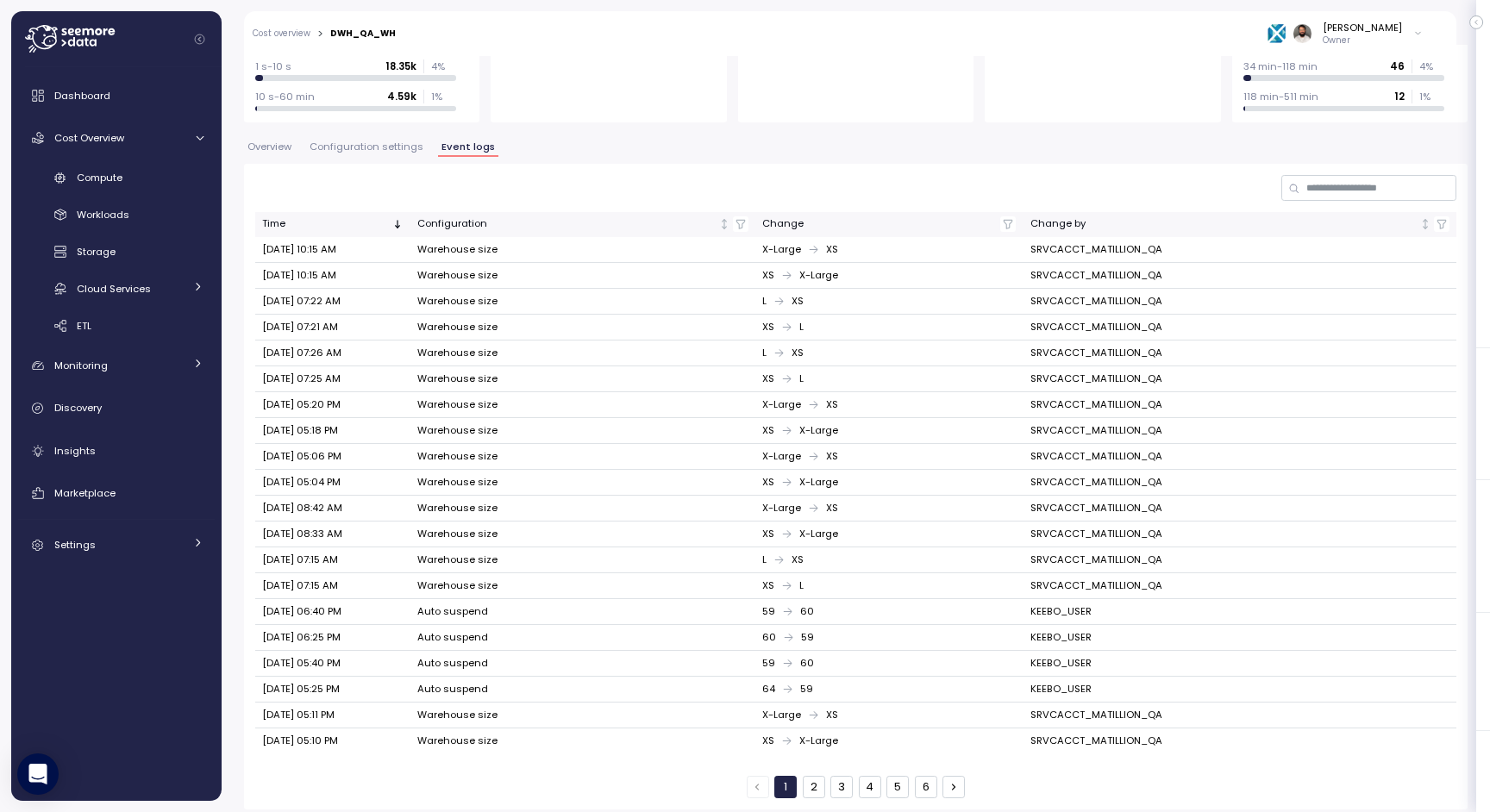
click at [819, 776] on button "2" at bounding box center [814, 787] width 23 height 23
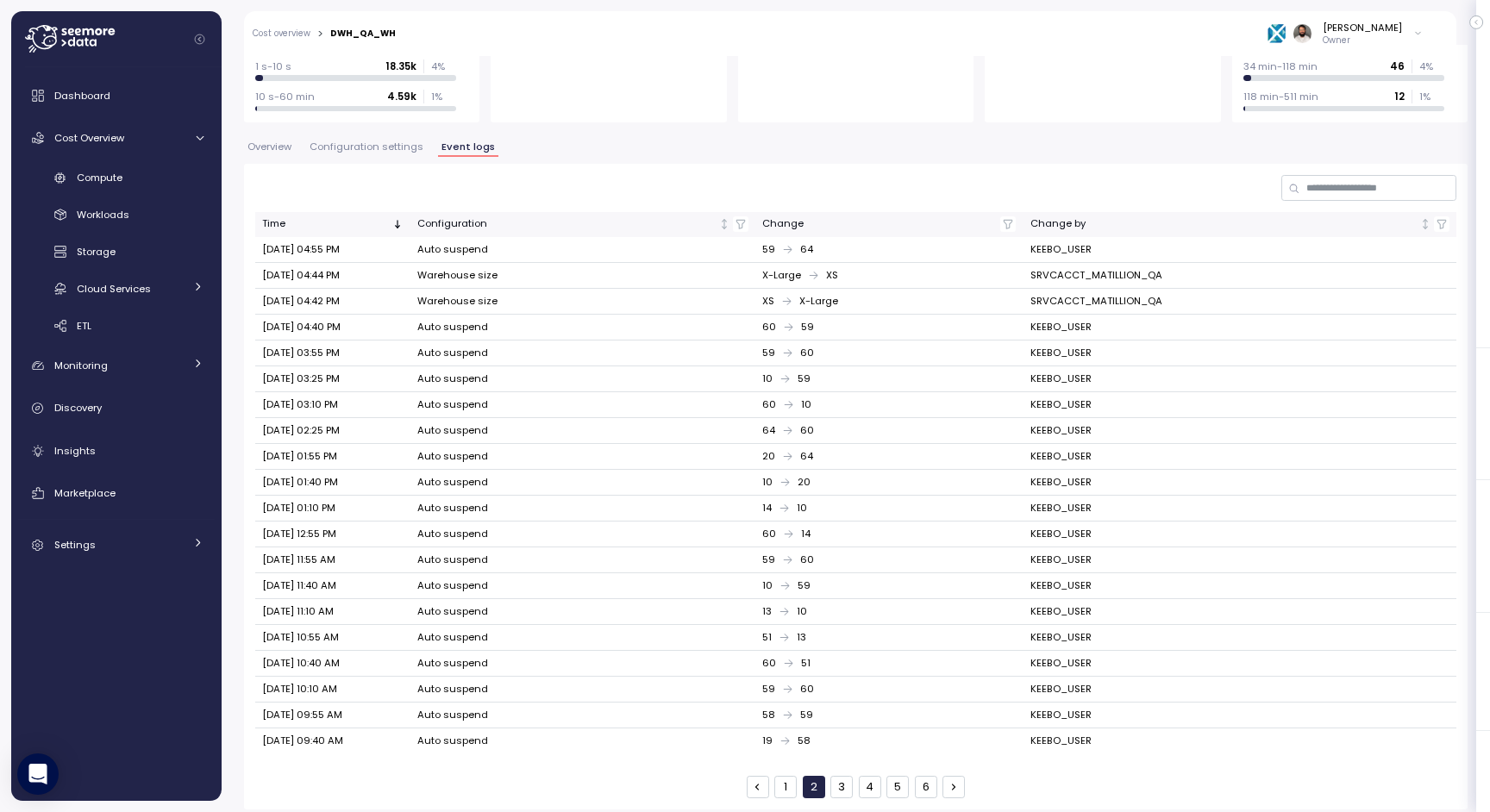
click at [849, 780] on button "3" at bounding box center [842, 787] width 23 height 23
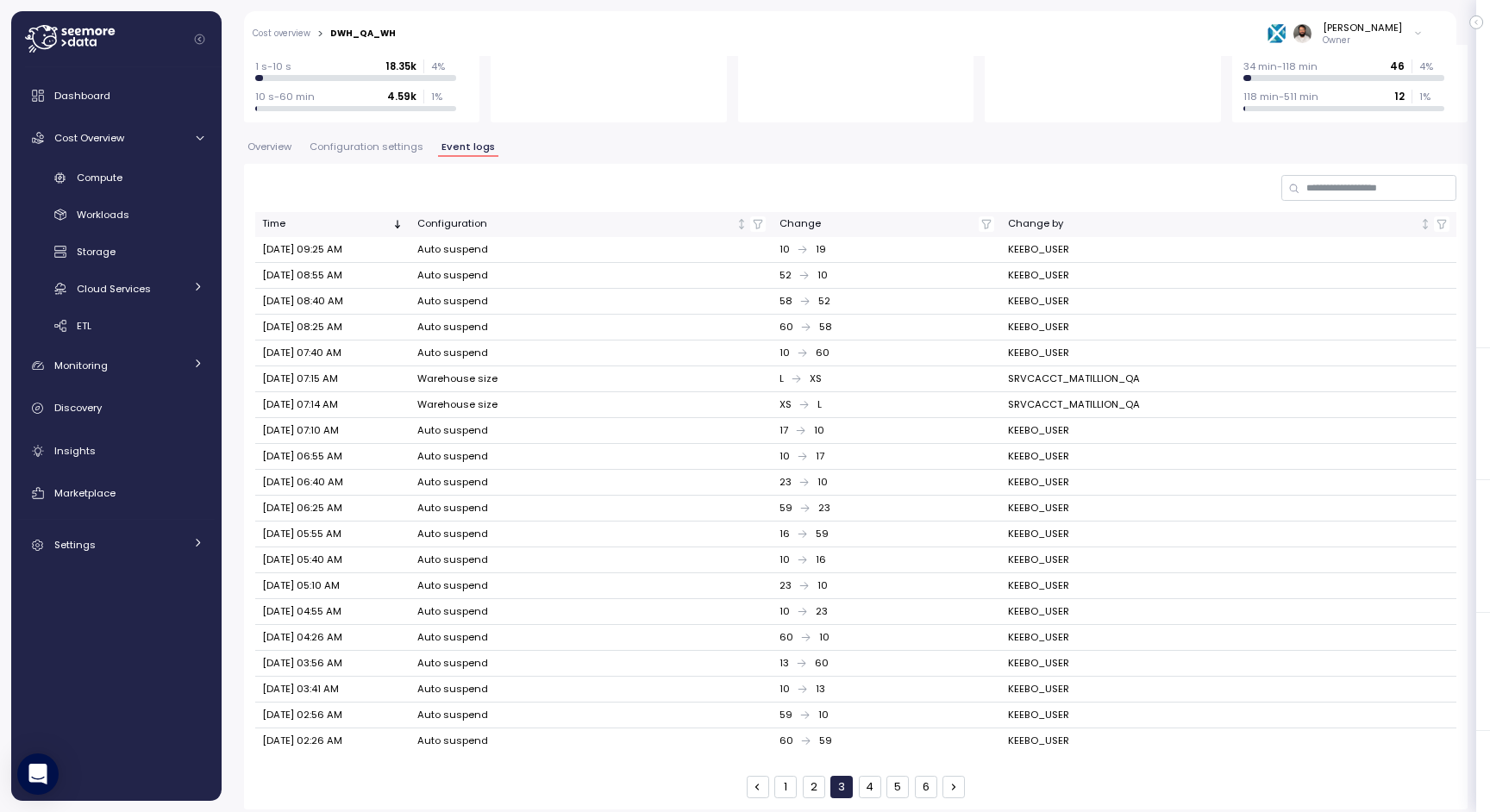
click at [876, 783] on button "4" at bounding box center [870, 787] width 23 height 23
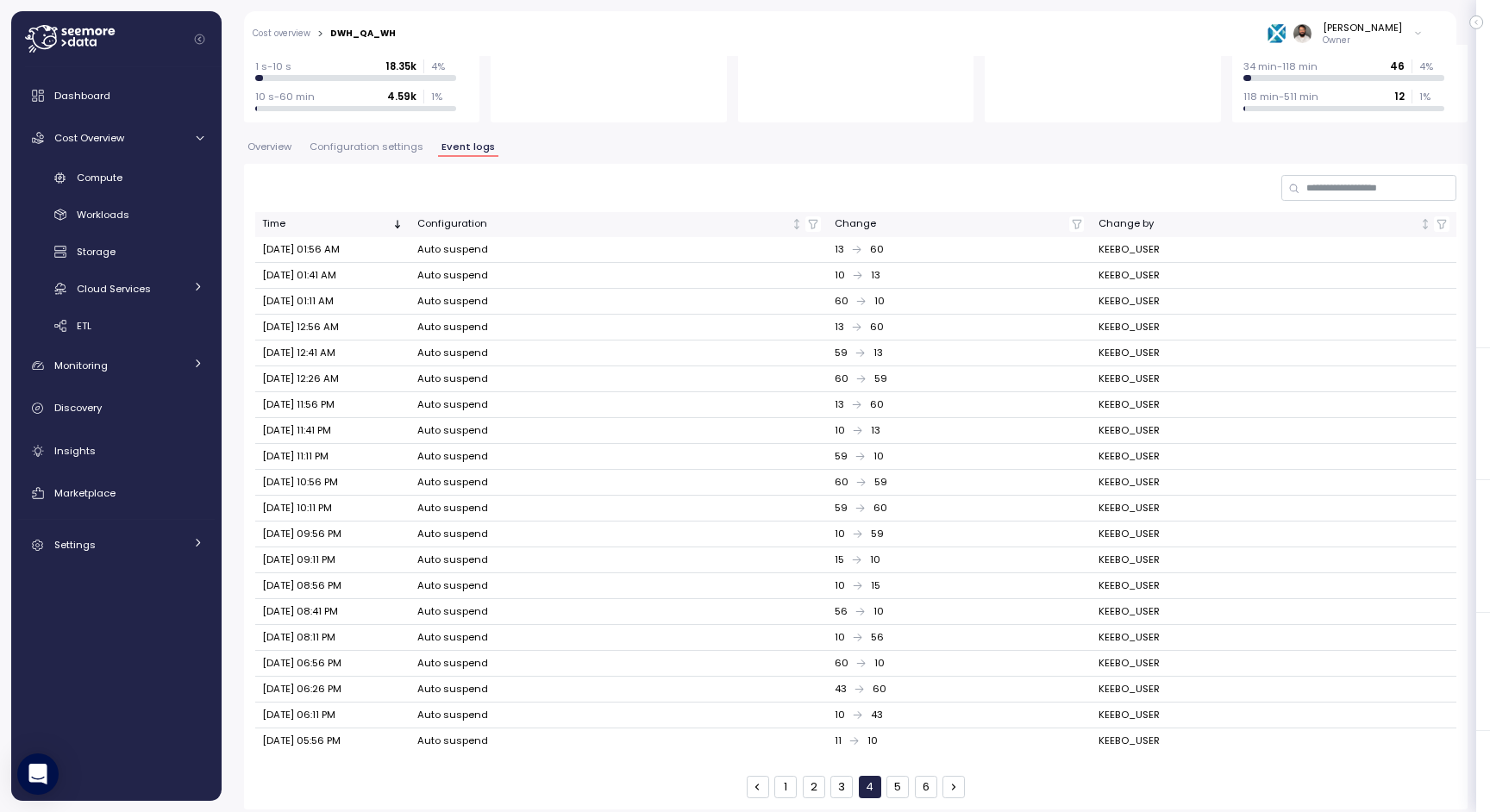
click at [901, 779] on button "5" at bounding box center [898, 787] width 23 height 23
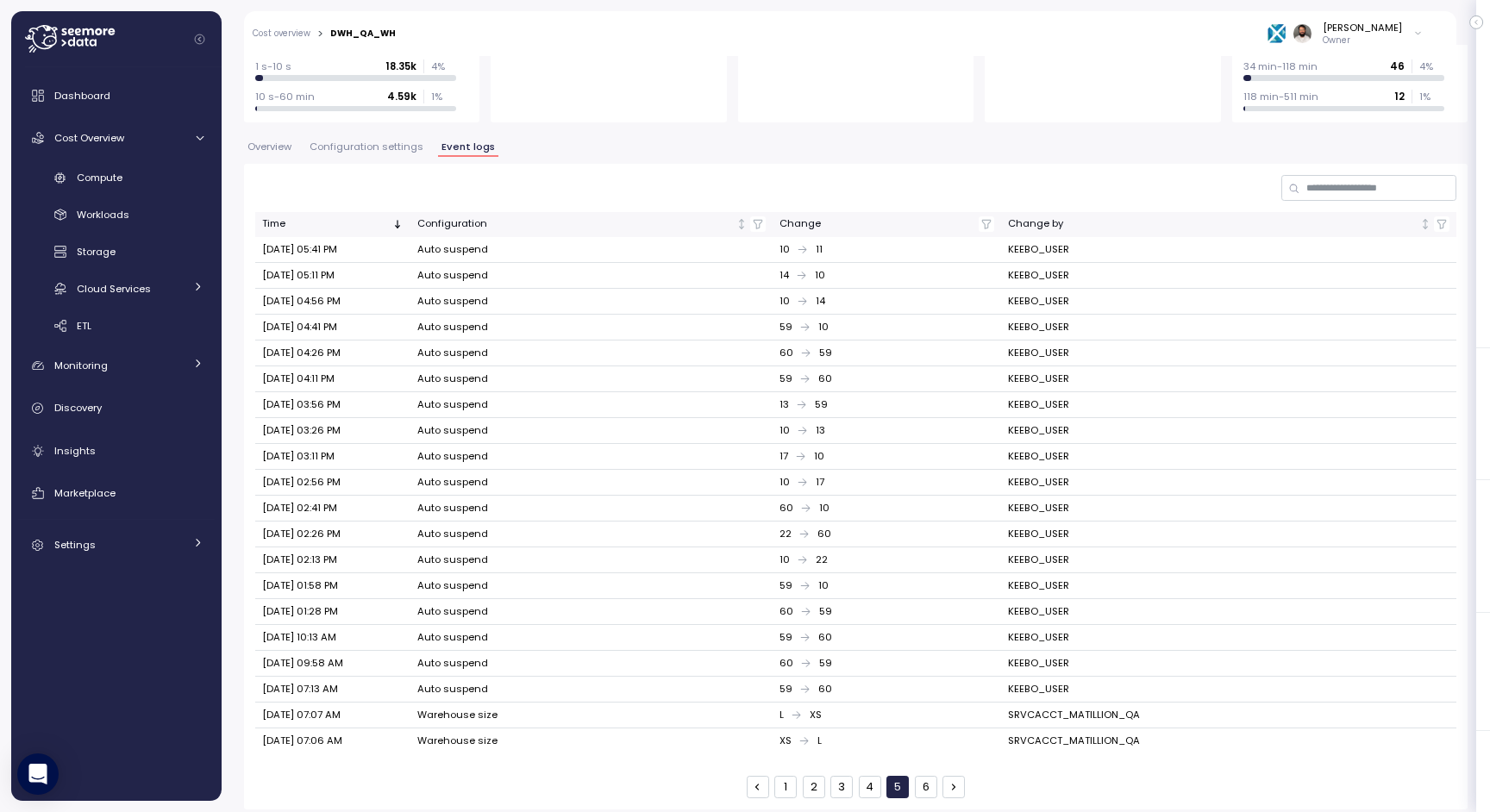
click at [922, 780] on button "6" at bounding box center [926, 787] width 23 height 23
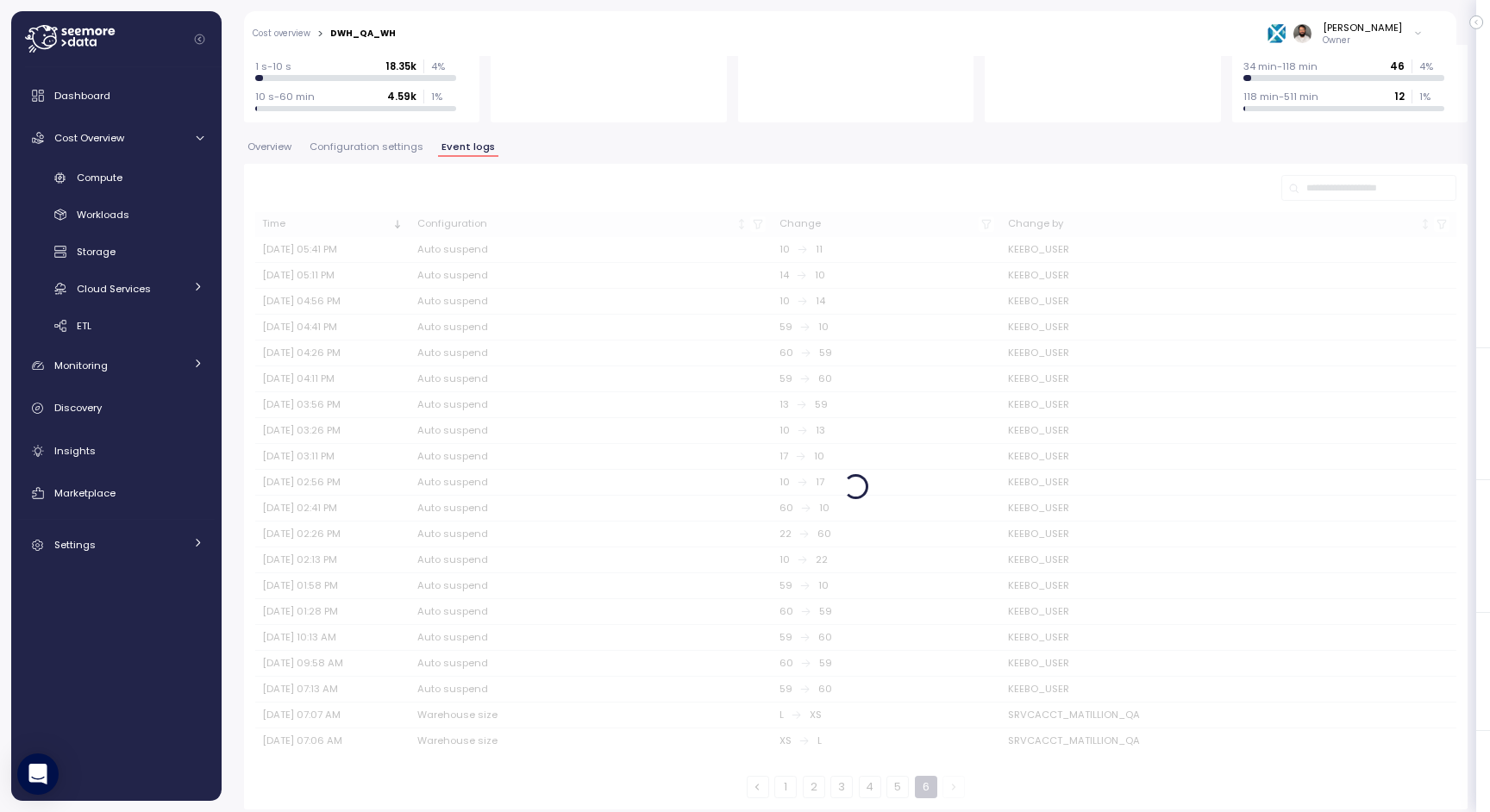
scroll to position [145, 0]
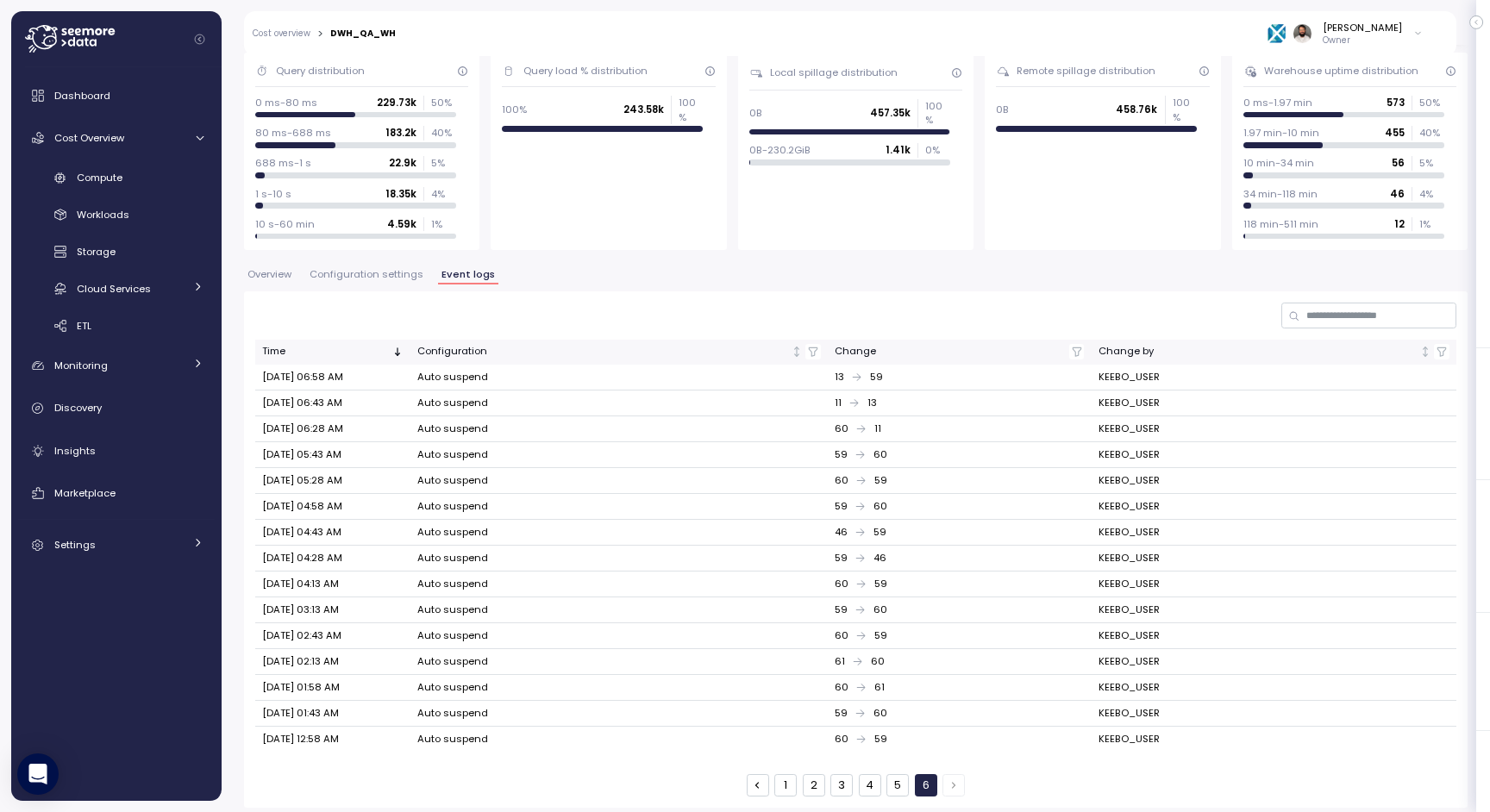
click at [895, 779] on button "5" at bounding box center [898, 786] width 23 height 23
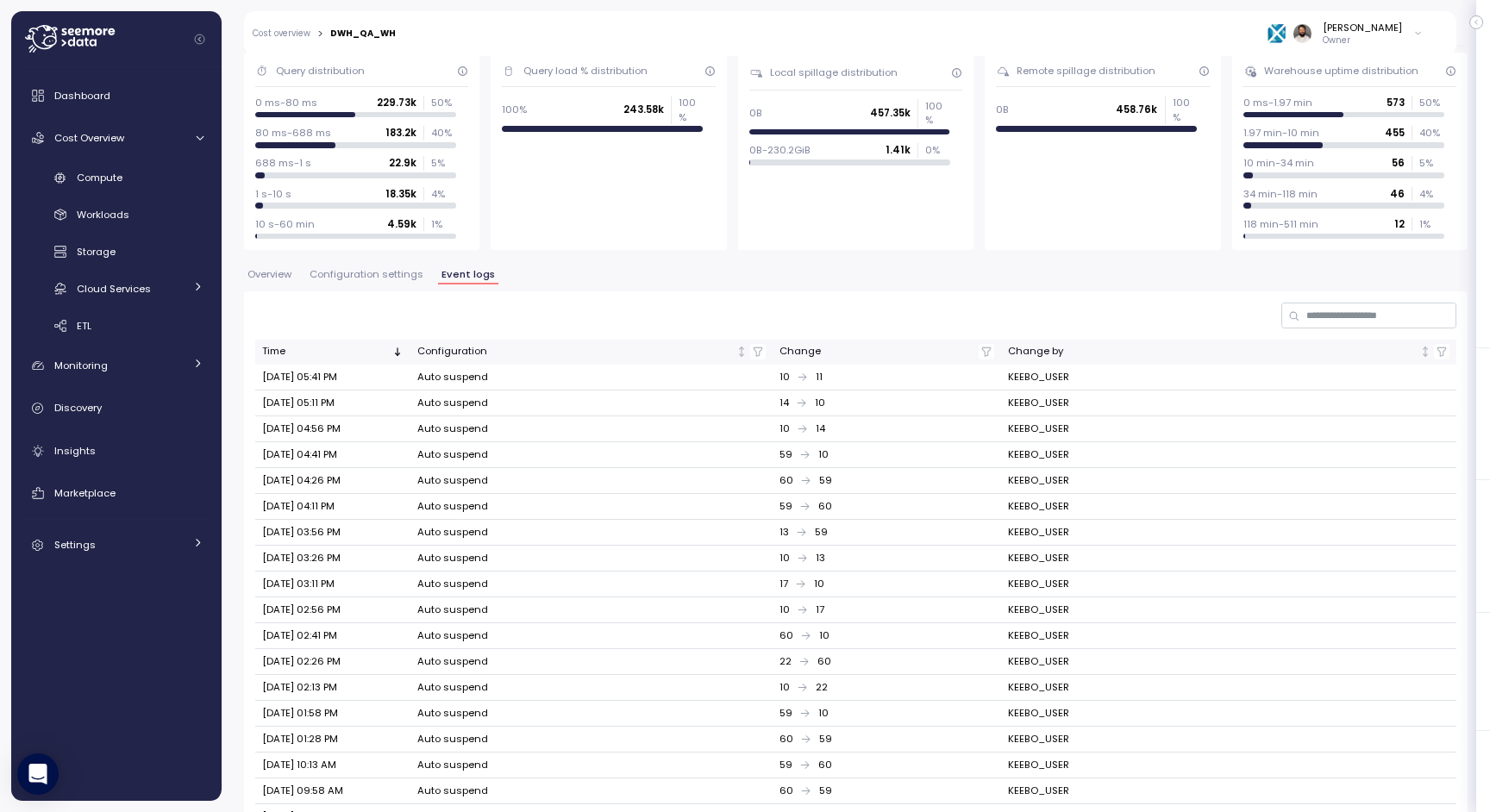
click at [871, 783] on div "60 59" at bounding box center [886, 791] width 215 height 16
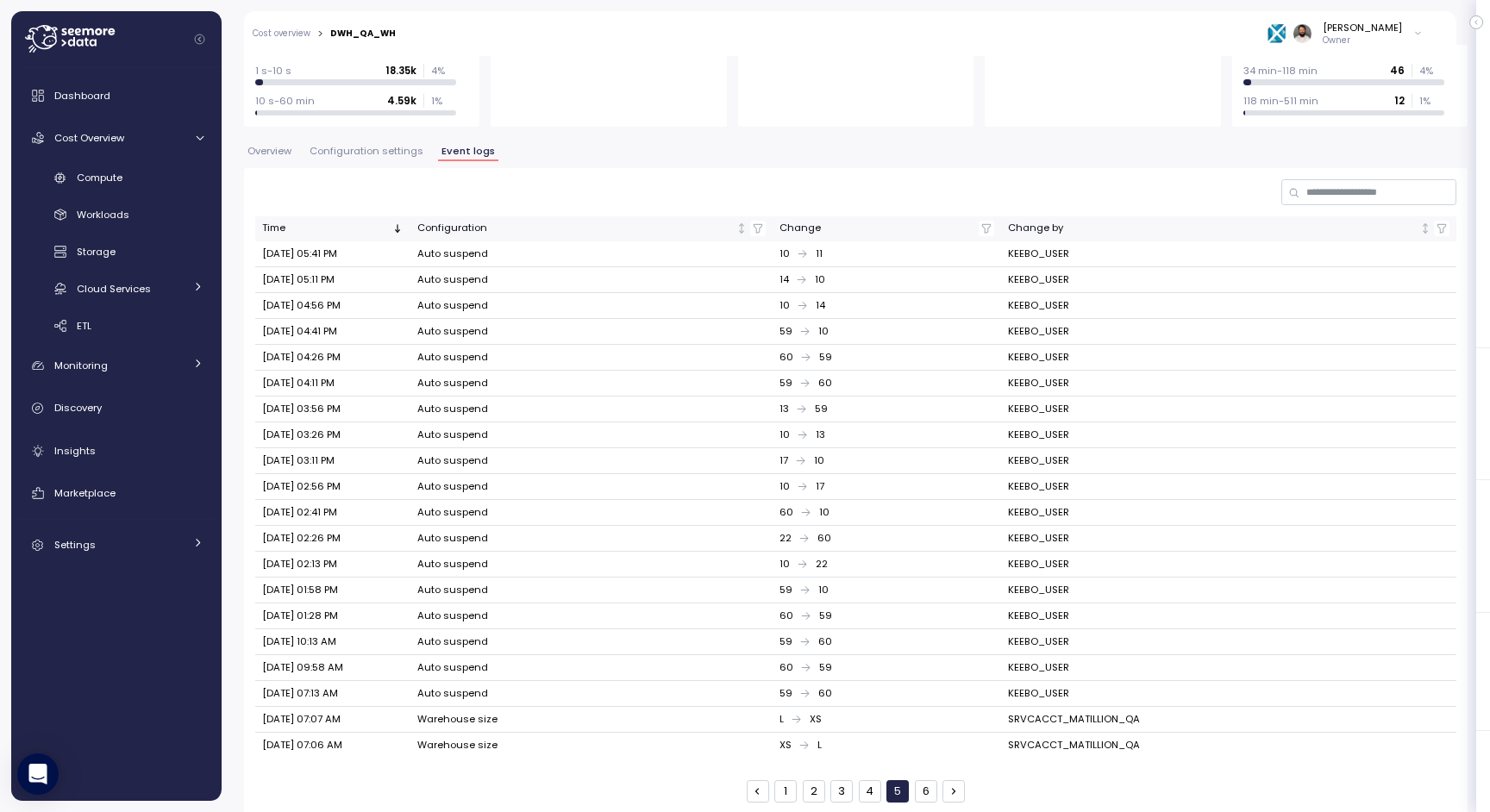
click at [921, 780] on button "6" at bounding box center [926, 791] width 23 height 23
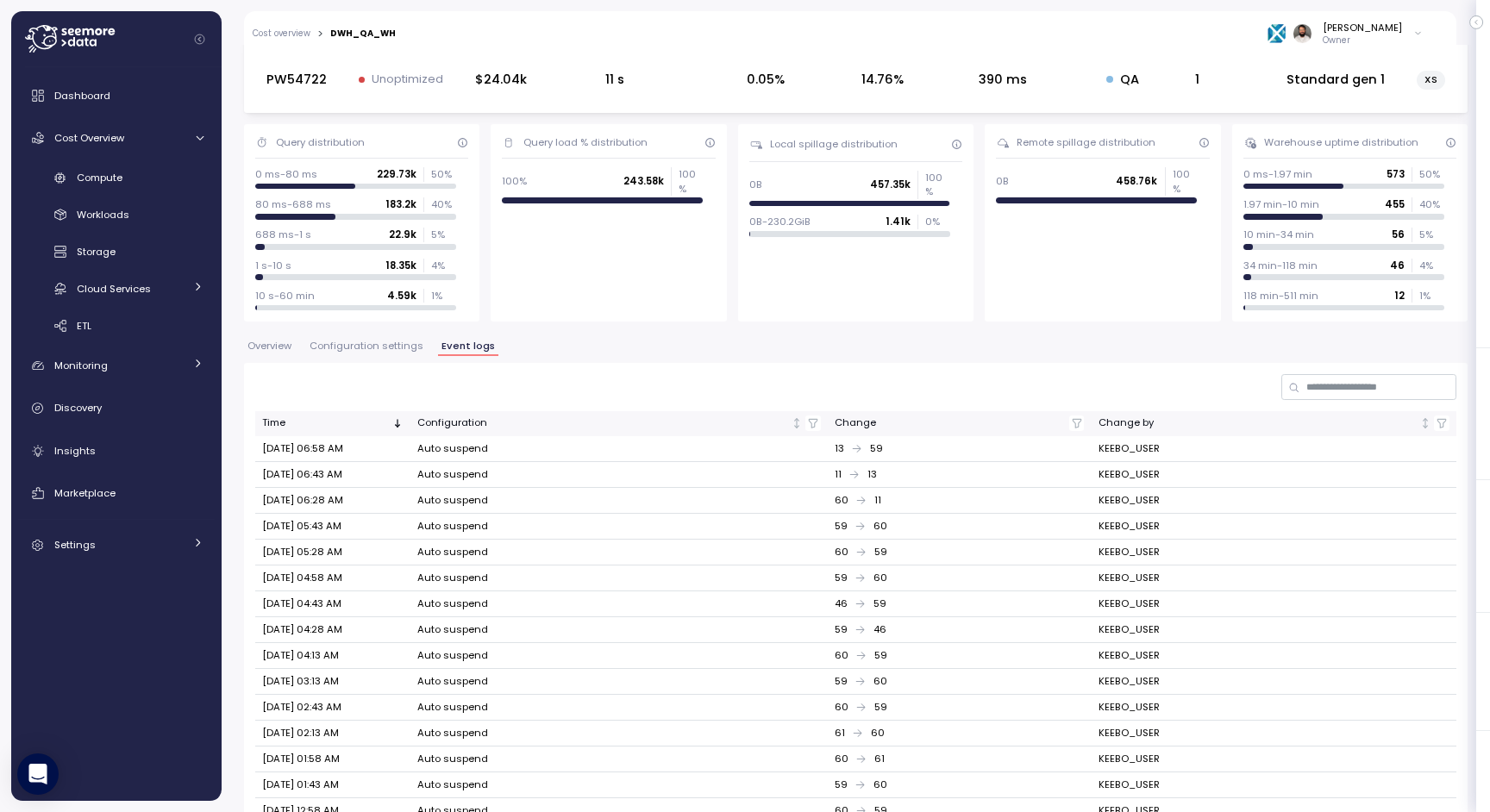
scroll to position [0, 0]
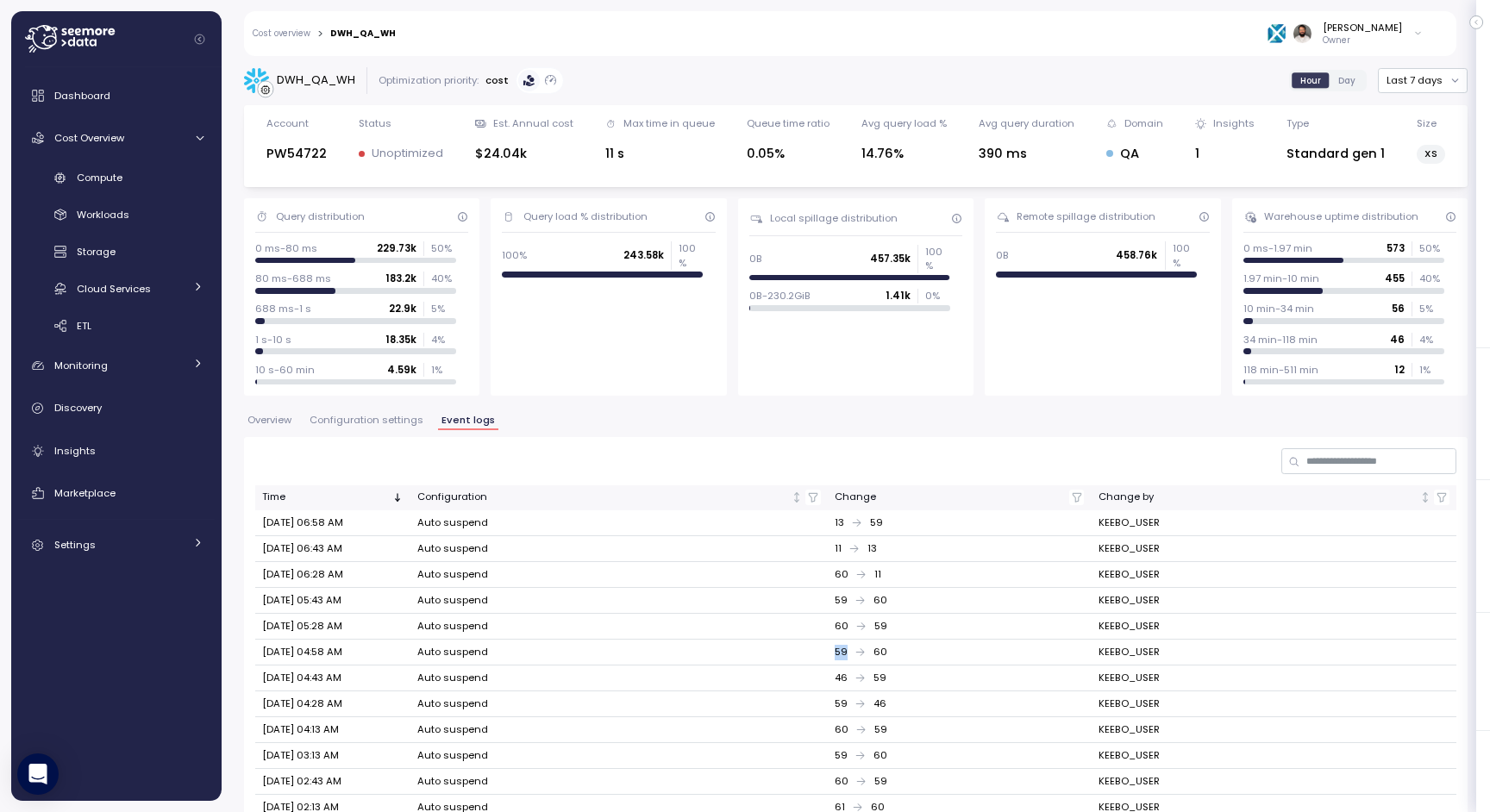
drag, startPoint x: 834, startPoint y: 646, endPoint x: 924, endPoint y: 649, distance: 90.0
click at [921, 649] on div "59 60" at bounding box center [959, 653] width 249 height 16
click at [298, 31] on link "Cost overview" at bounding box center [281, 33] width 58 height 9
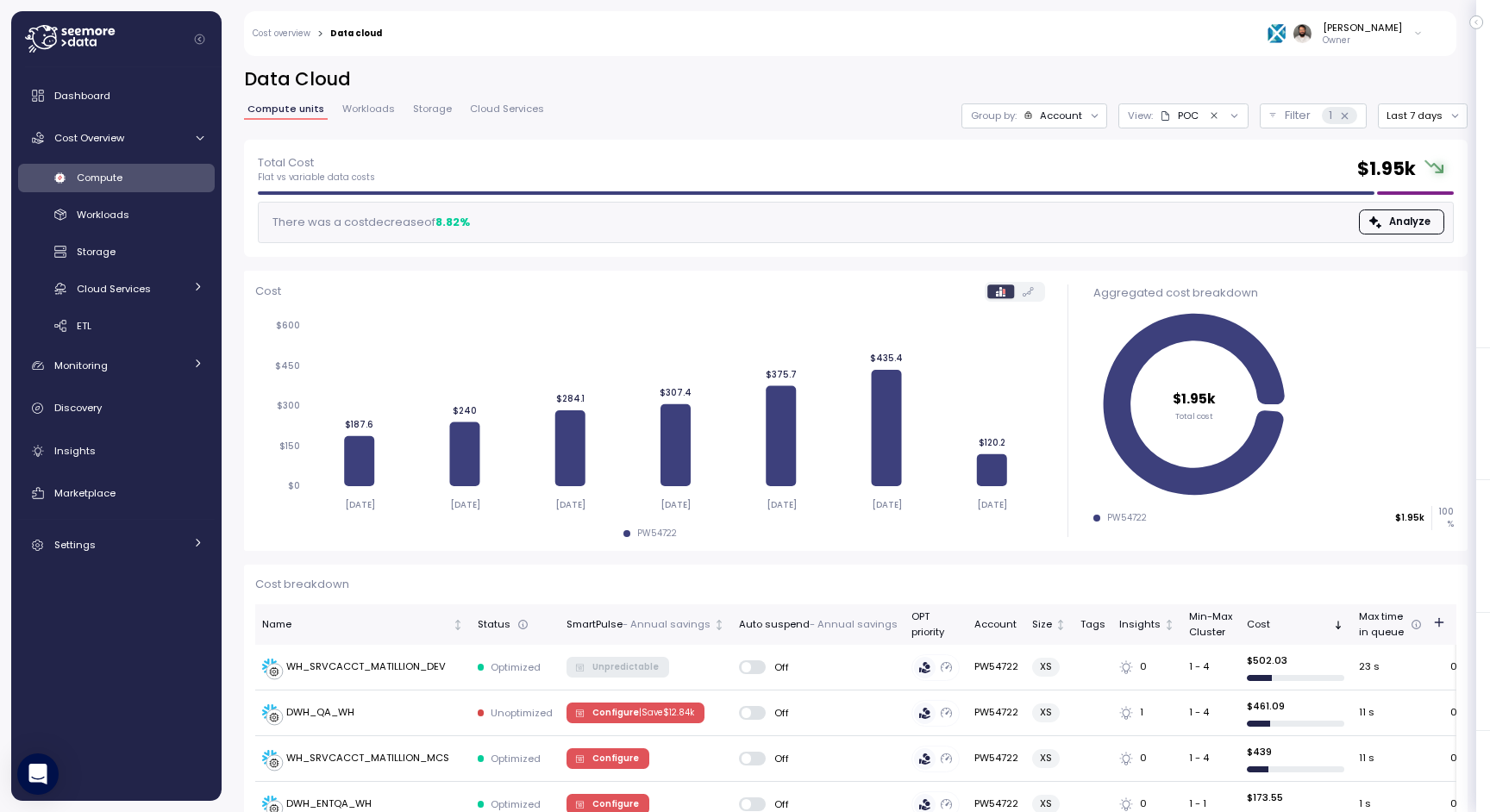
scroll to position [216, 0]
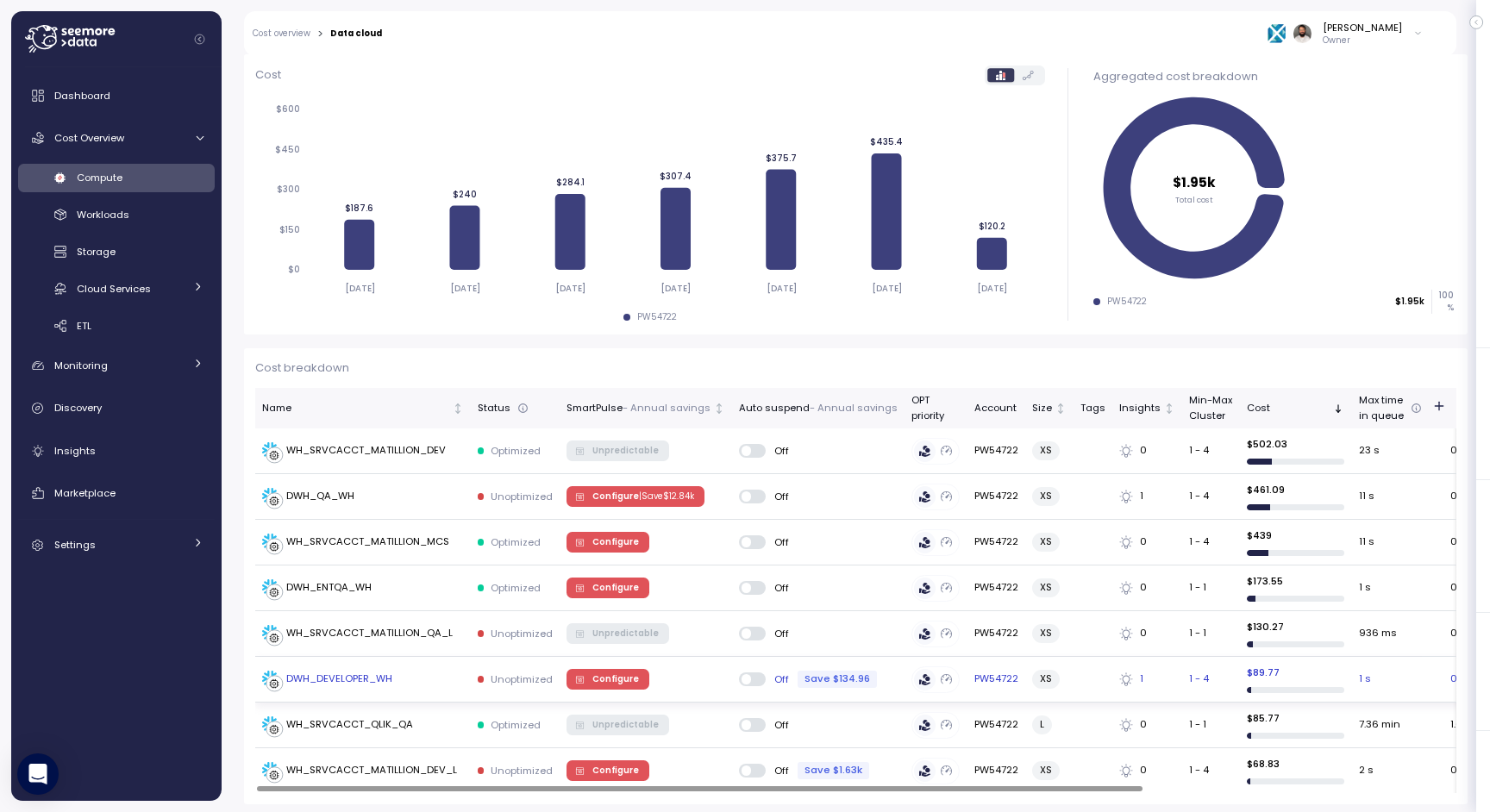
click at [420, 675] on div "DWH_DEVELOPER_WH" at bounding box center [363, 680] width 202 height 18
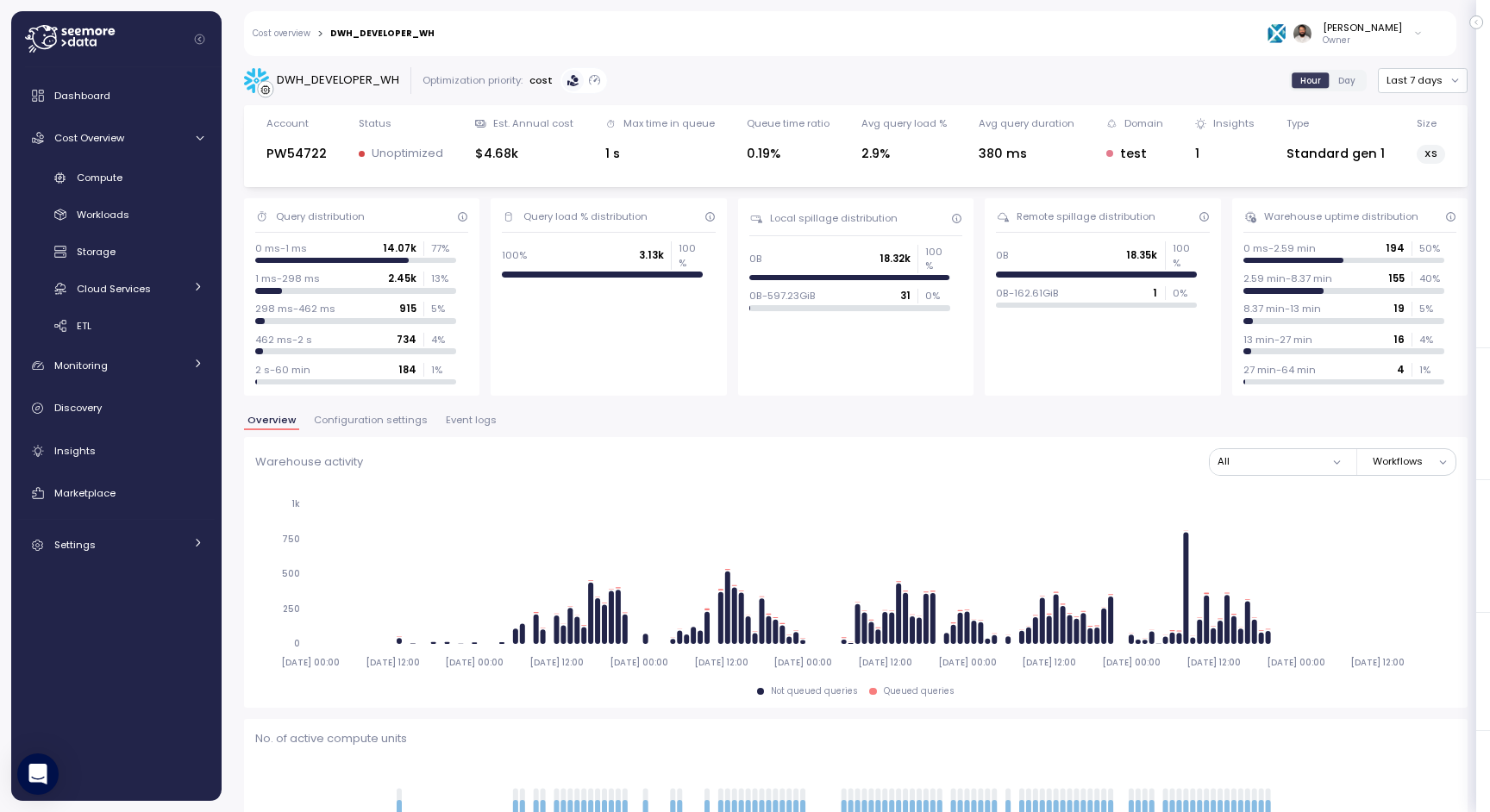
click at [457, 420] on span "Event logs" at bounding box center [472, 420] width 51 height 10
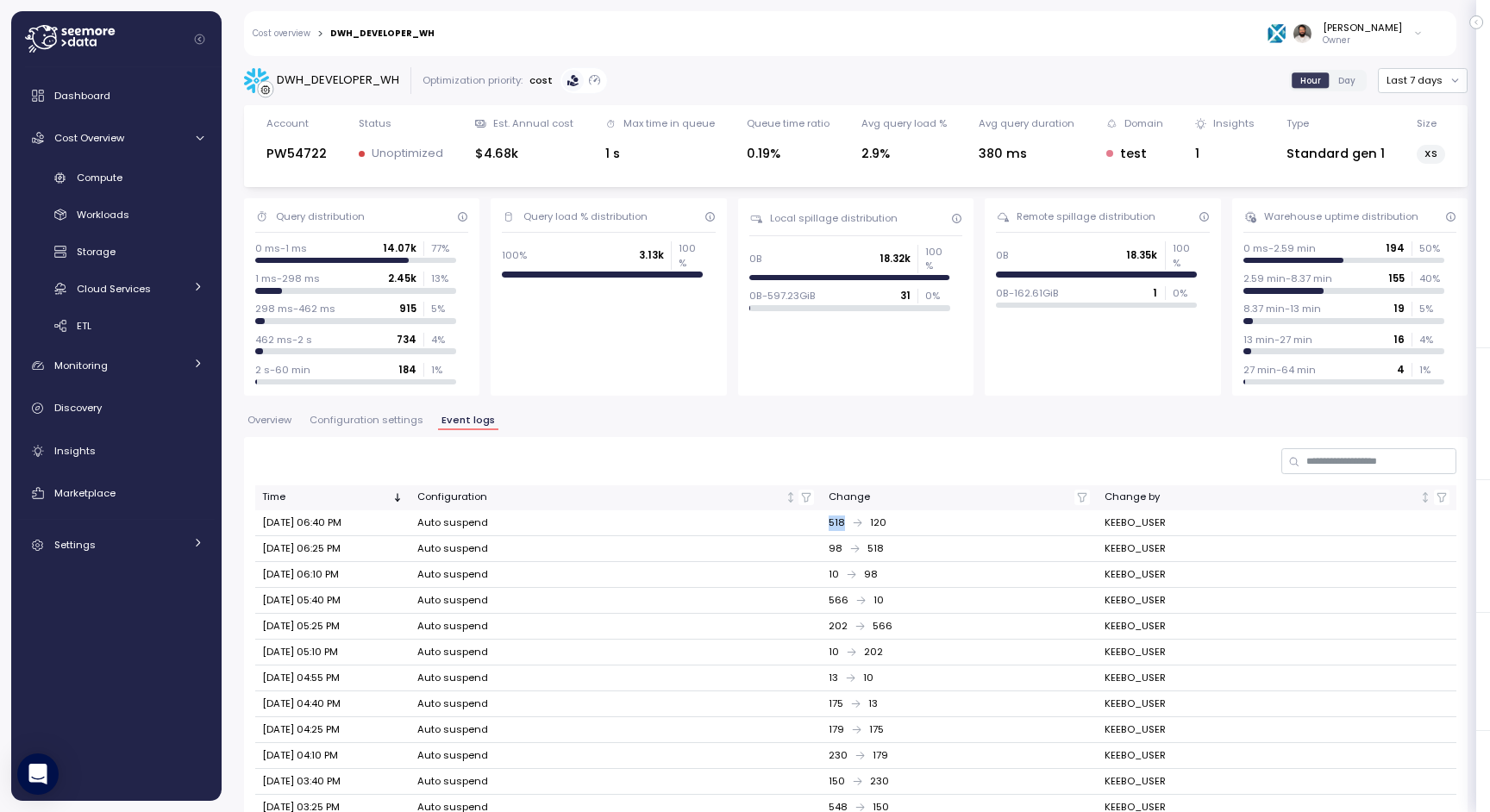
drag, startPoint x: 841, startPoint y: 524, endPoint x: 889, endPoint y: 525, distance: 48.0
click at [889, 524] on td "518 120" at bounding box center [959, 524] width 276 height 26
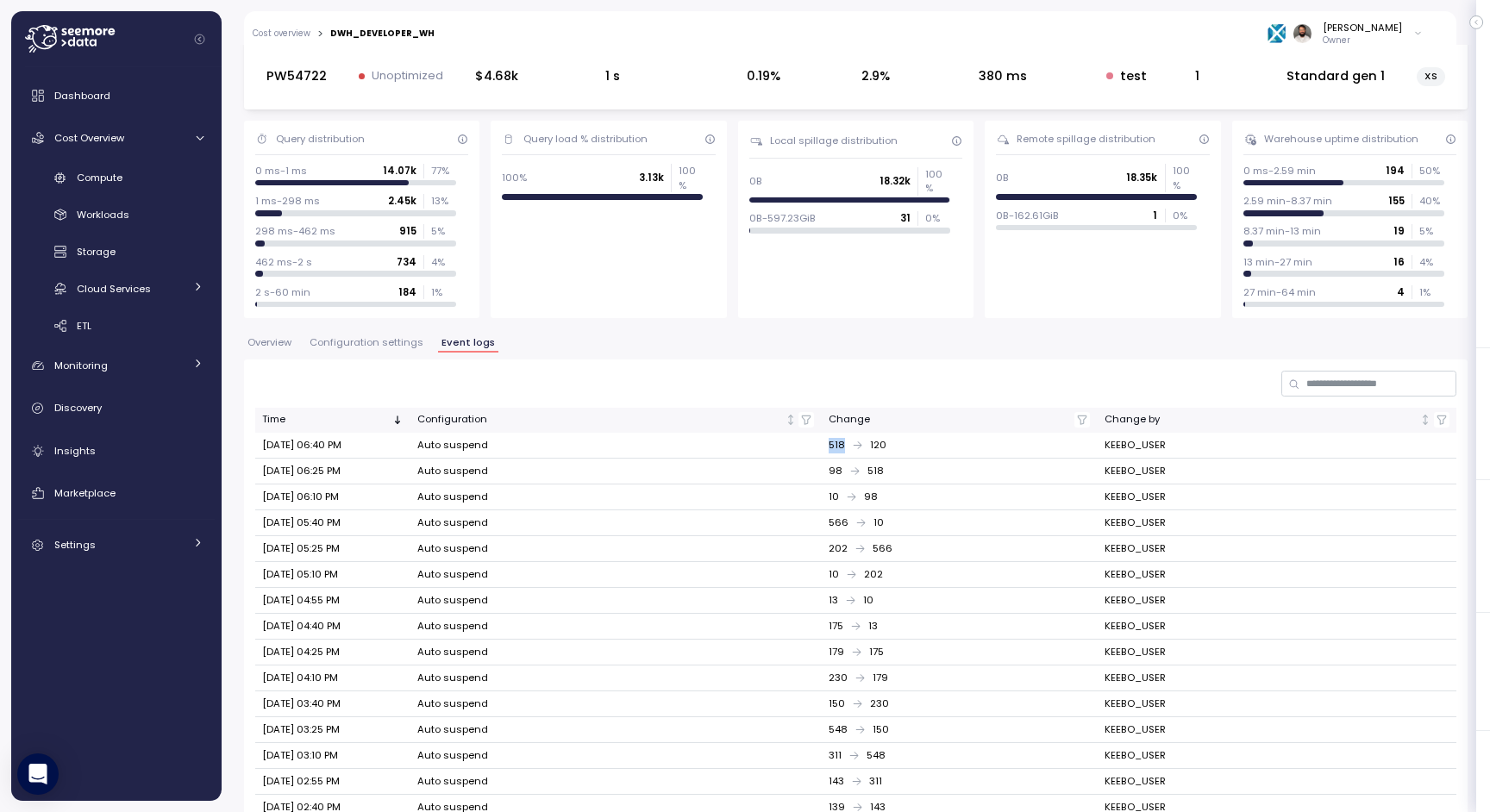
scroll to position [88, 0]
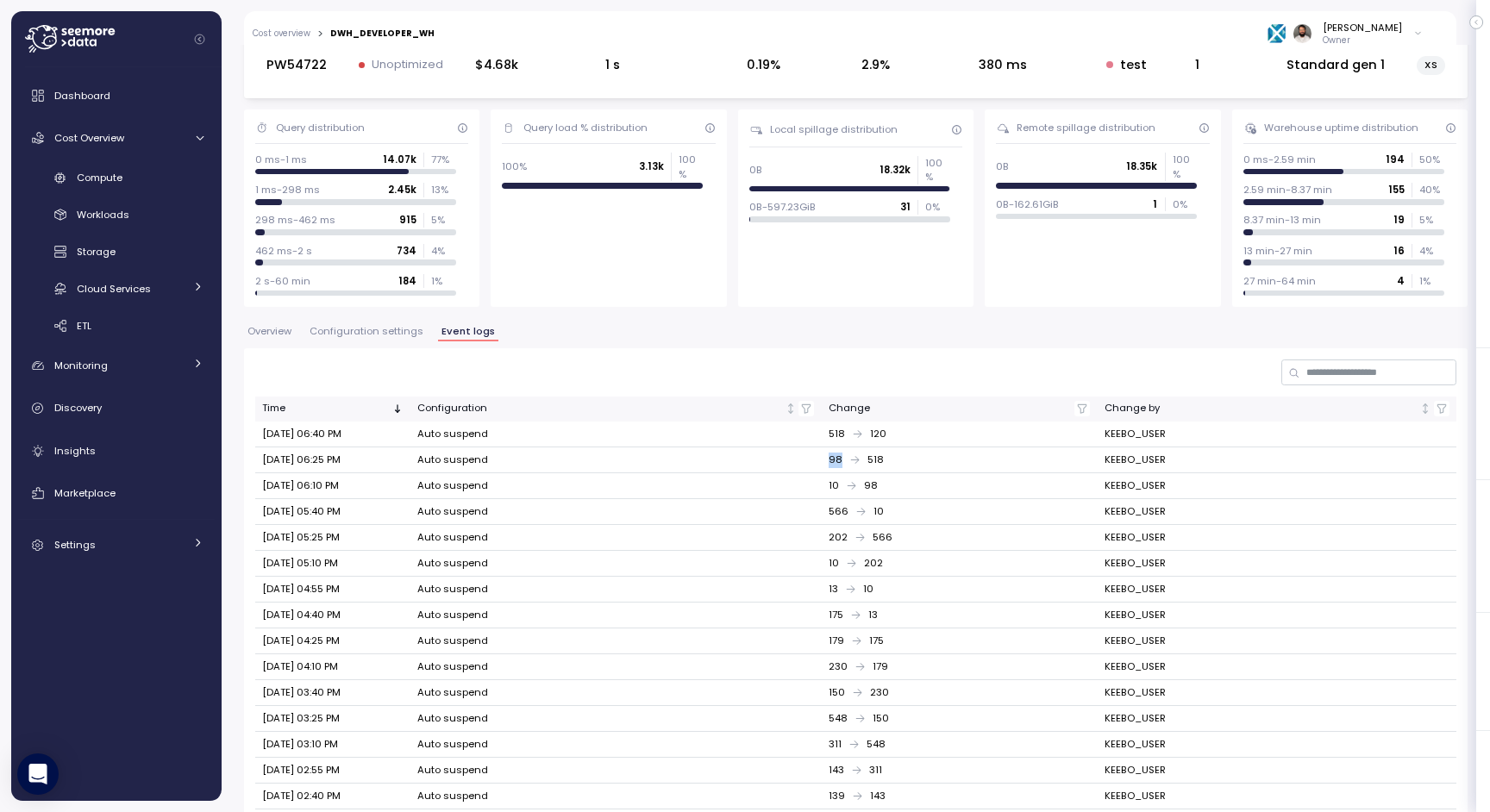
drag, startPoint x: 827, startPoint y: 454, endPoint x: 848, endPoint y: 454, distance: 21.0
click at [844, 454] on td "98 518" at bounding box center [959, 461] width 276 height 26
drag, startPoint x: 860, startPoint y: 464, endPoint x: 920, endPoint y: 464, distance: 60.0
click at [919, 464] on div "98 518" at bounding box center [960, 461] width 262 height 16
click at [370, 342] on div "Overview Configuration settings Event logs" at bounding box center [855, 338] width 1224 height 23
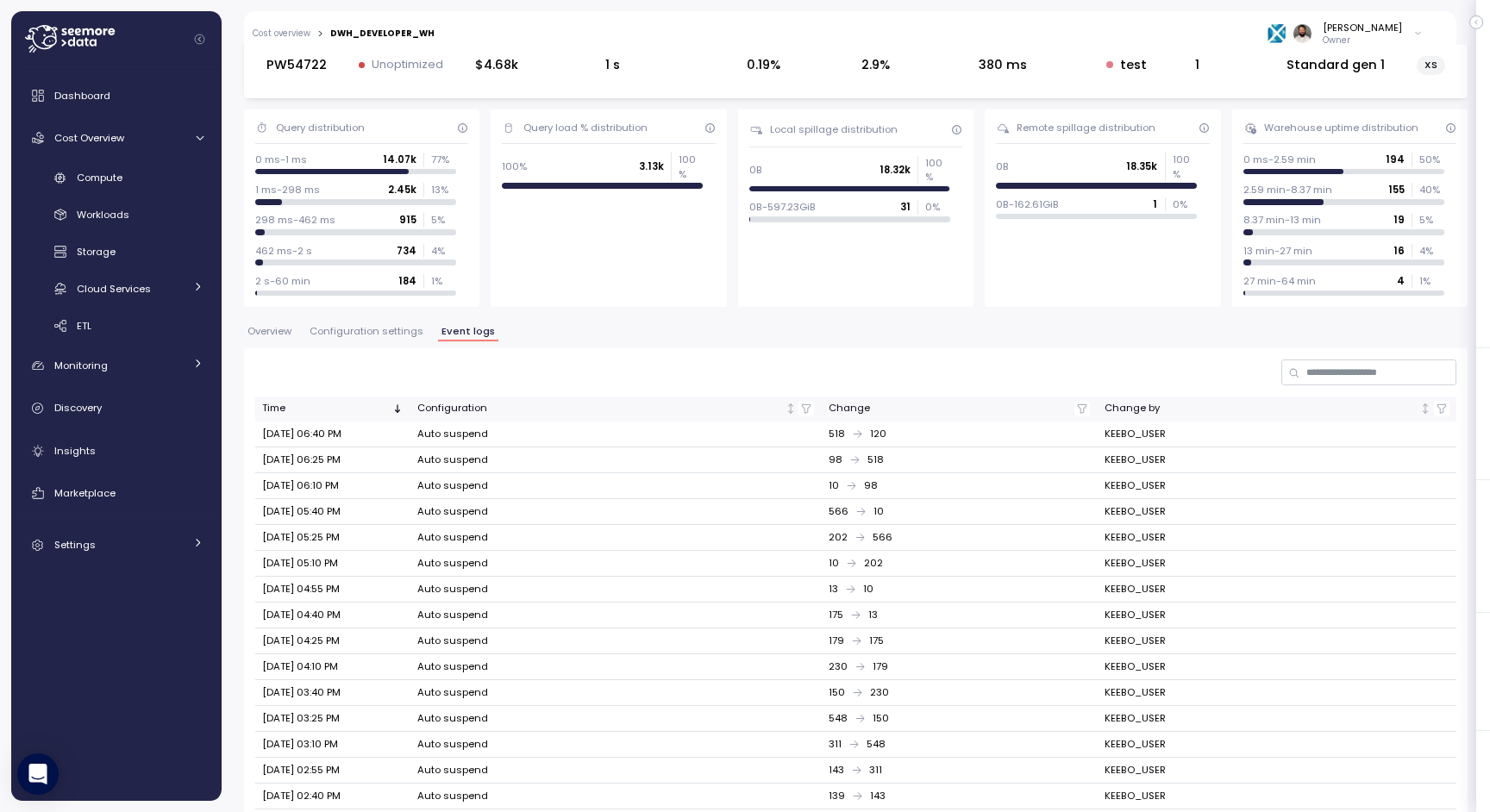
click at [370, 335] on span "Configuration settings" at bounding box center [366, 331] width 114 height 10
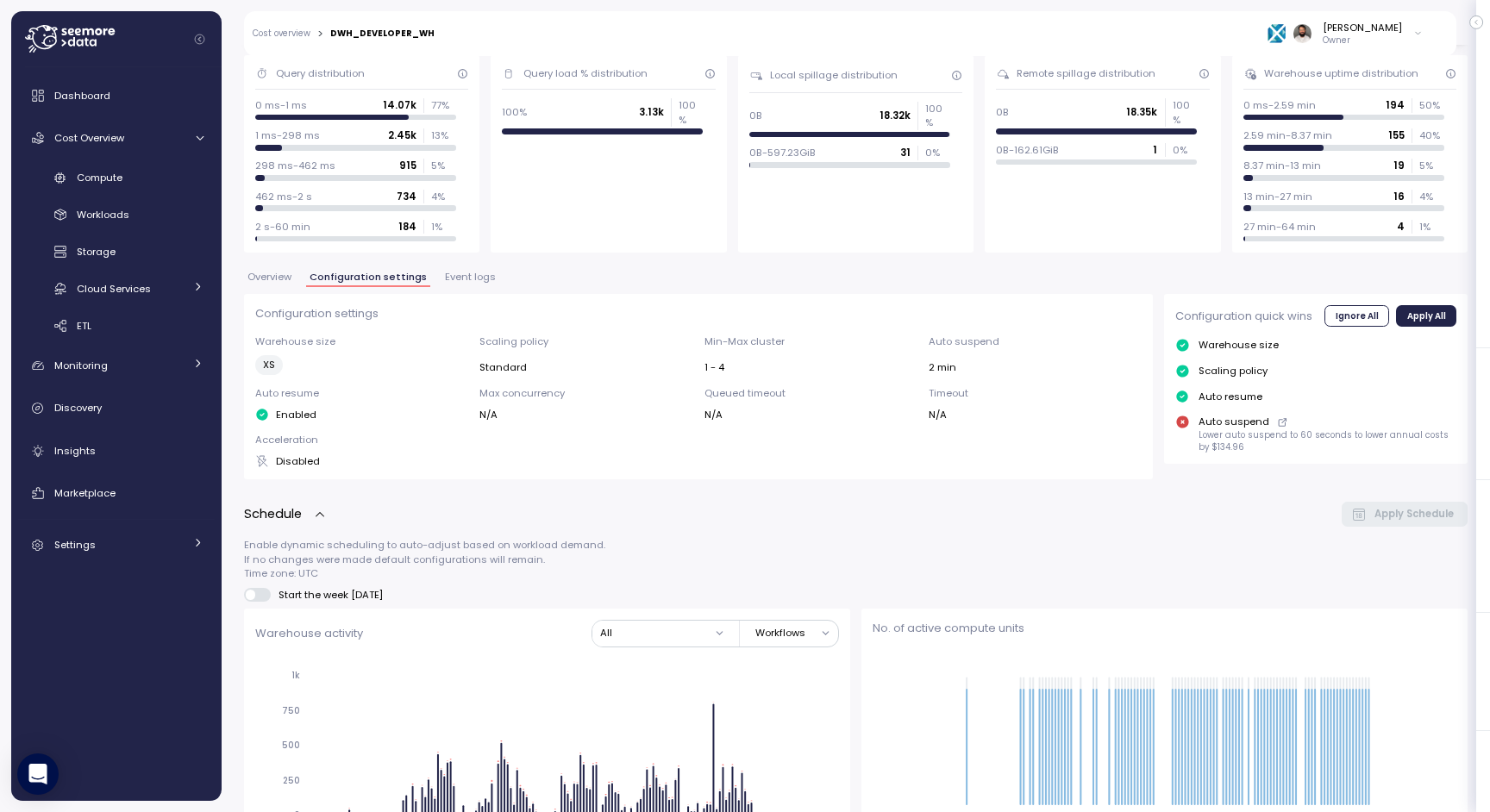
scroll to position [141, 0]
click at [277, 277] on span "Overview" at bounding box center [269, 279] width 44 height 10
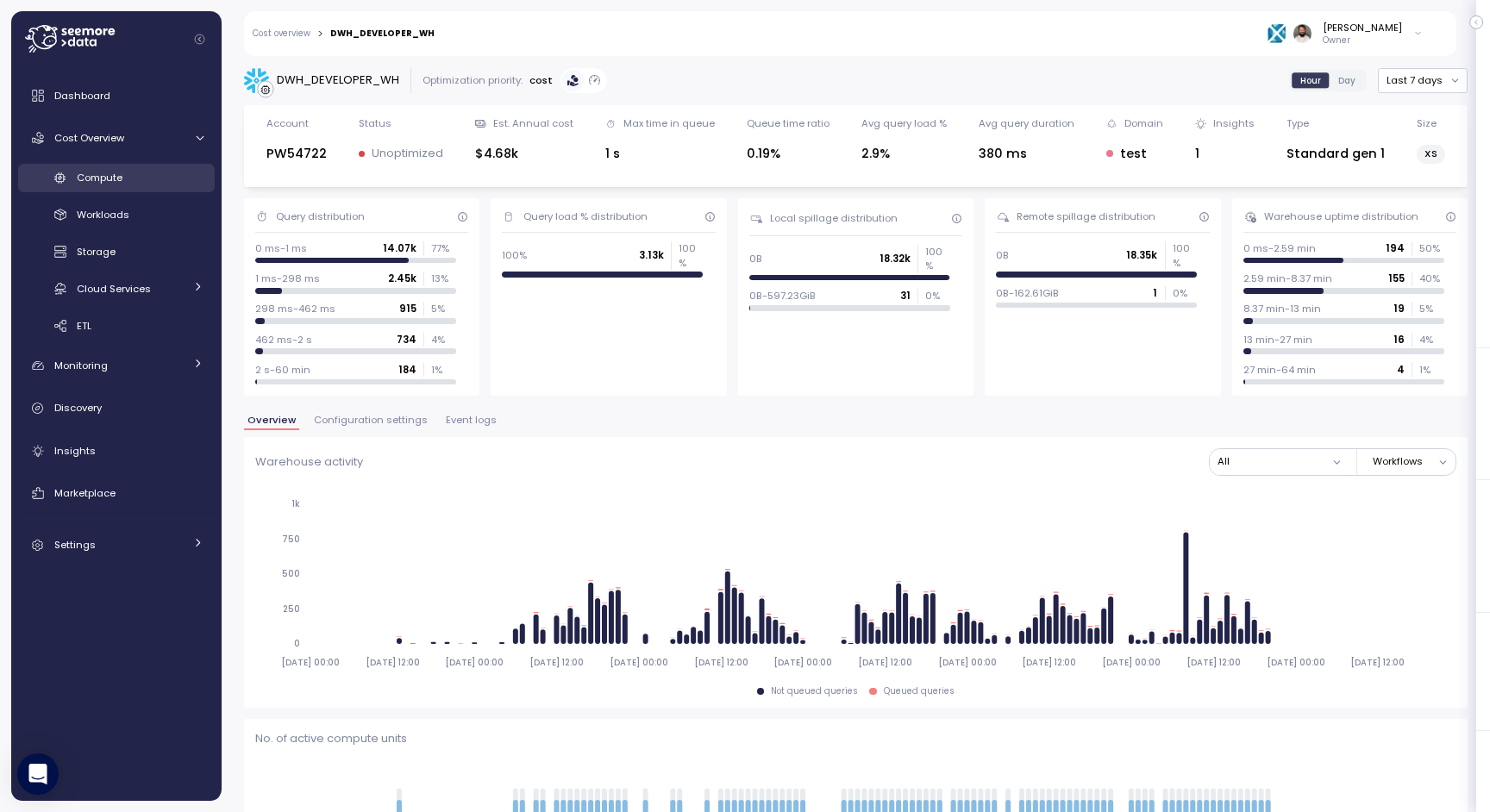
click at [167, 173] on div "Compute" at bounding box center [140, 178] width 127 height 18
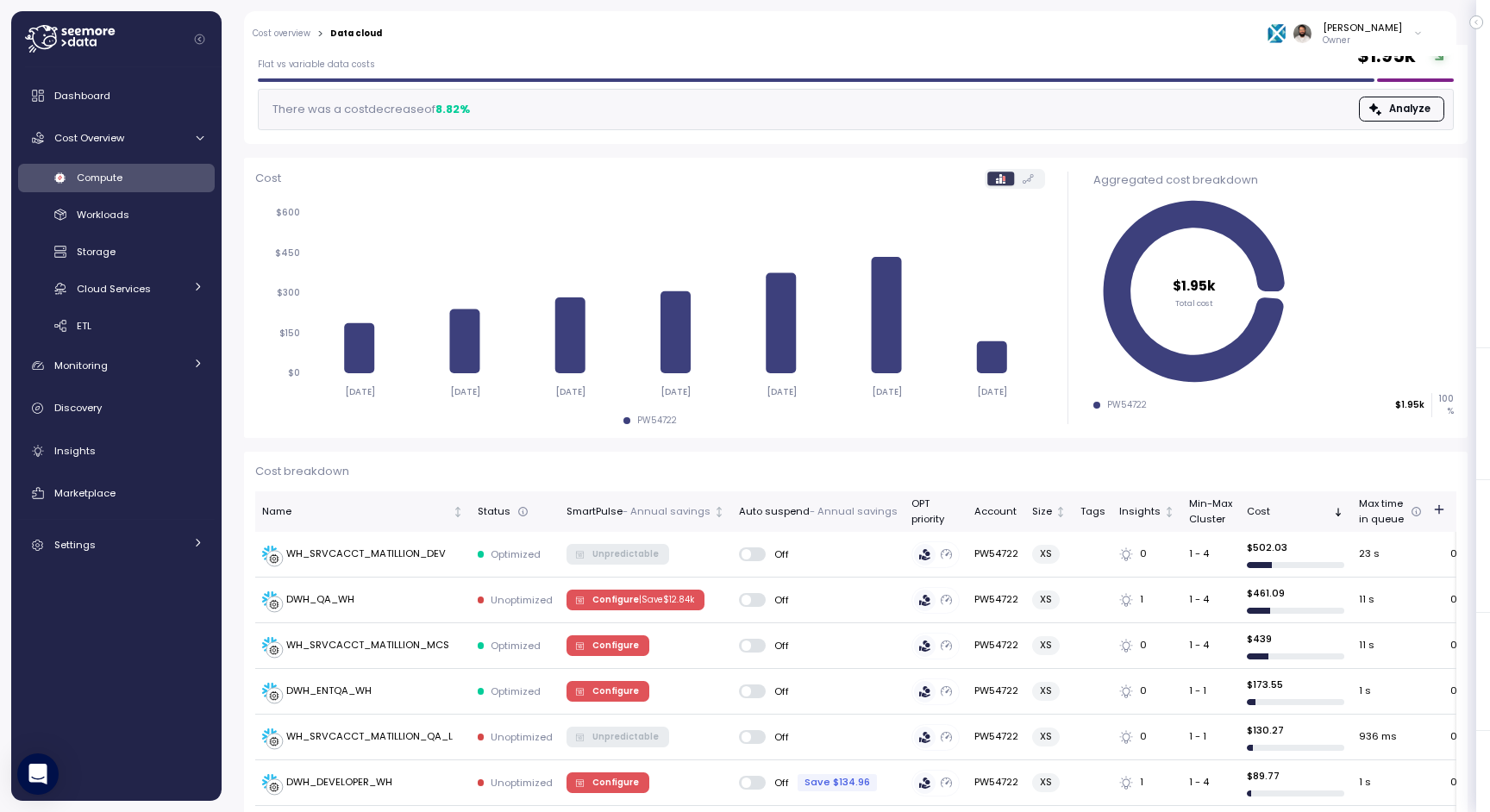
scroll to position [216, 0]
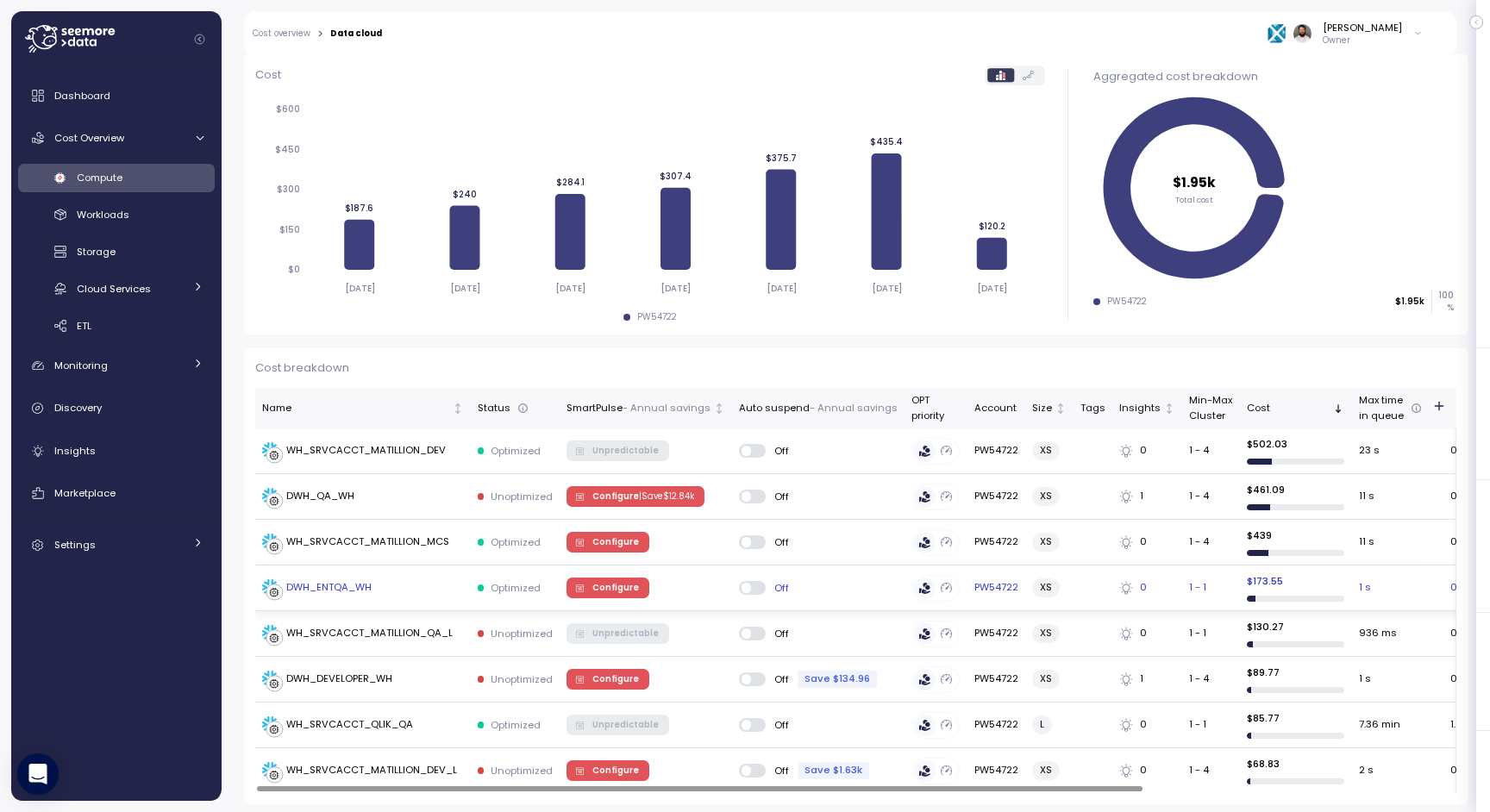
click at [394, 594] on div "DWH_ENTQA_WH" at bounding box center [363, 588] width 202 height 18
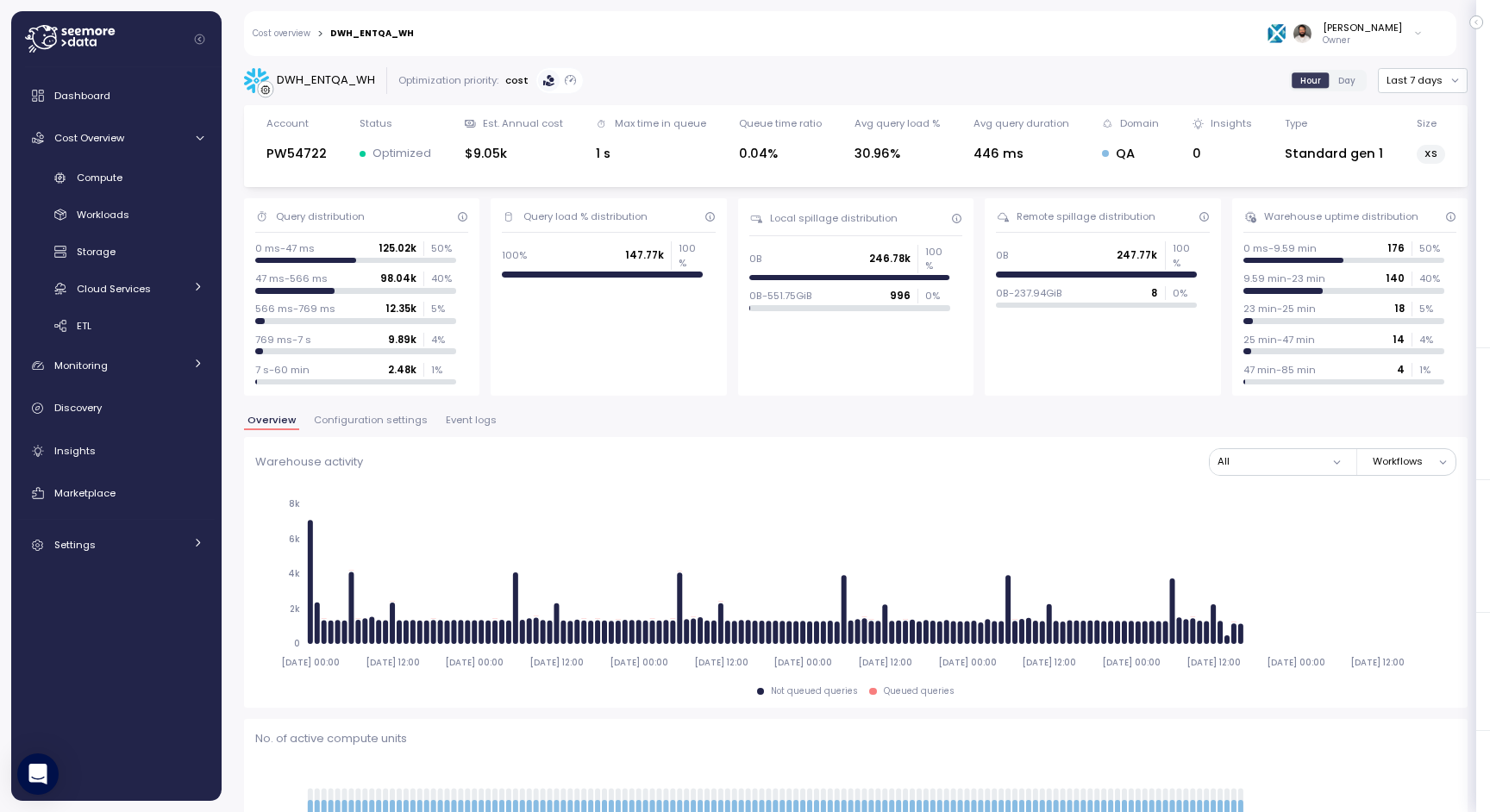
click at [402, 422] on span "Configuration settings" at bounding box center [371, 420] width 114 height 10
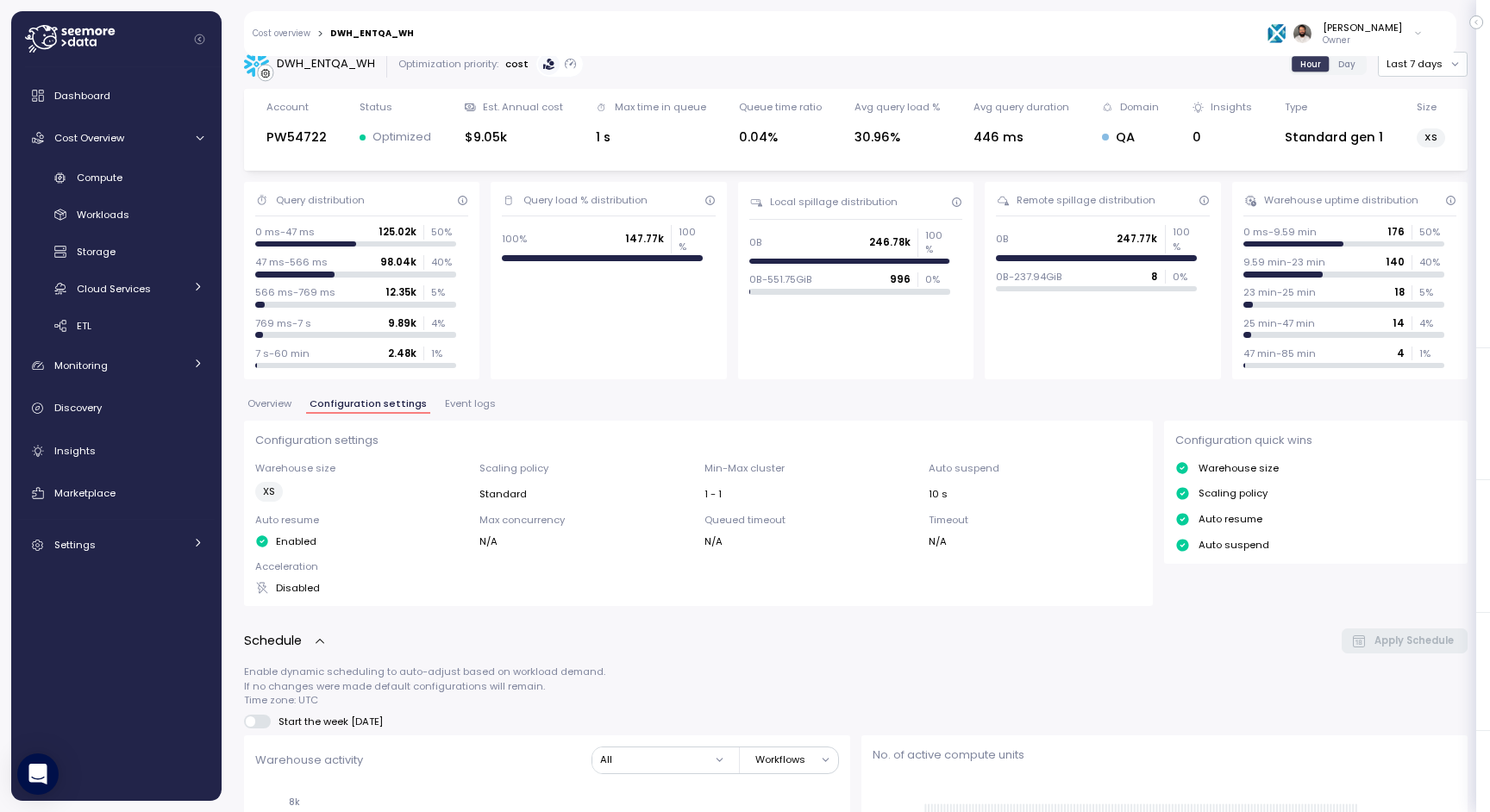
scroll to position [6, 0]
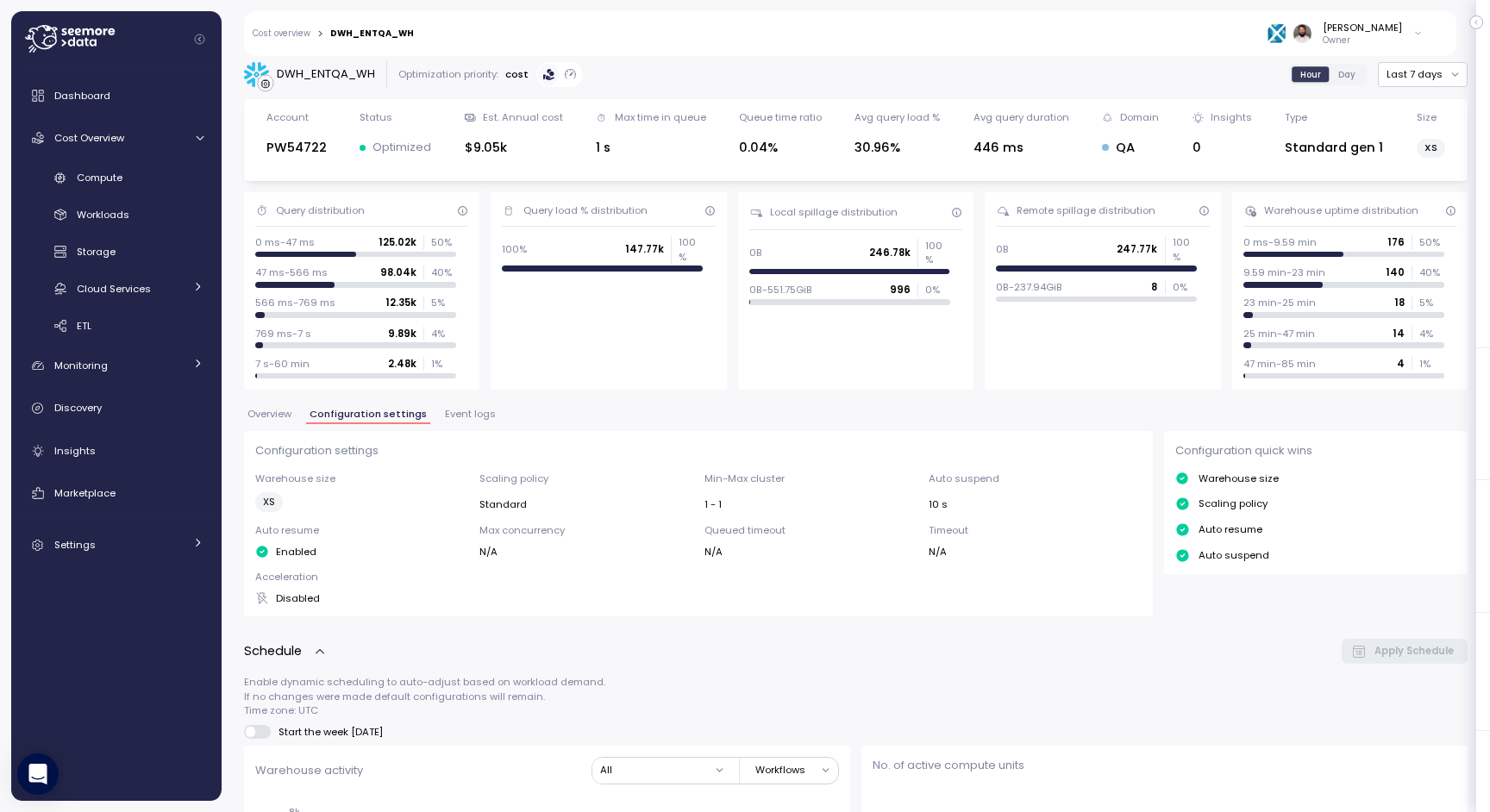
click at [471, 416] on span "Event logs" at bounding box center [471, 413] width 51 height 10
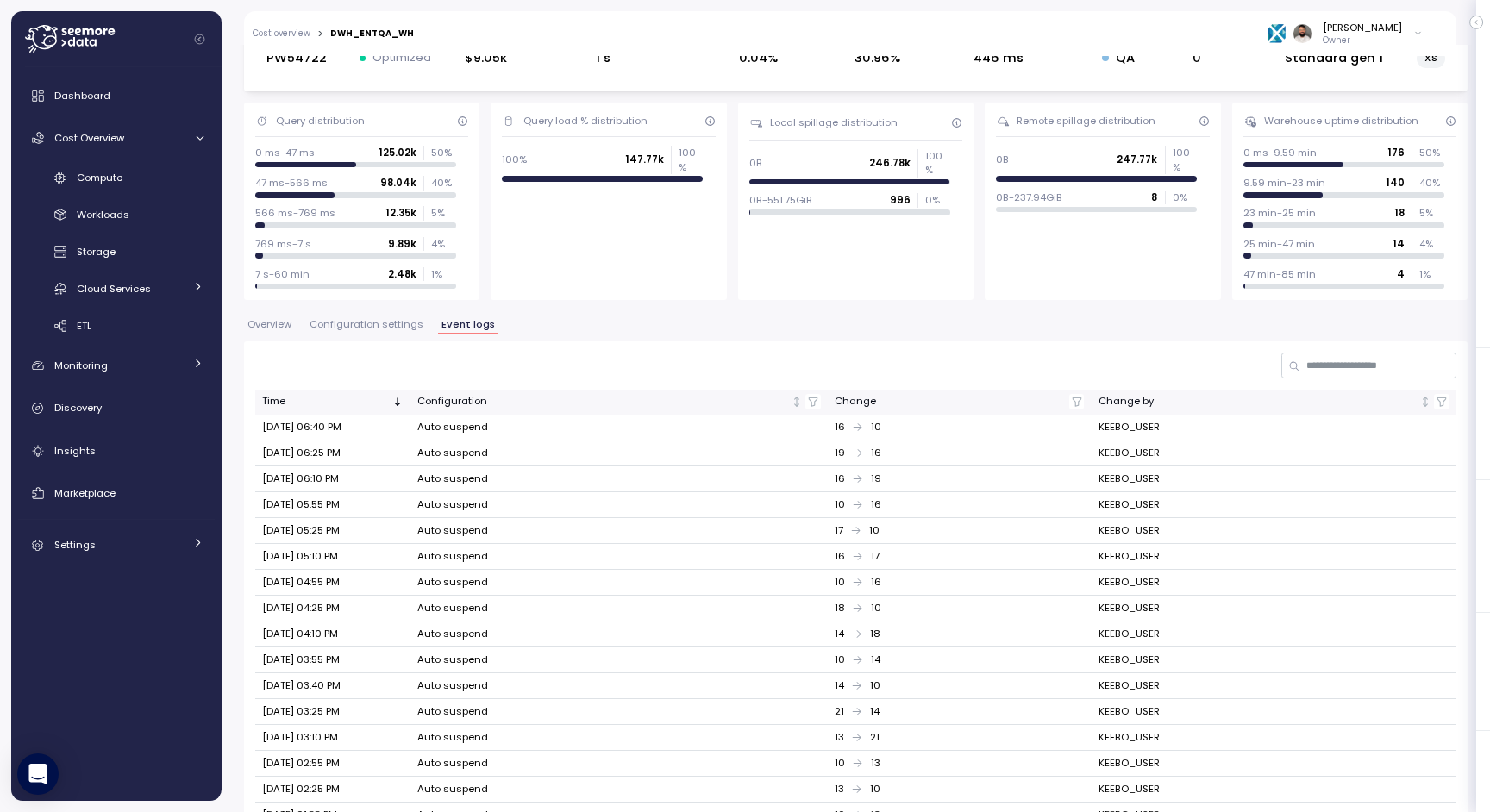
scroll to position [273, 0]
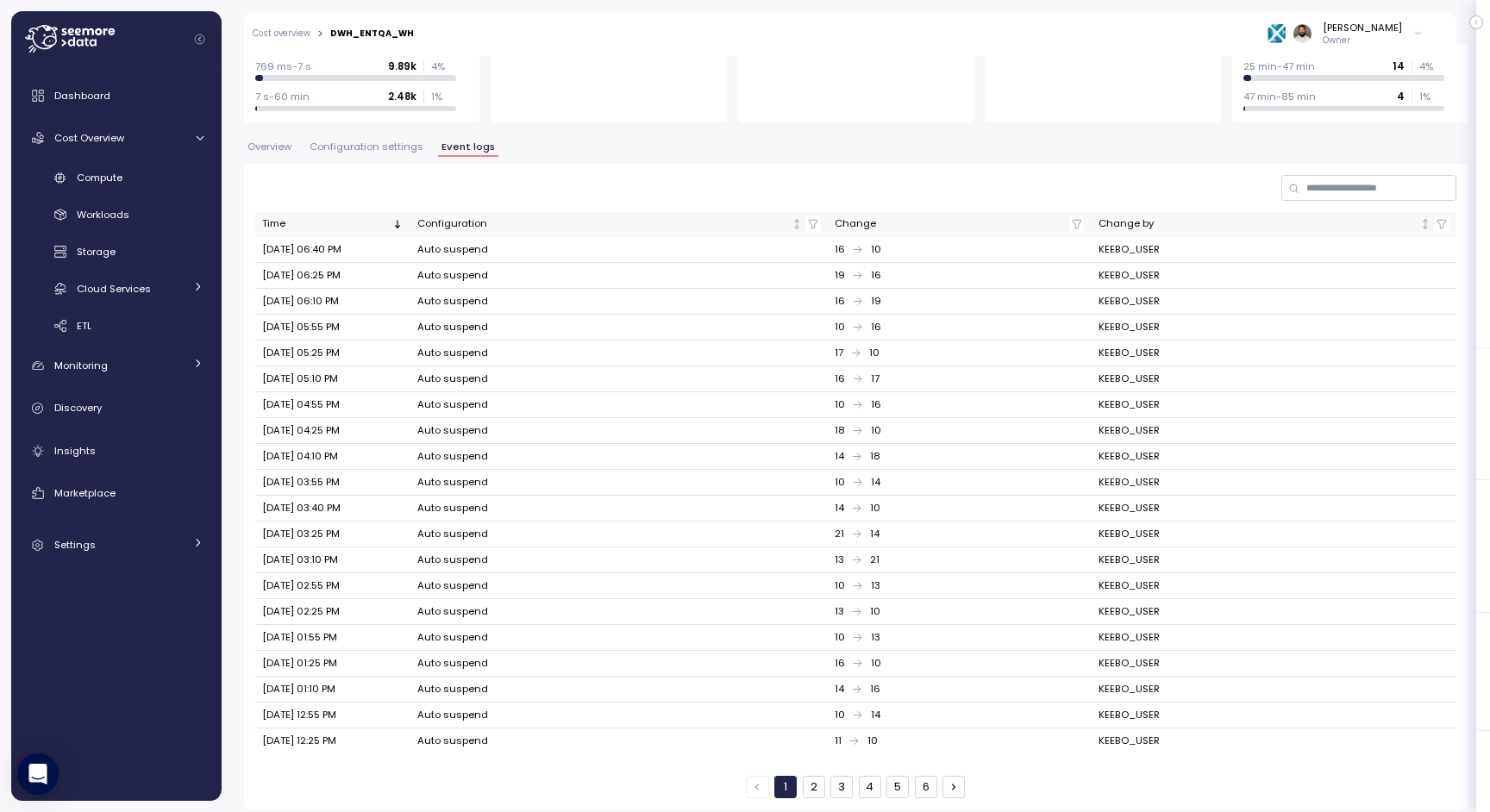
click at [927, 783] on button "6" at bounding box center [926, 787] width 23 height 23
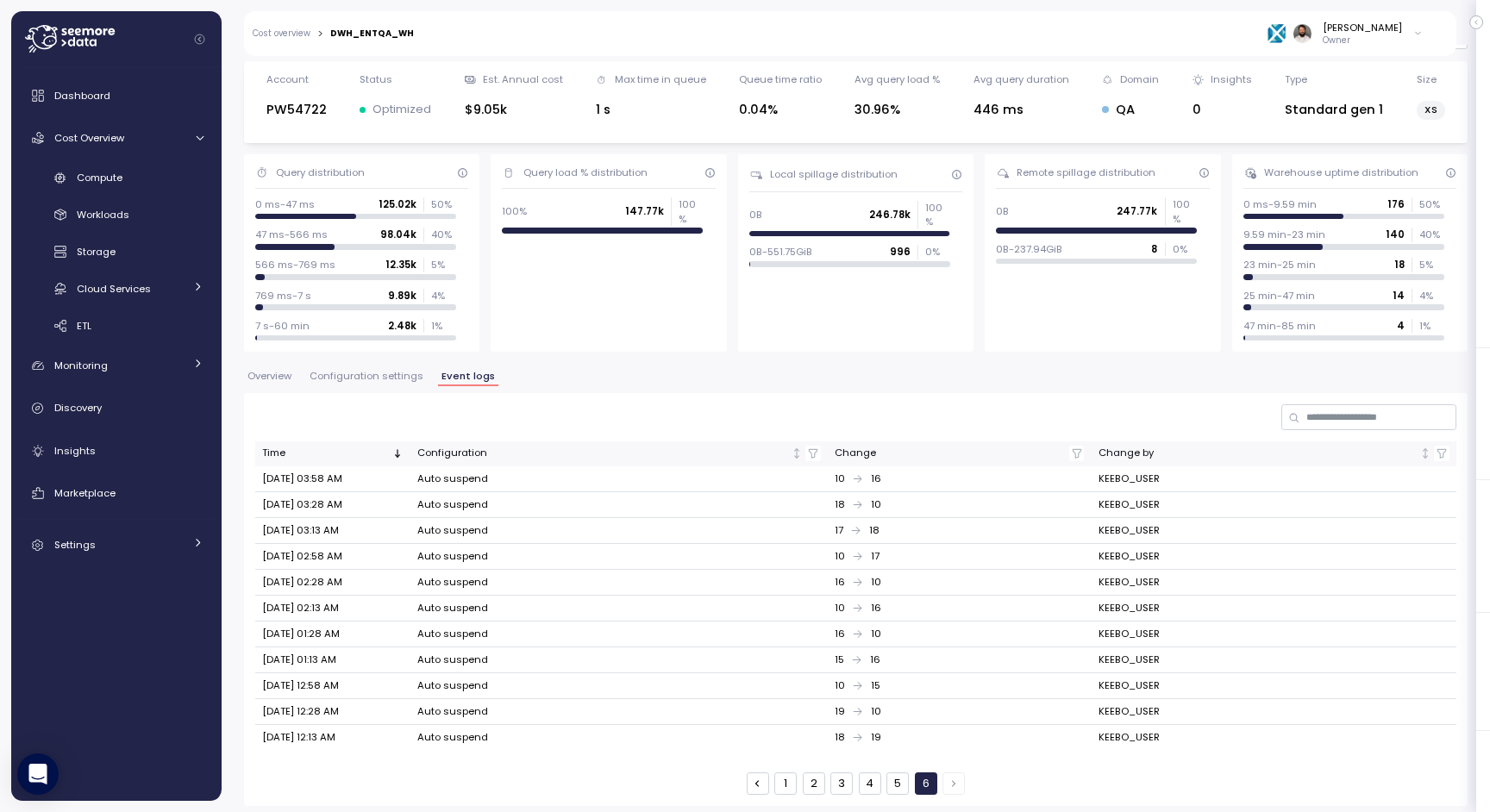
click at [890, 780] on button "5" at bounding box center [898, 784] width 23 height 23
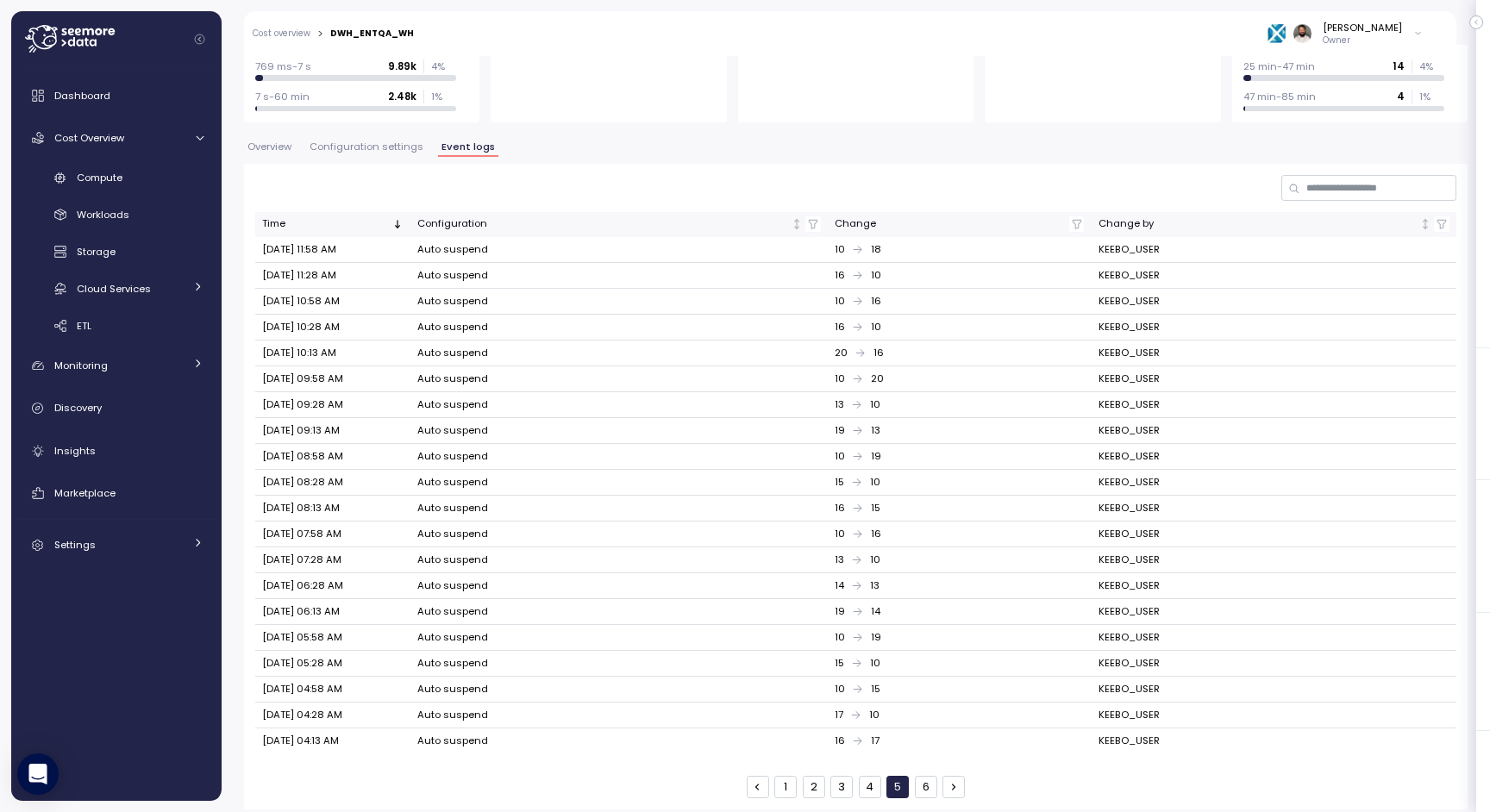
click at [880, 784] on button "4" at bounding box center [870, 787] width 23 height 23
click at [824, 777] on button "2" at bounding box center [814, 787] width 23 height 23
click at [807, 779] on button "2" at bounding box center [814, 787] width 23 height 23
click at [784, 778] on button "1" at bounding box center [786, 787] width 23 height 23
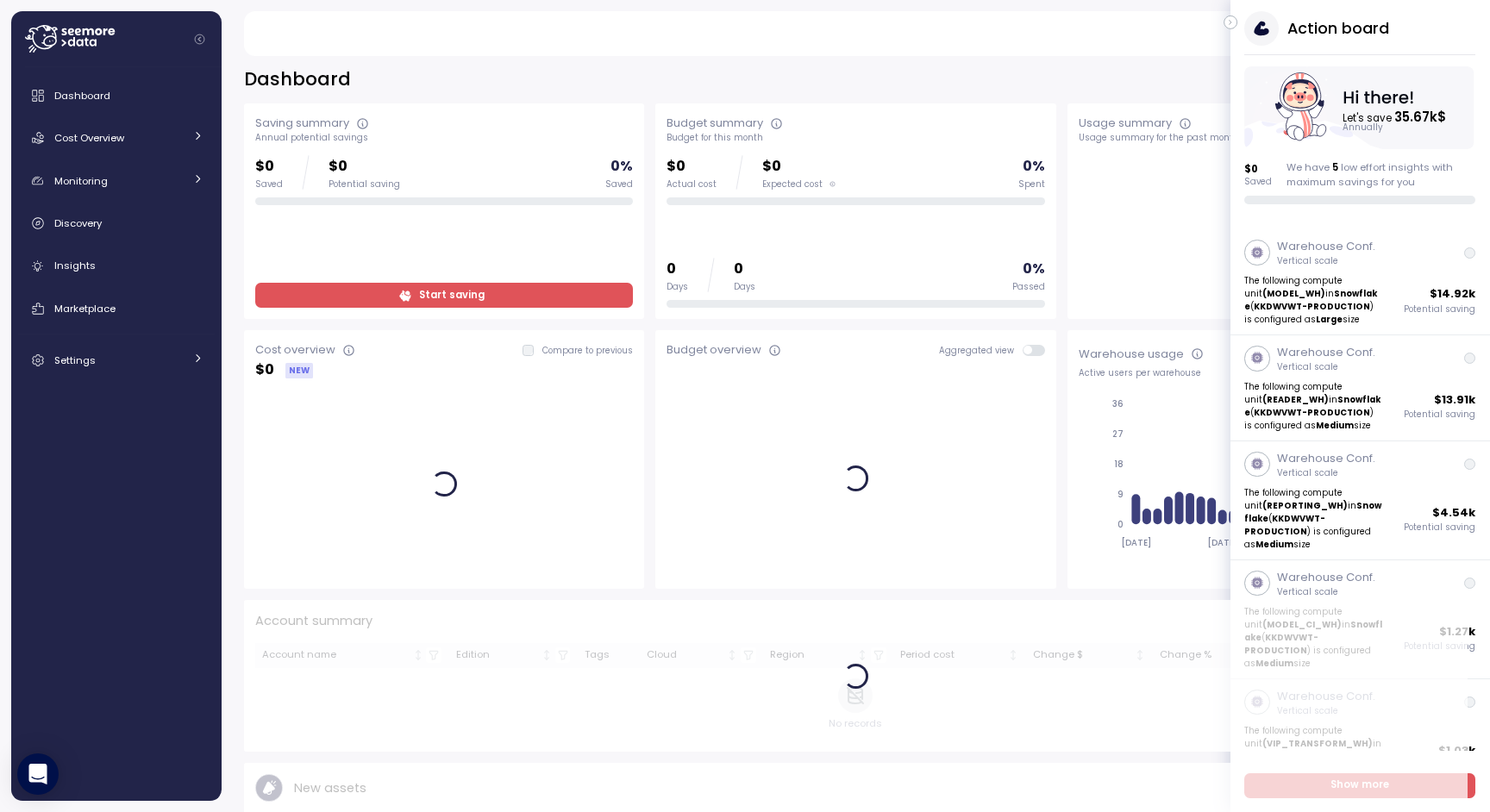
click at [1238, 21] on div "Action board Let's save 35.67k $ Annually $ 0 Saved We have 5 low effort insigh…" at bounding box center [1360, 108] width 259 height 193
click at [1233, 21] on icon "button" at bounding box center [1231, 23] width 8 height 21
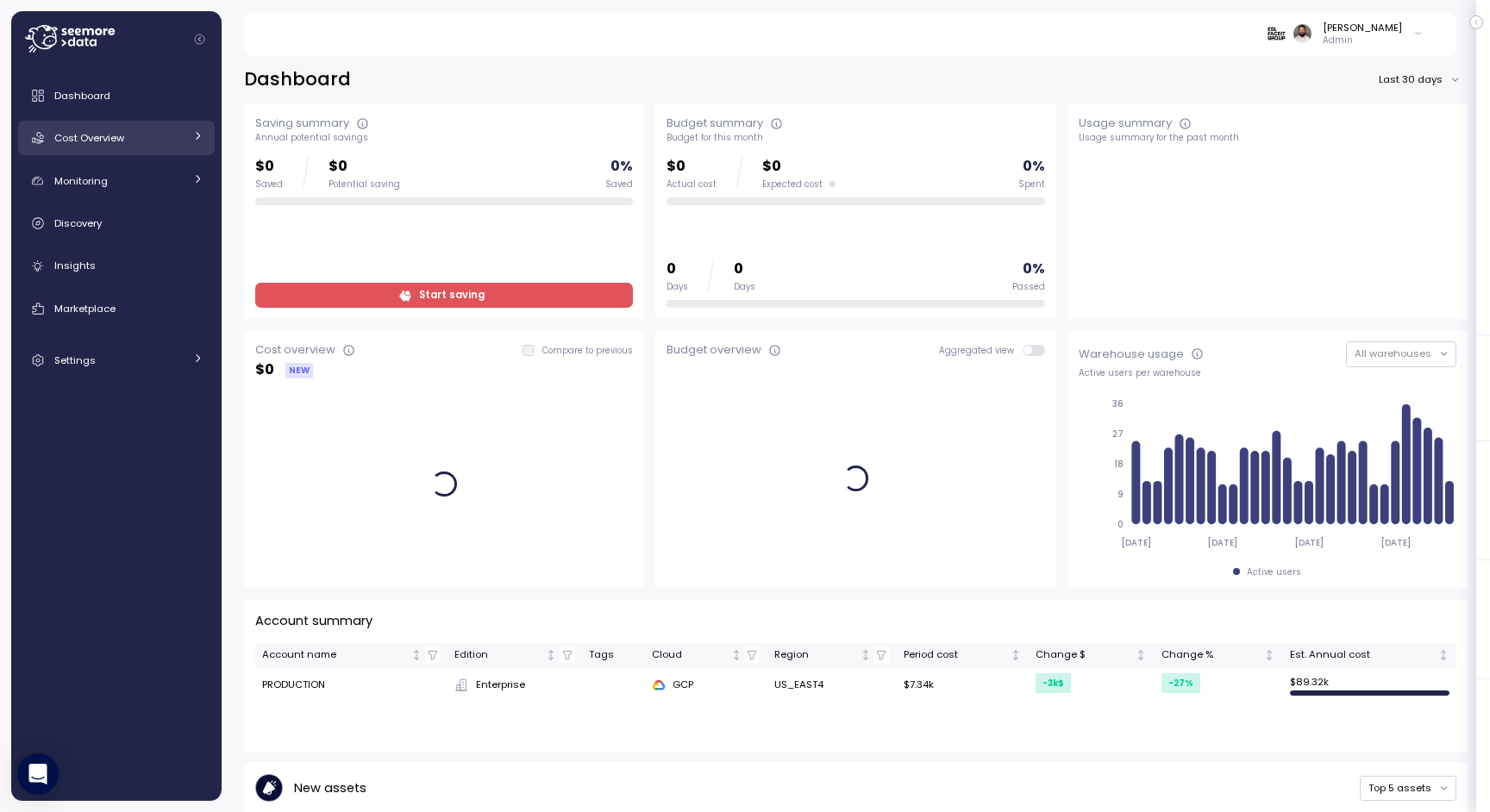
click at [133, 142] on div "Cost Overview" at bounding box center [119, 138] width 130 height 18
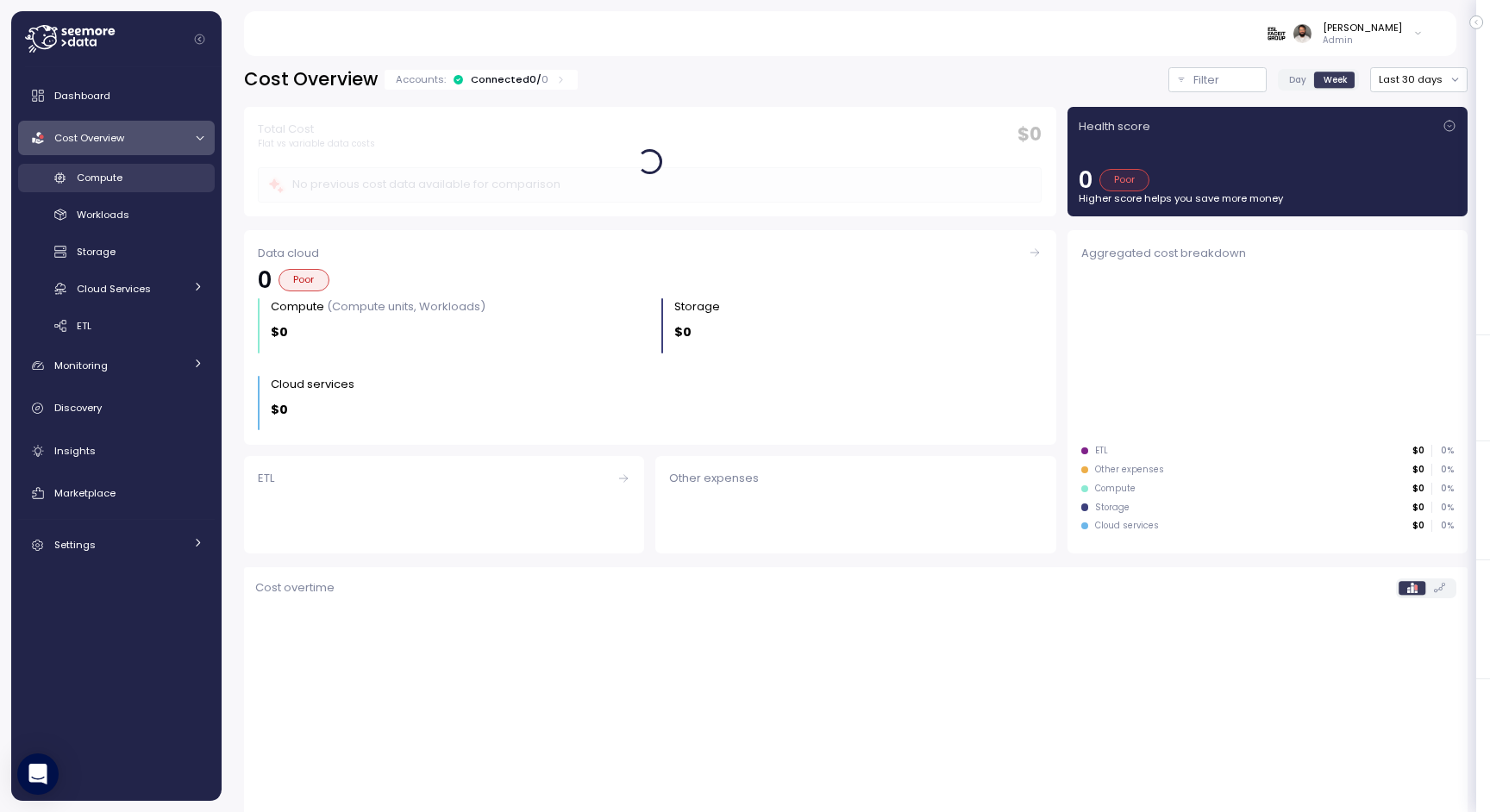
click at [133, 169] on div "Compute" at bounding box center [140, 178] width 127 height 18
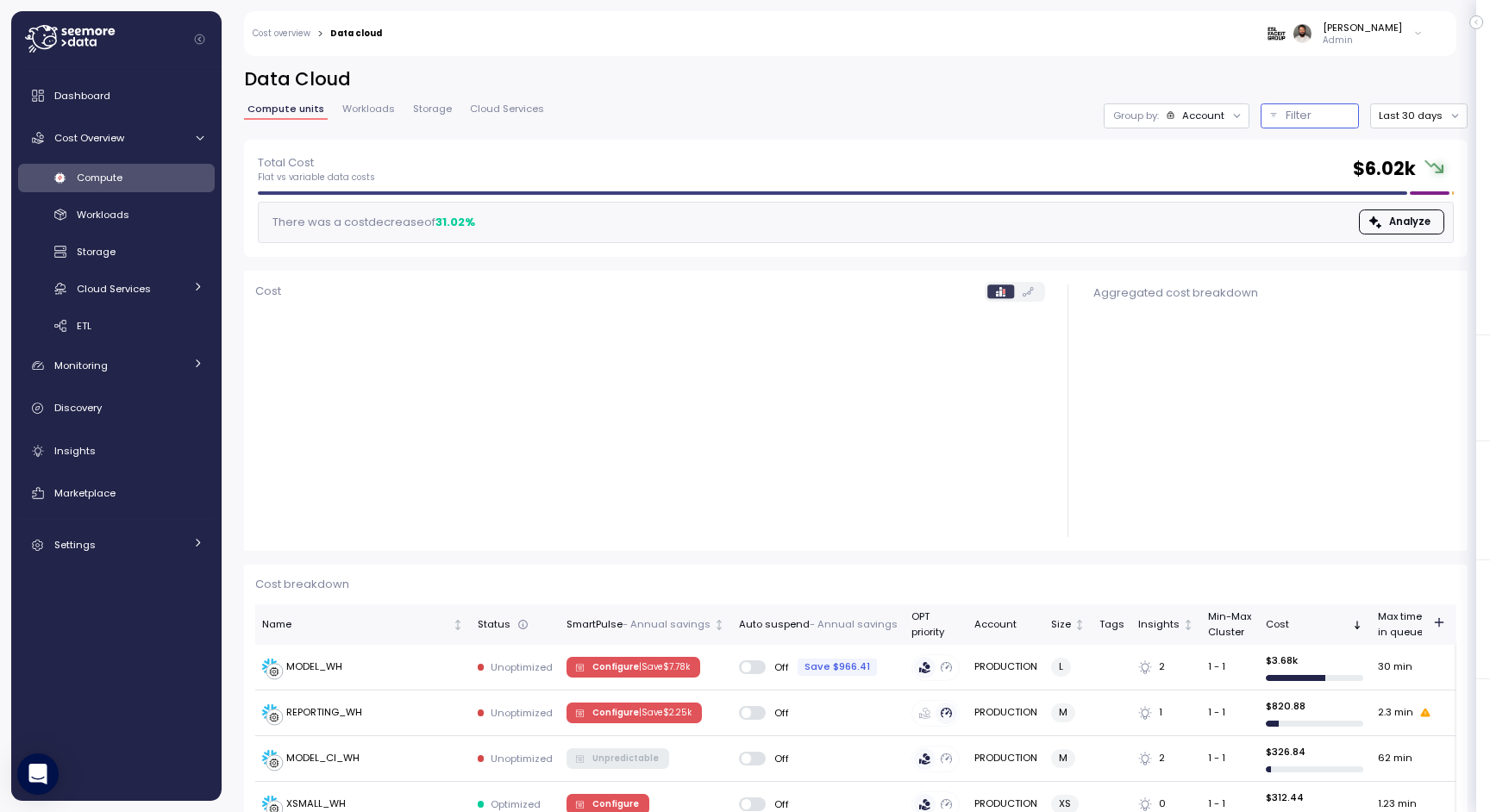
click at [1298, 121] on p "Filter" at bounding box center [1299, 116] width 26 height 18
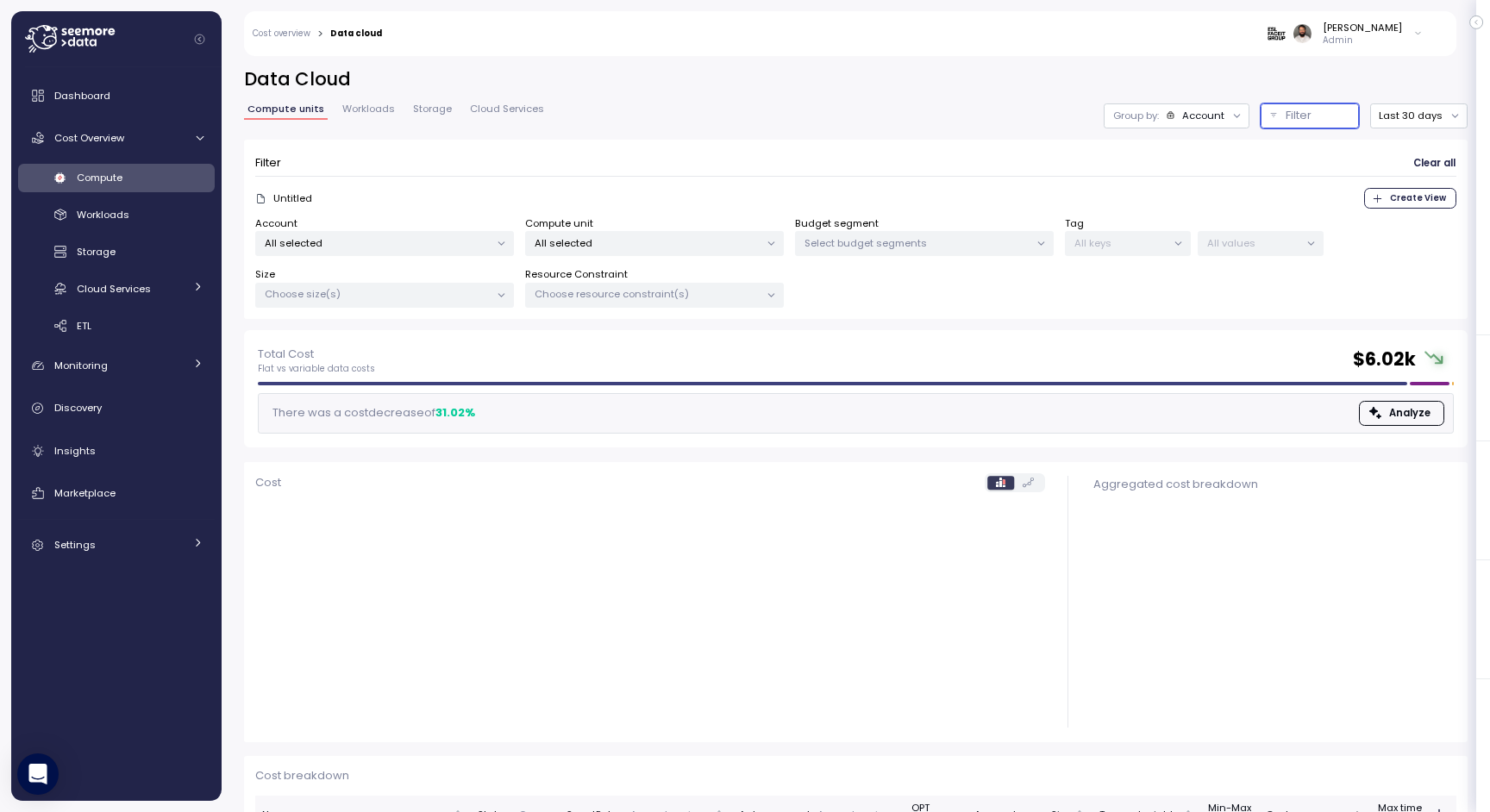
click at [594, 241] on p "All selected" at bounding box center [647, 244] width 225 height 14
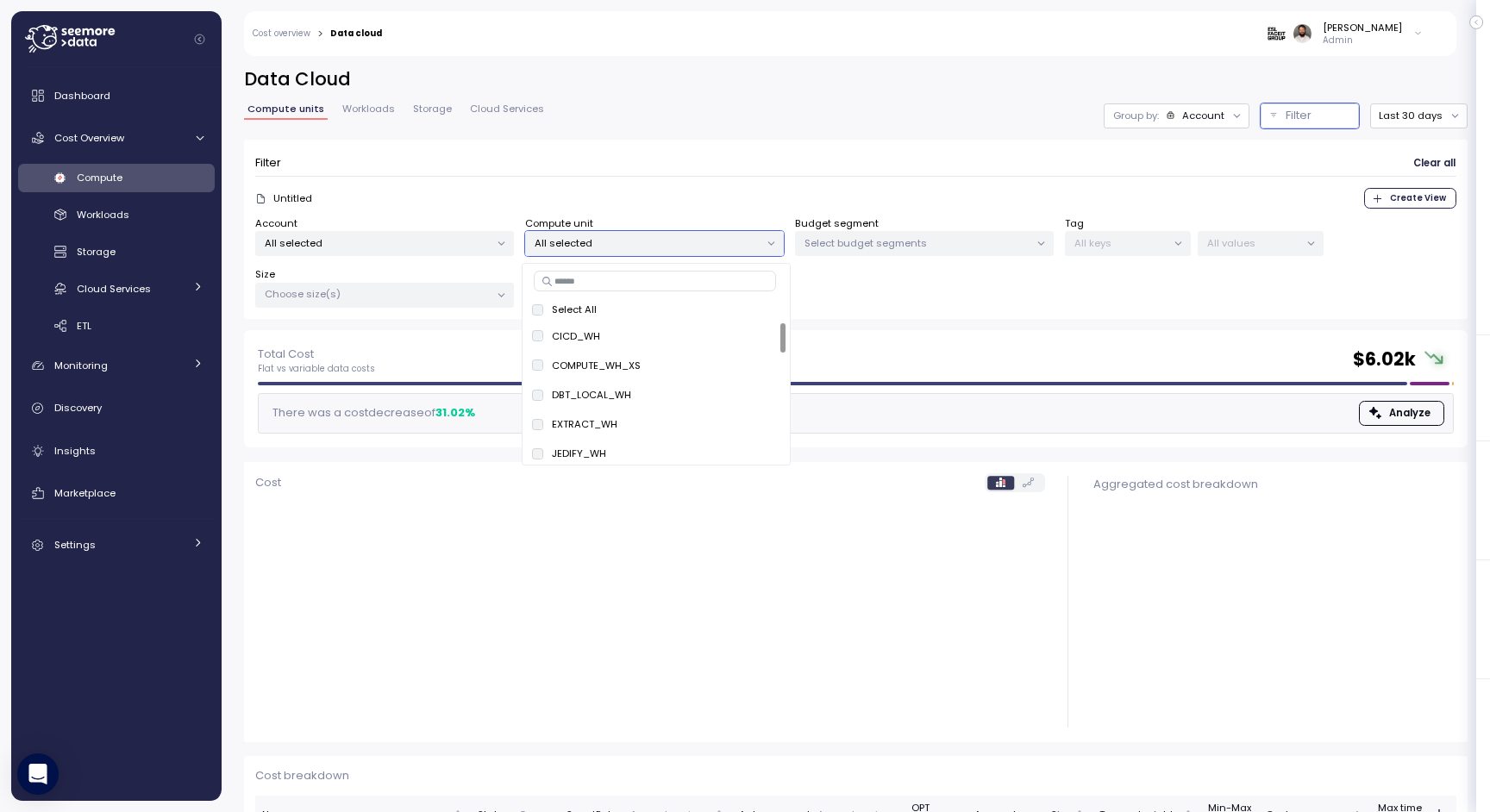
click at [586, 286] on input at bounding box center [655, 281] width 242 height 21
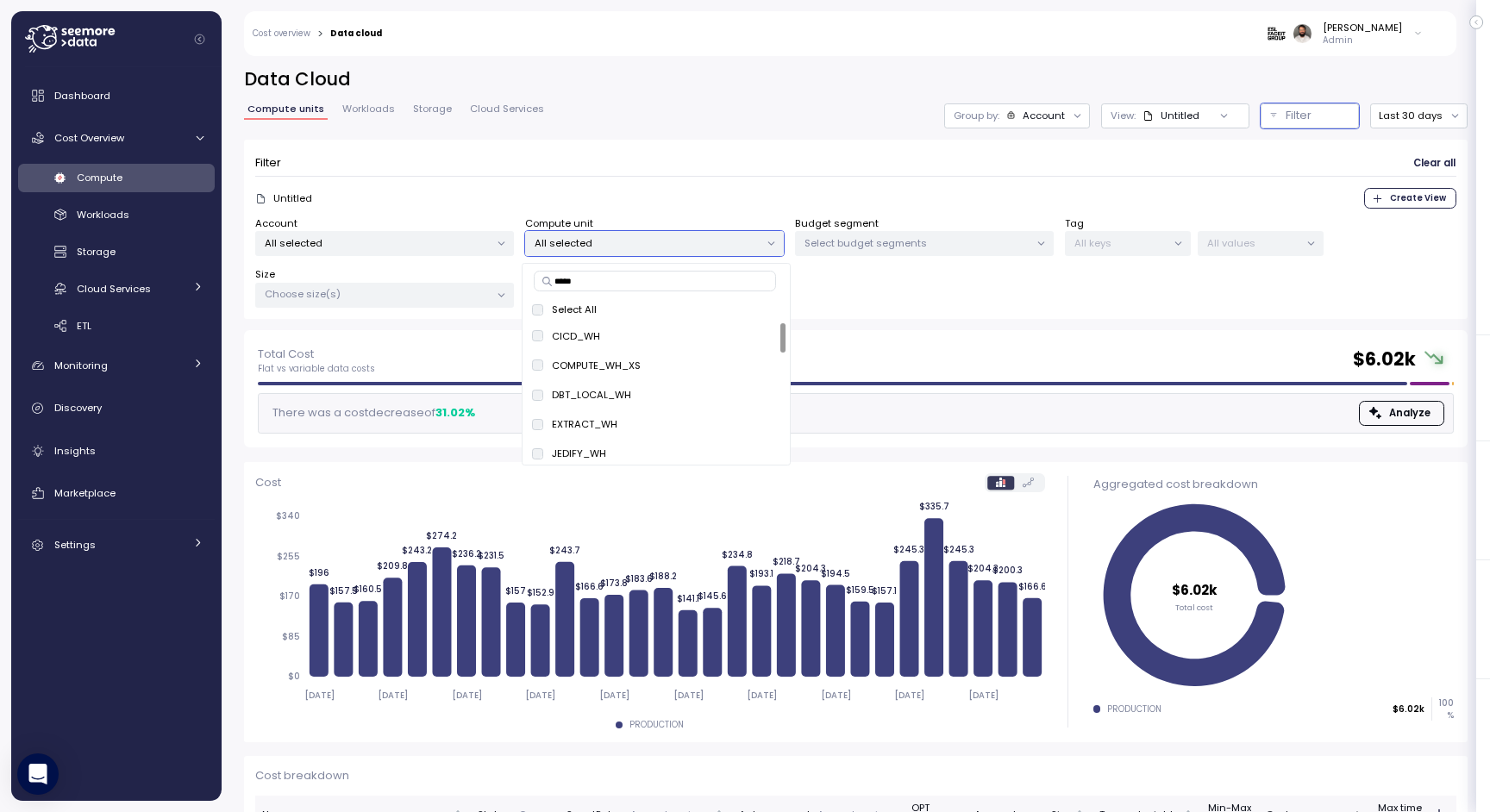
type input "******"
click at [750, 331] on span "only" at bounding box center [752, 336] width 20 height 19
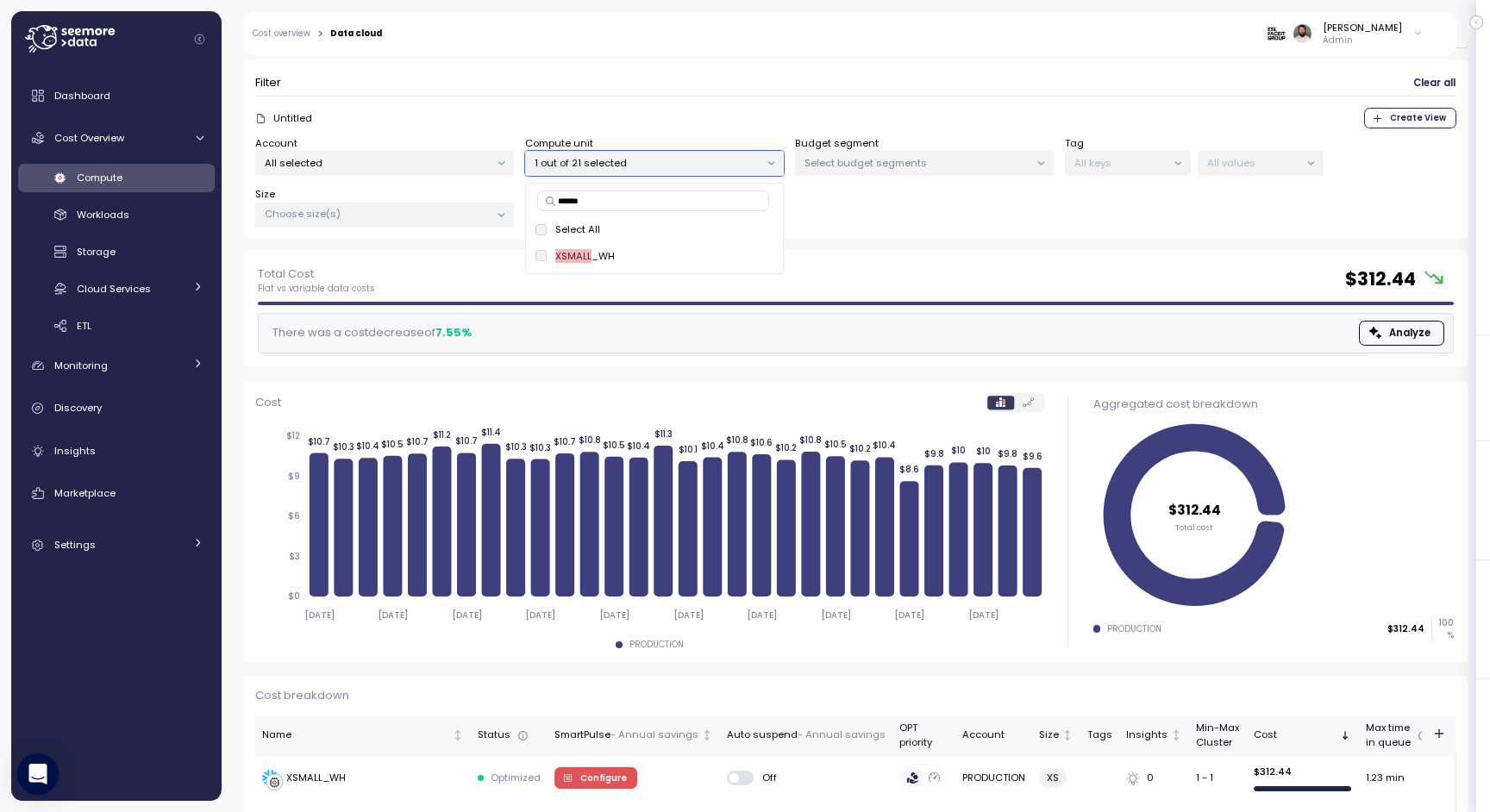
scroll to position [103, 0]
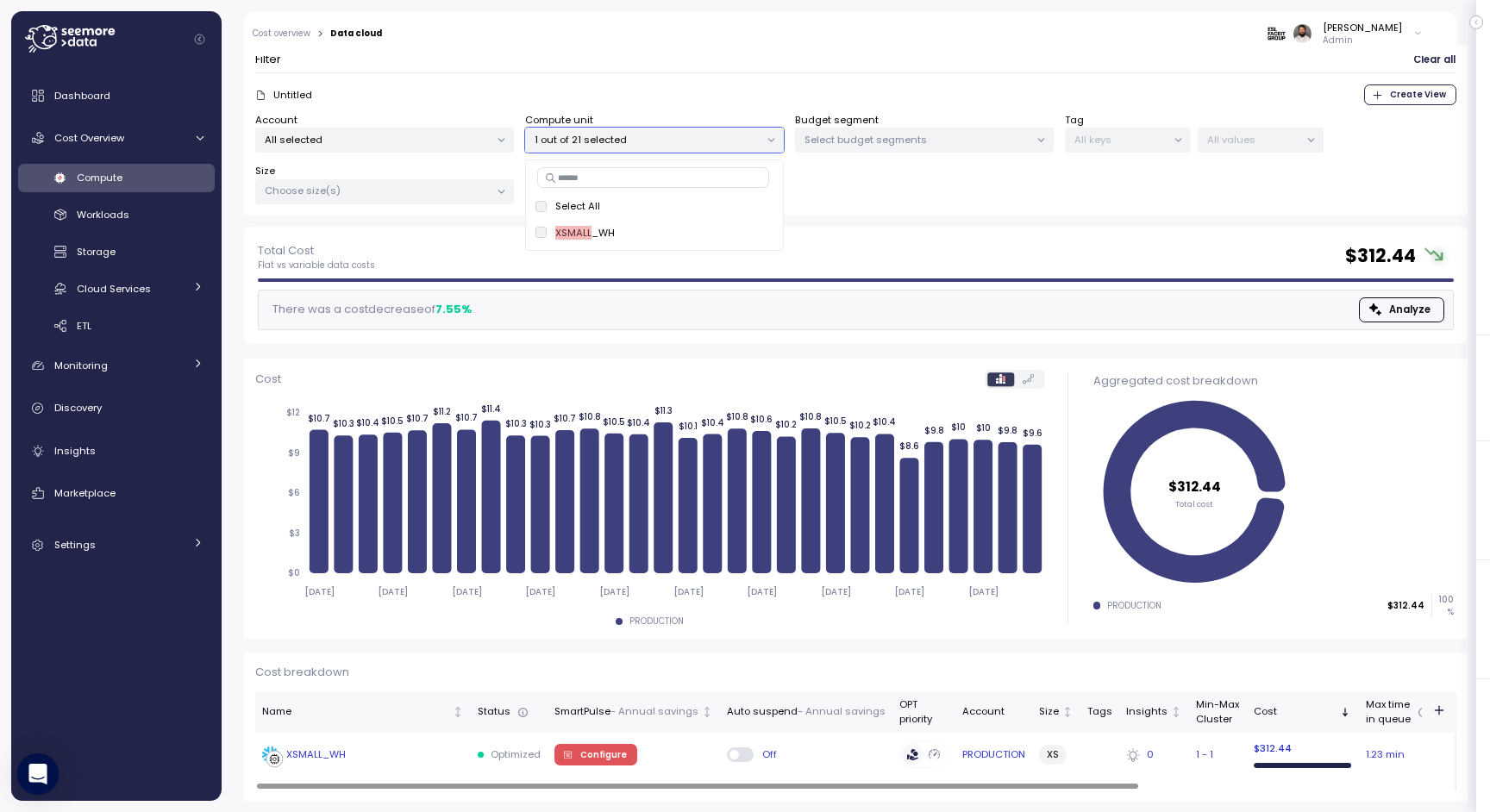
click at [359, 766] on td "XSMALL_WH" at bounding box center [363, 754] width 216 height 45
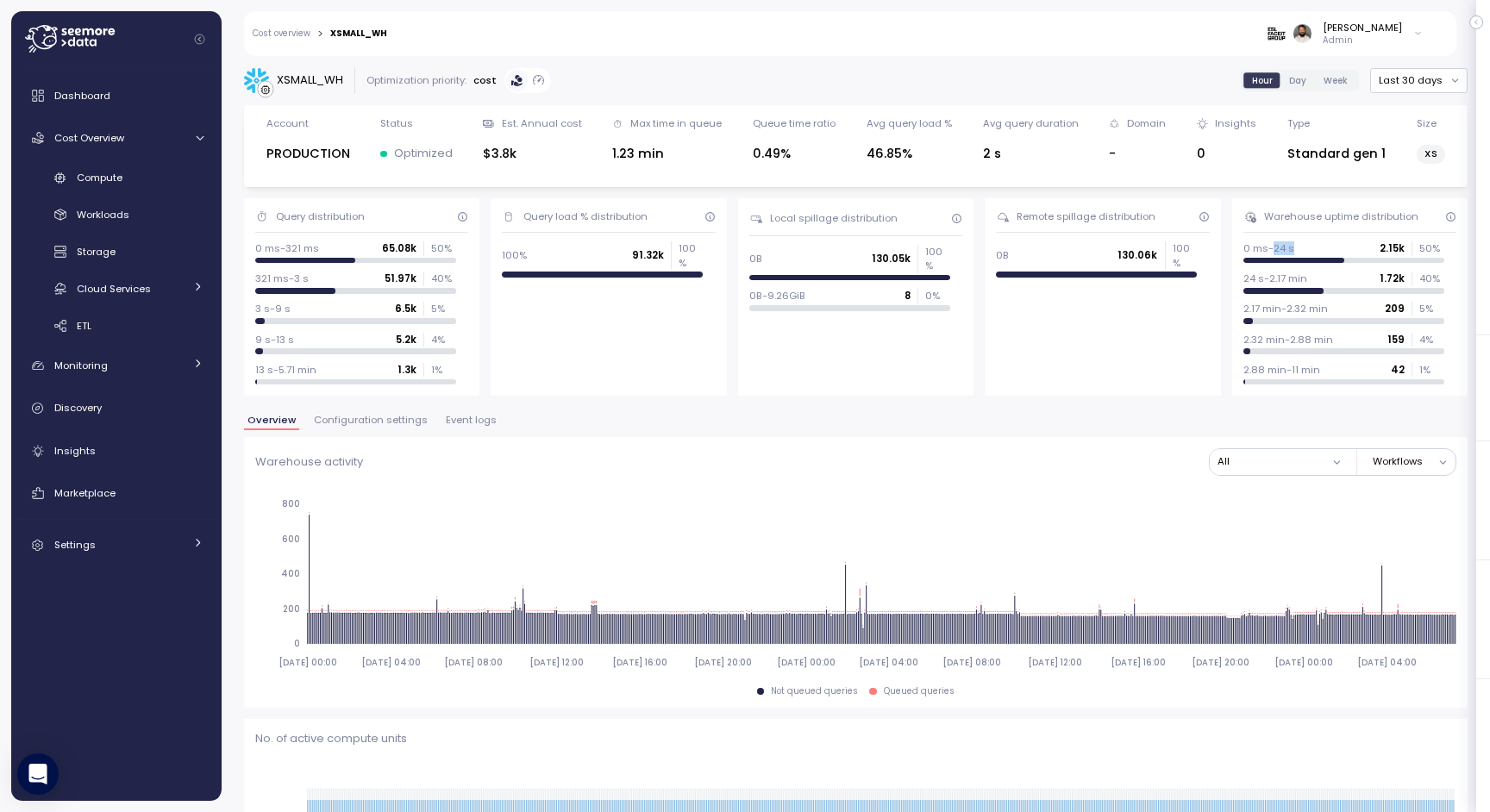
drag, startPoint x: 1273, startPoint y: 246, endPoint x: 1312, endPoint y: 246, distance: 39.0
click at [1312, 246] on div "0 ms-24 s 2.15k 50 %" at bounding box center [1344, 249] width 201 height 14
click at [370, 419] on span "Configuration settings" at bounding box center [371, 420] width 114 height 10
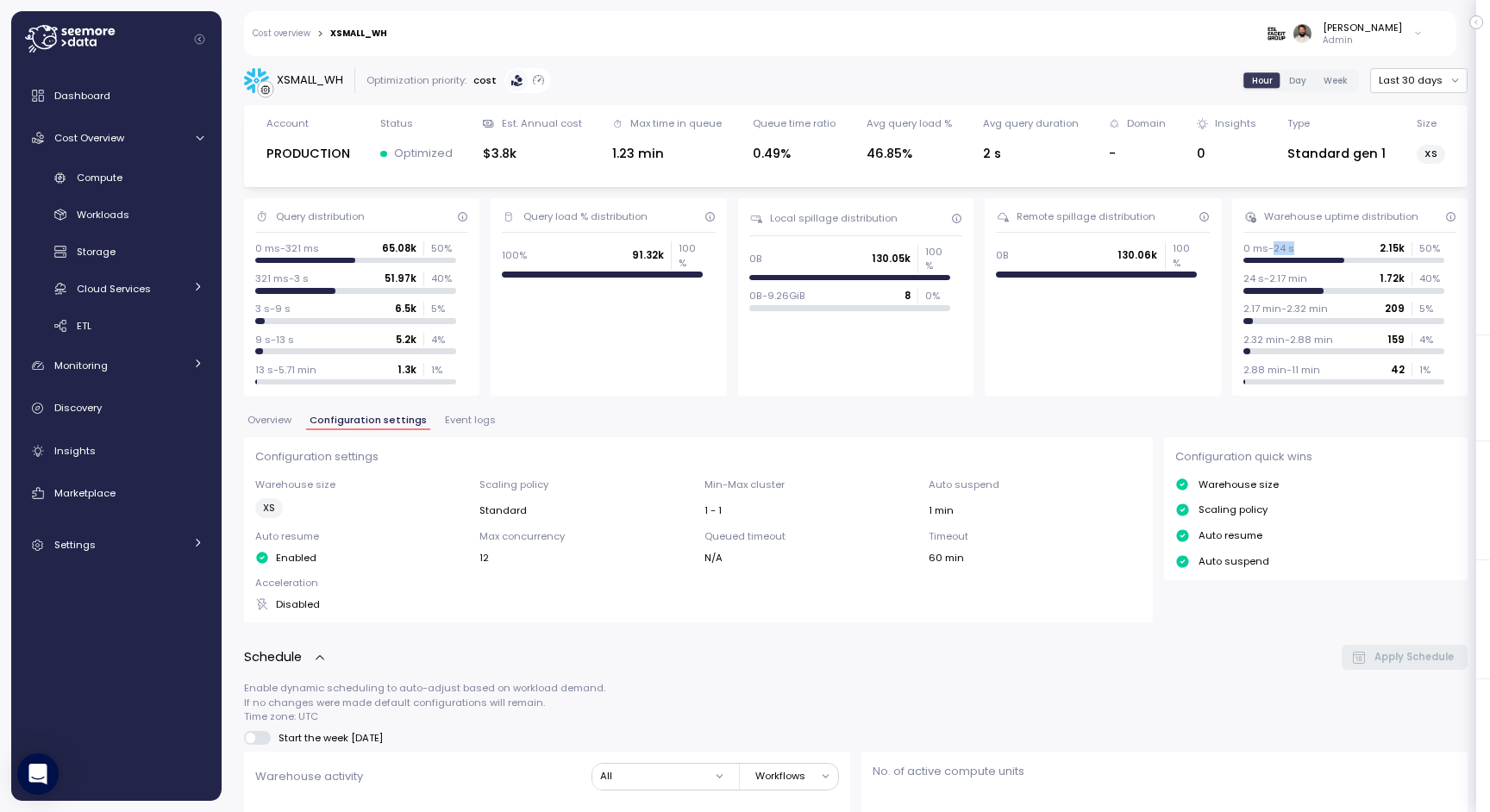
click at [284, 421] on span "Overview" at bounding box center [269, 420] width 44 height 10
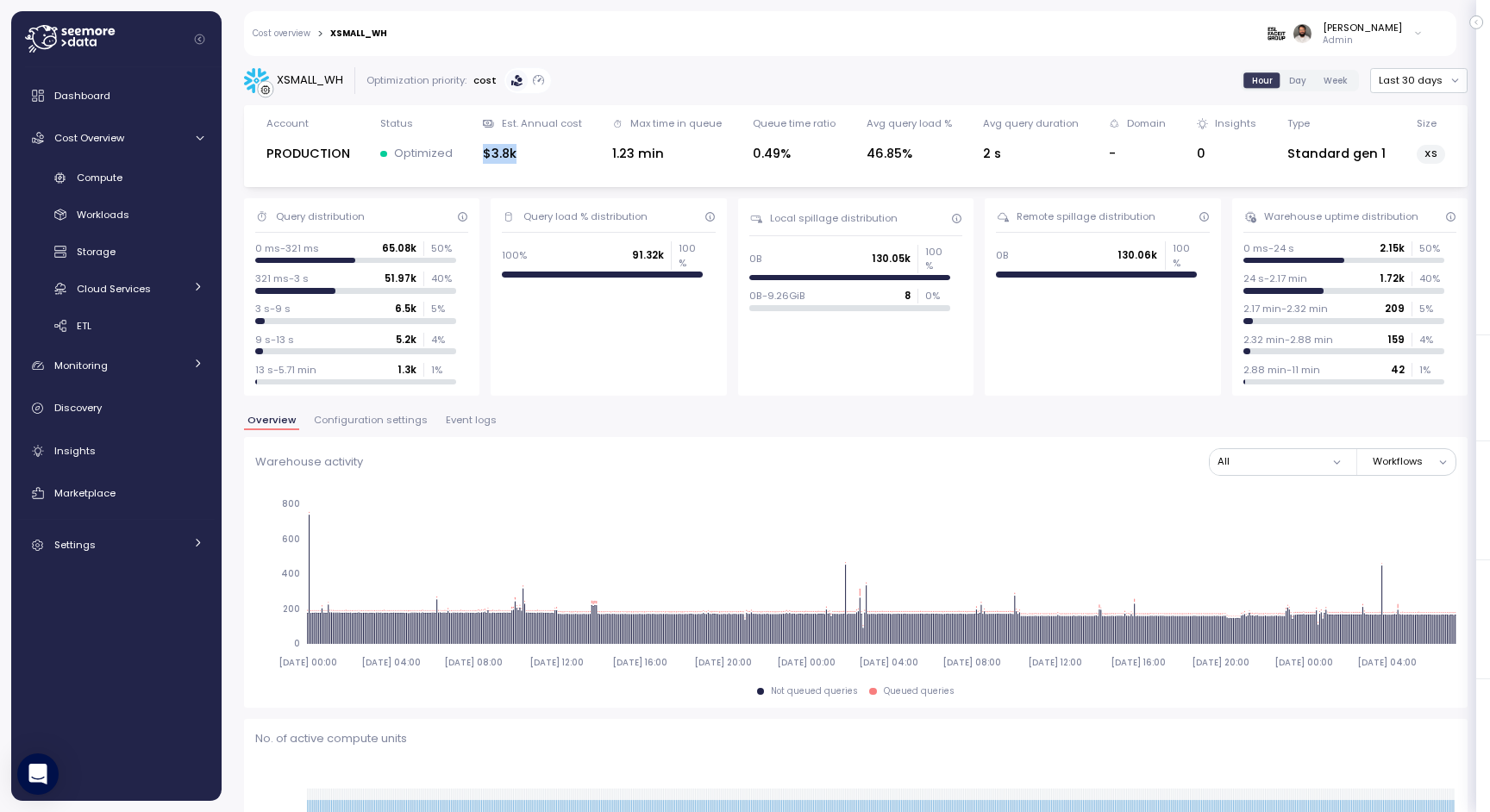
drag, startPoint x: 518, startPoint y: 159, endPoint x: 557, endPoint y: 159, distance: 39.0
click at [557, 159] on div "Account PRODUCTION Status Optimized Est. Annual cost $3.8k Max time in queue 1.…" at bounding box center [855, 146] width 1202 height 60
click at [395, 416] on span "Configuration settings" at bounding box center [371, 420] width 114 height 10
